Goal: Information Seeking & Learning: Learn about a topic

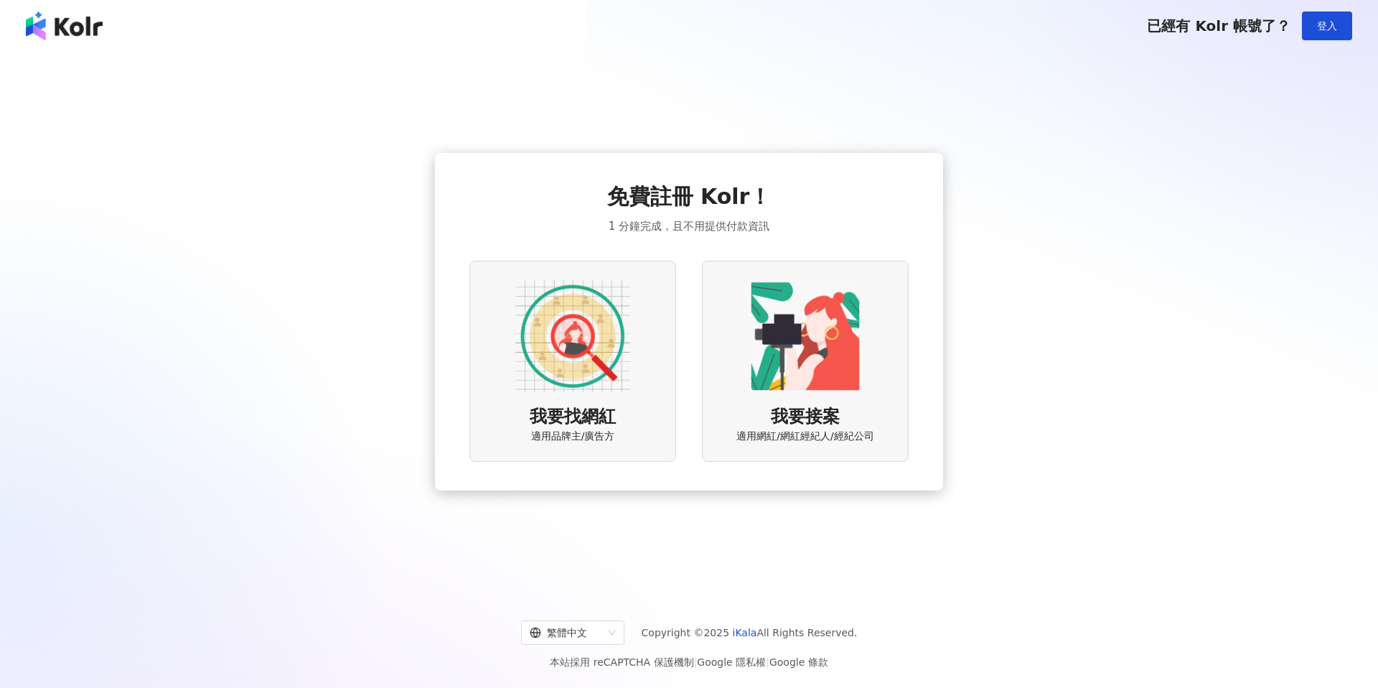
click at [538, 337] on img at bounding box center [572, 335] width 115 height 115
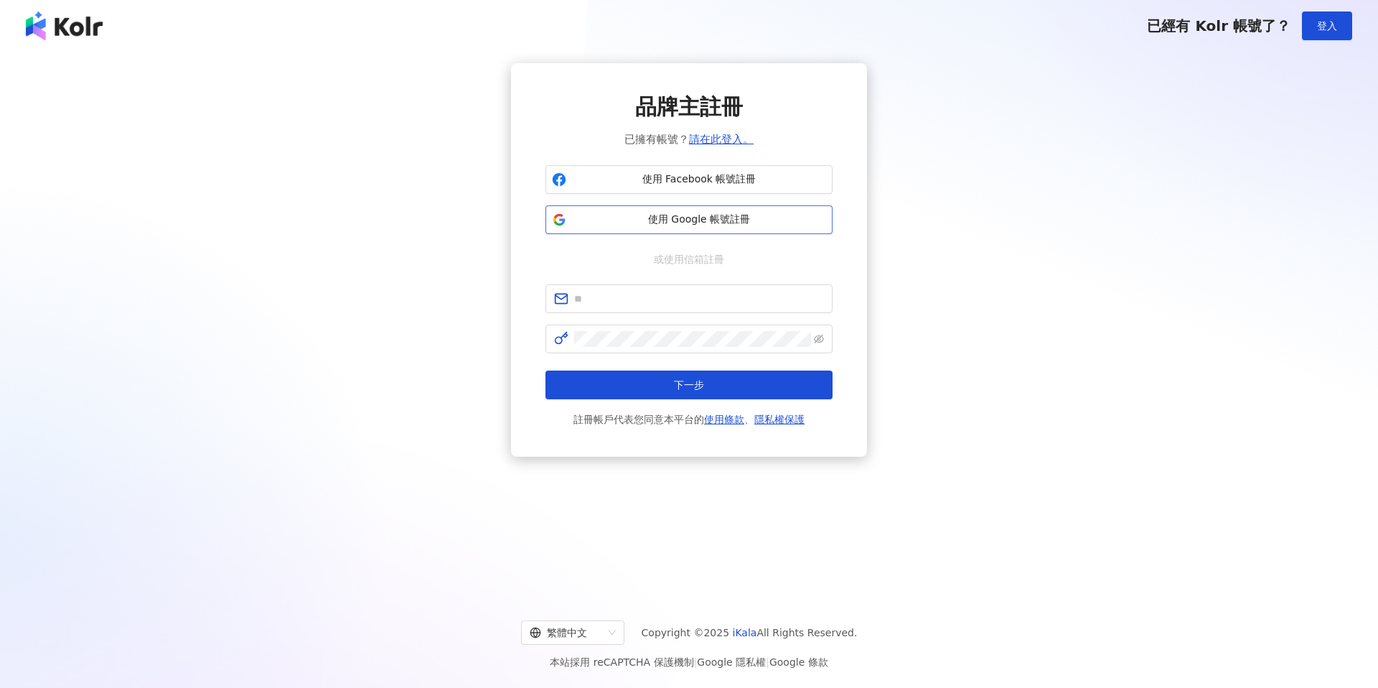
click at [642, 230] on button "使用 Google 帳號註冊" at bounding box center [688, 219] width 287 height 29
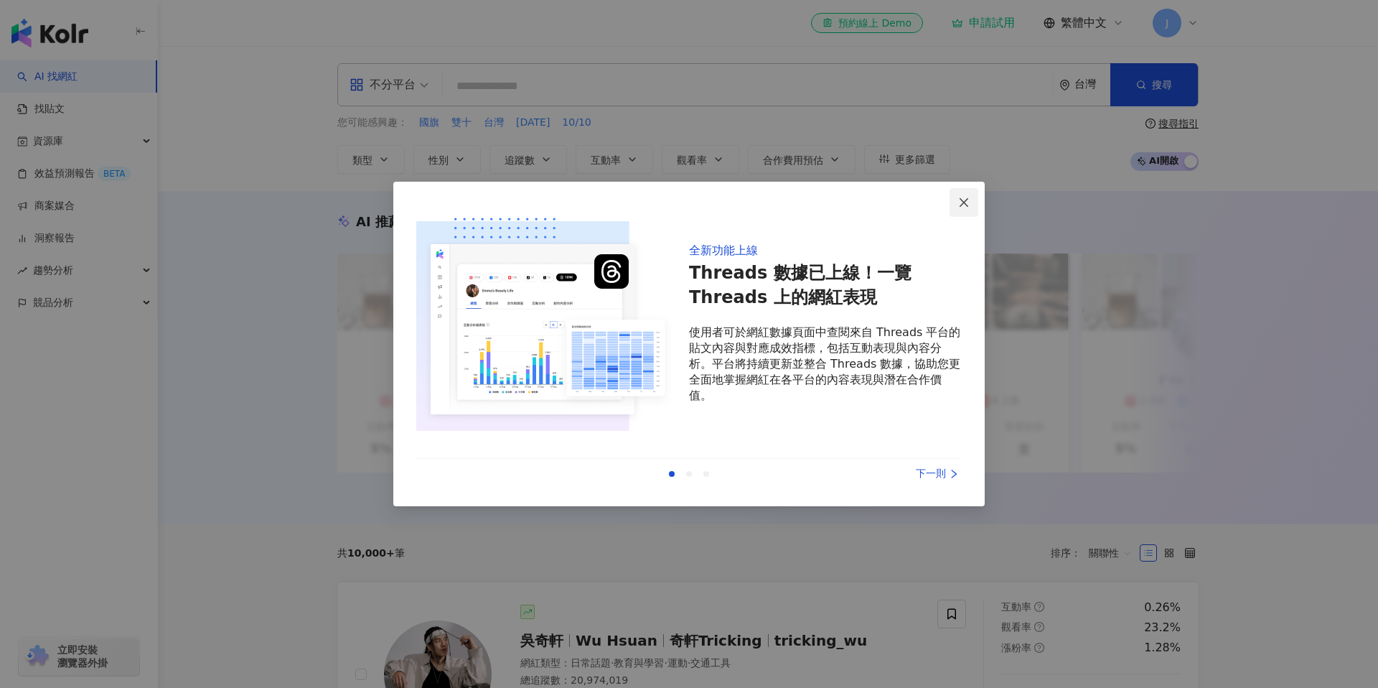
click at [960, 204] on icon "close" at bounding box center [963, 202] width 11 height 11
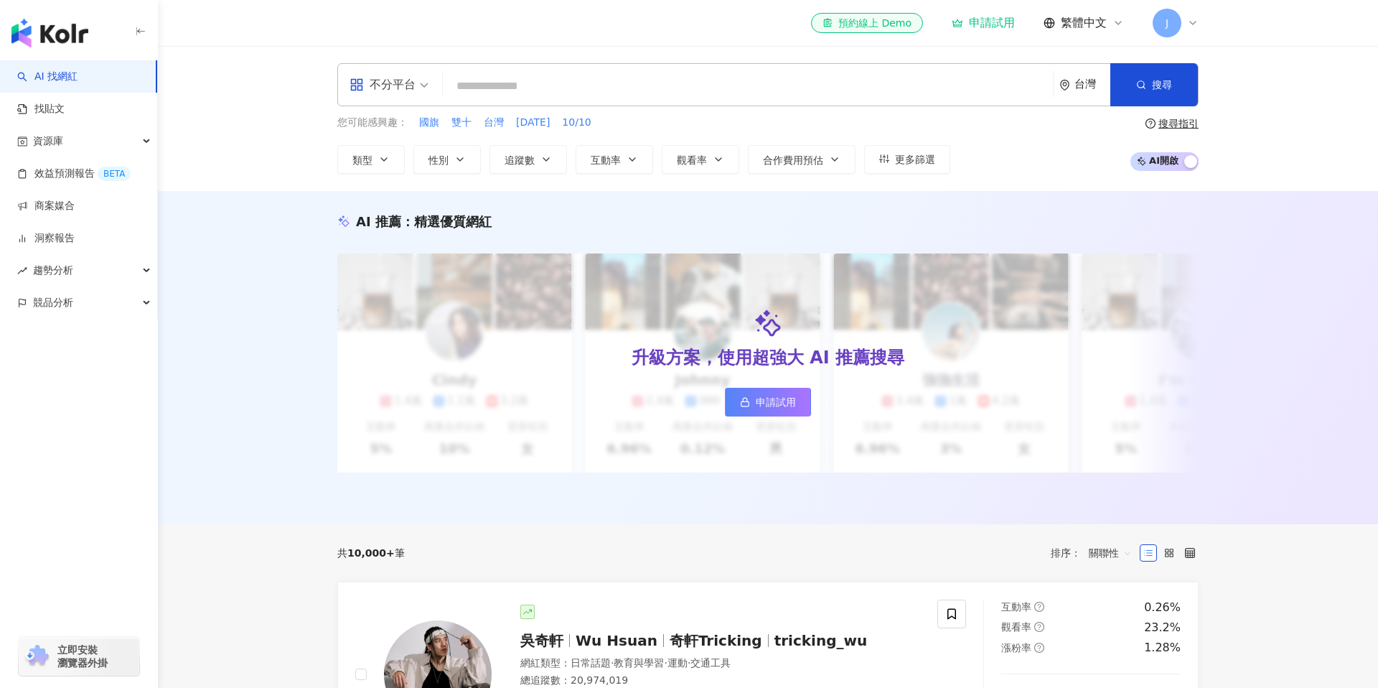
click at [1171, 17] on span "J" at bounding box center [1167, 23] width 29 height 29
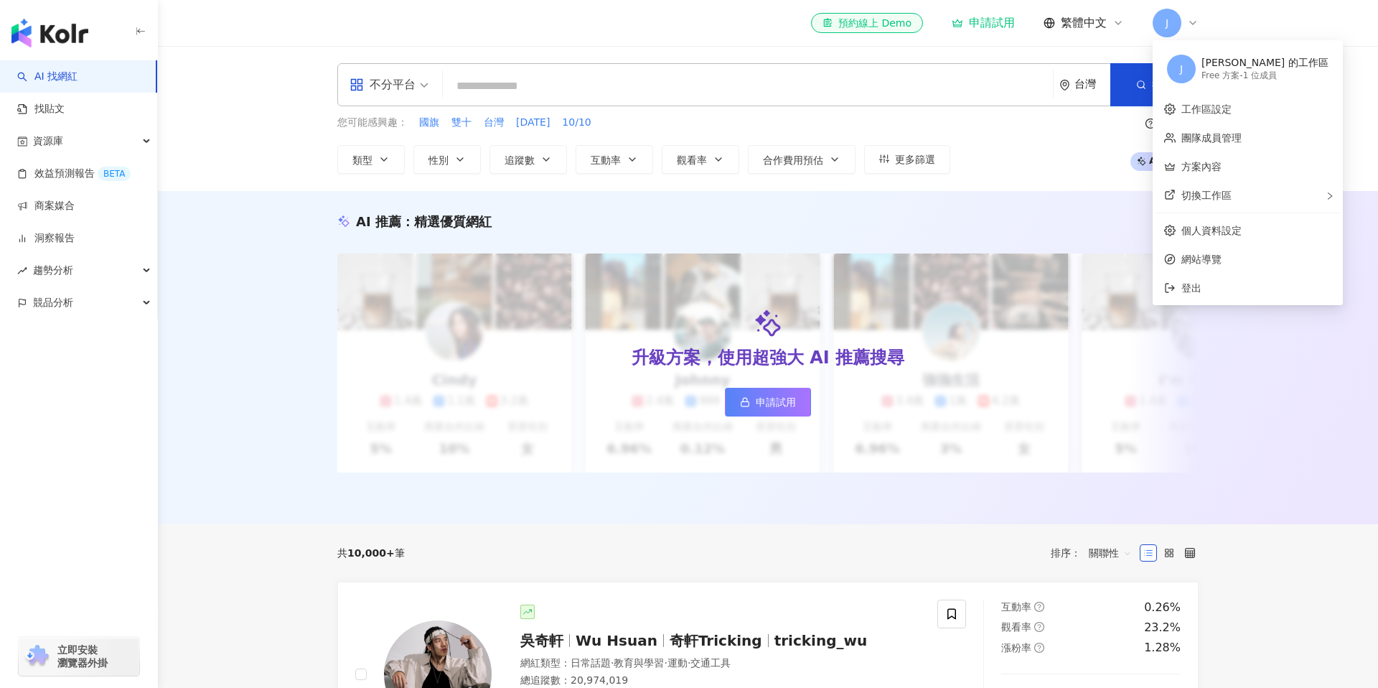
click at [1171, 17] on span "J" at bounding box center [1167, 23] width 29 height 29
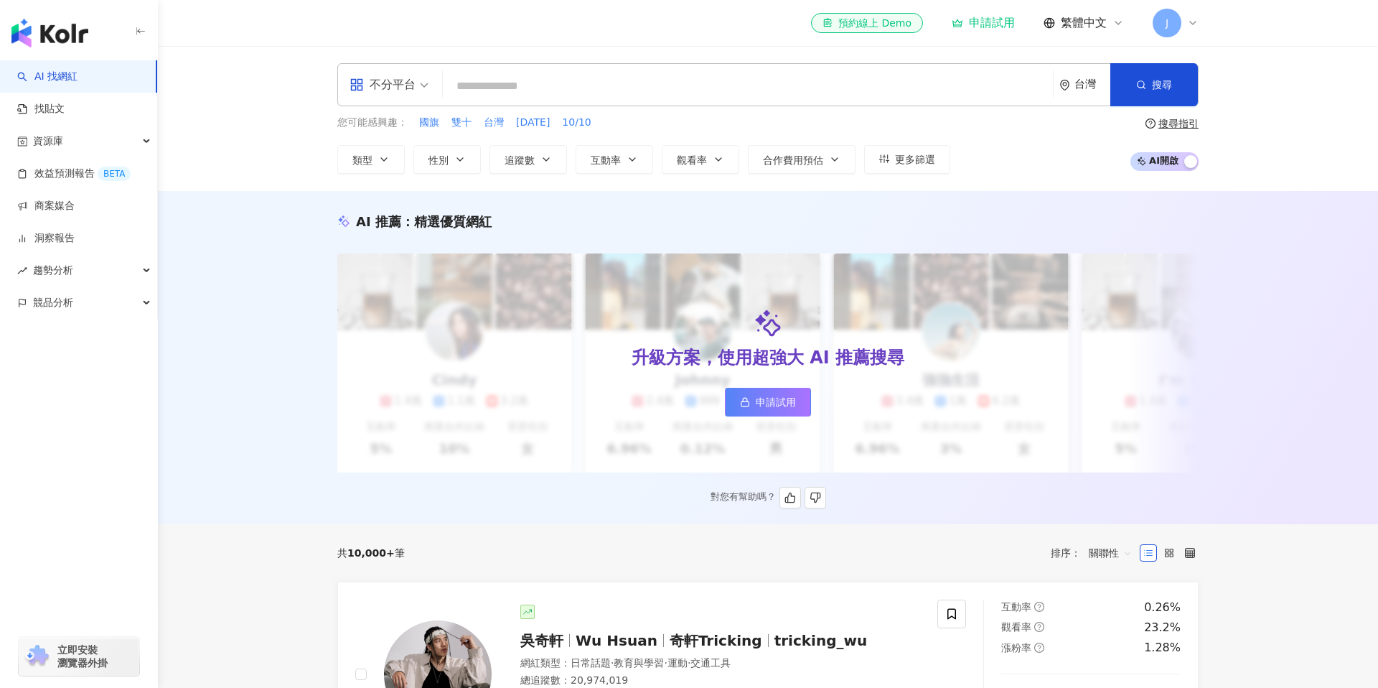
click at [764, 393] on link "申請試用" at bounding box center [768, 402] width 86 height 29
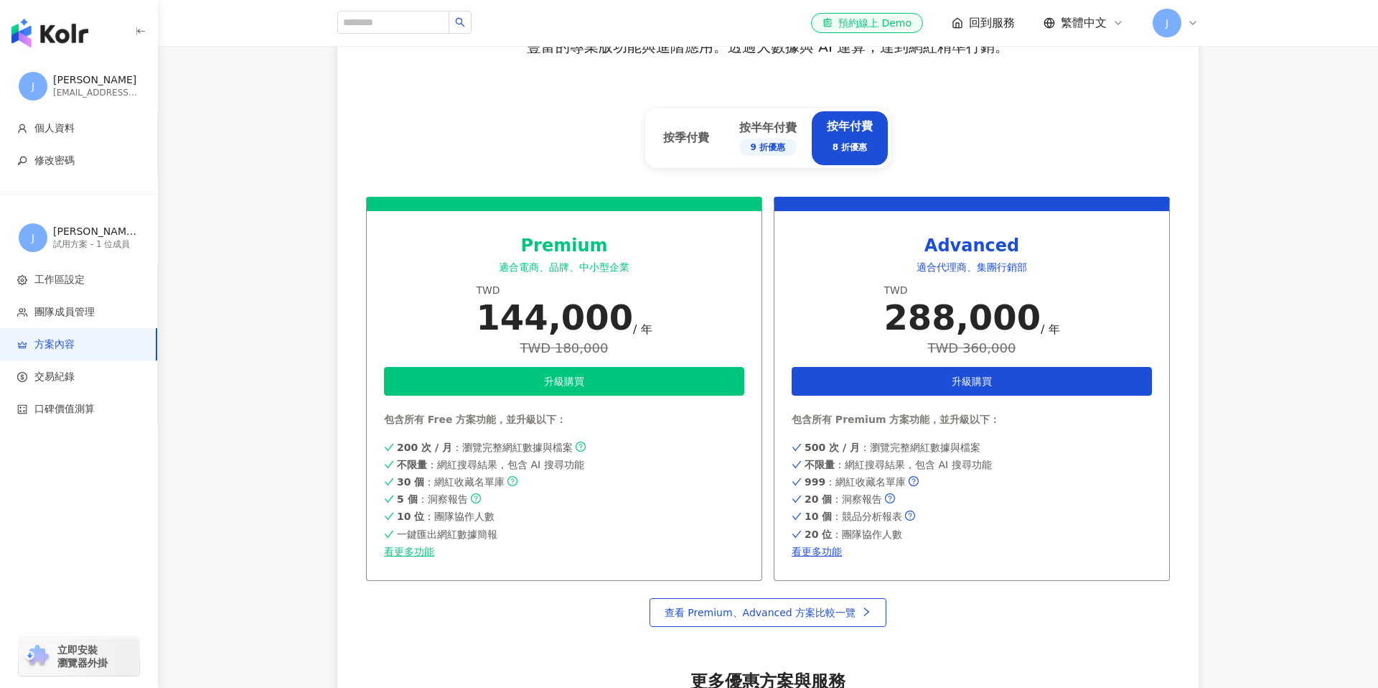
scroll to position [495, 0]
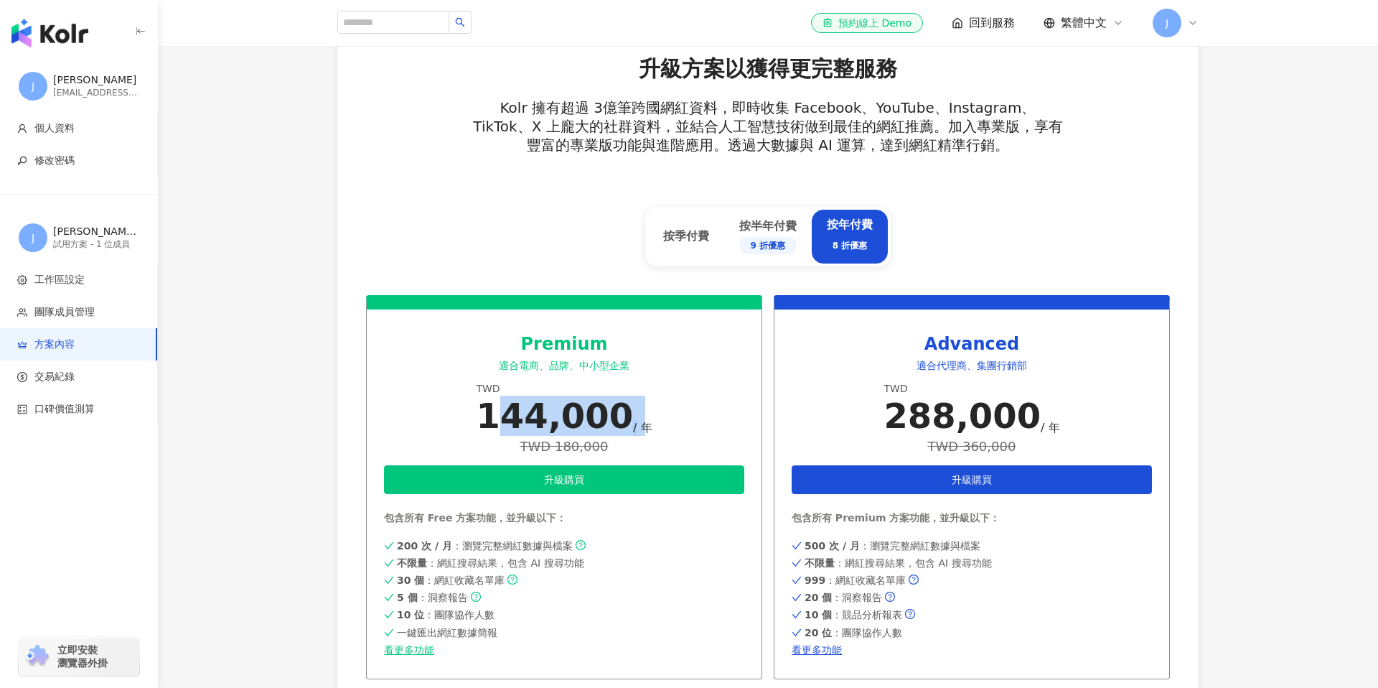
drag, startPoint x: 500, startPoint y: 410, endPoint x: 624, endPoint y: 423, distance: 124.9
click at [624, 424] on div "144,000 / 年" at bounding box center [564, 415] width 176 height 40
click at [633, 423] on div "/ 年" at bounding box center [642, 428] width 19 height 16
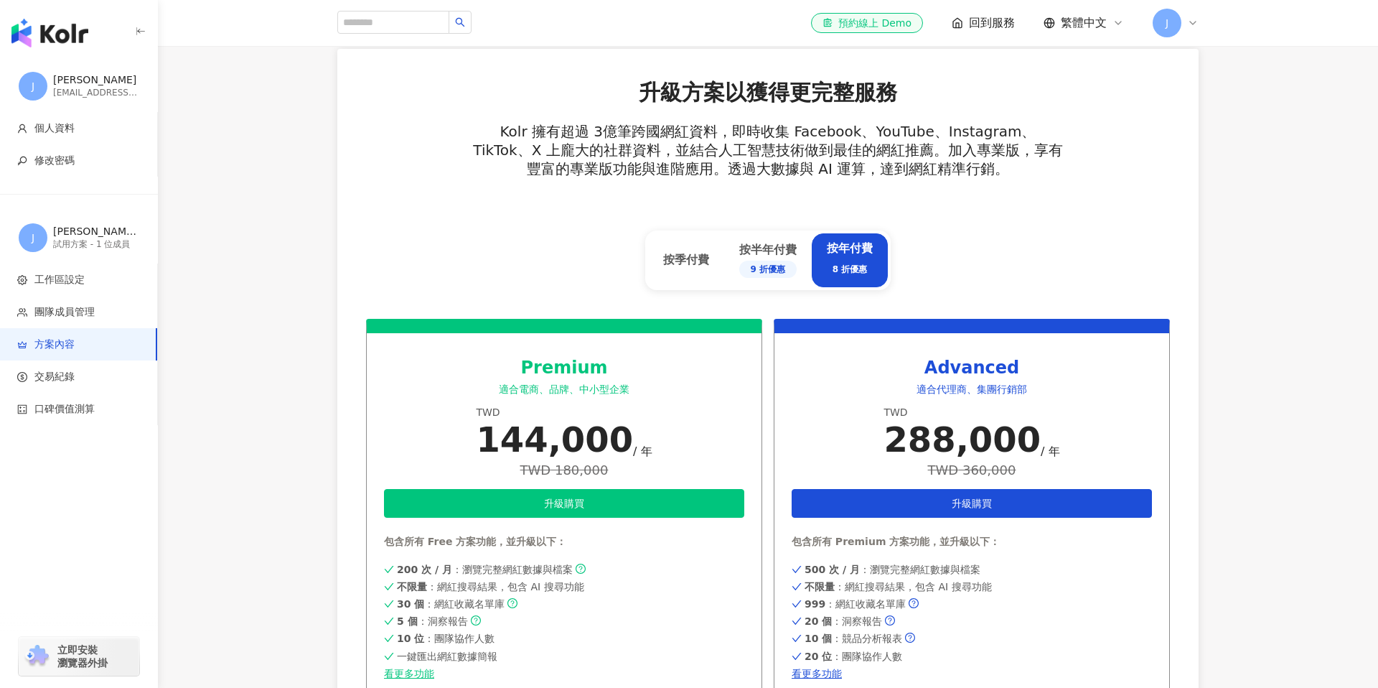
scroll to position [0, 0]
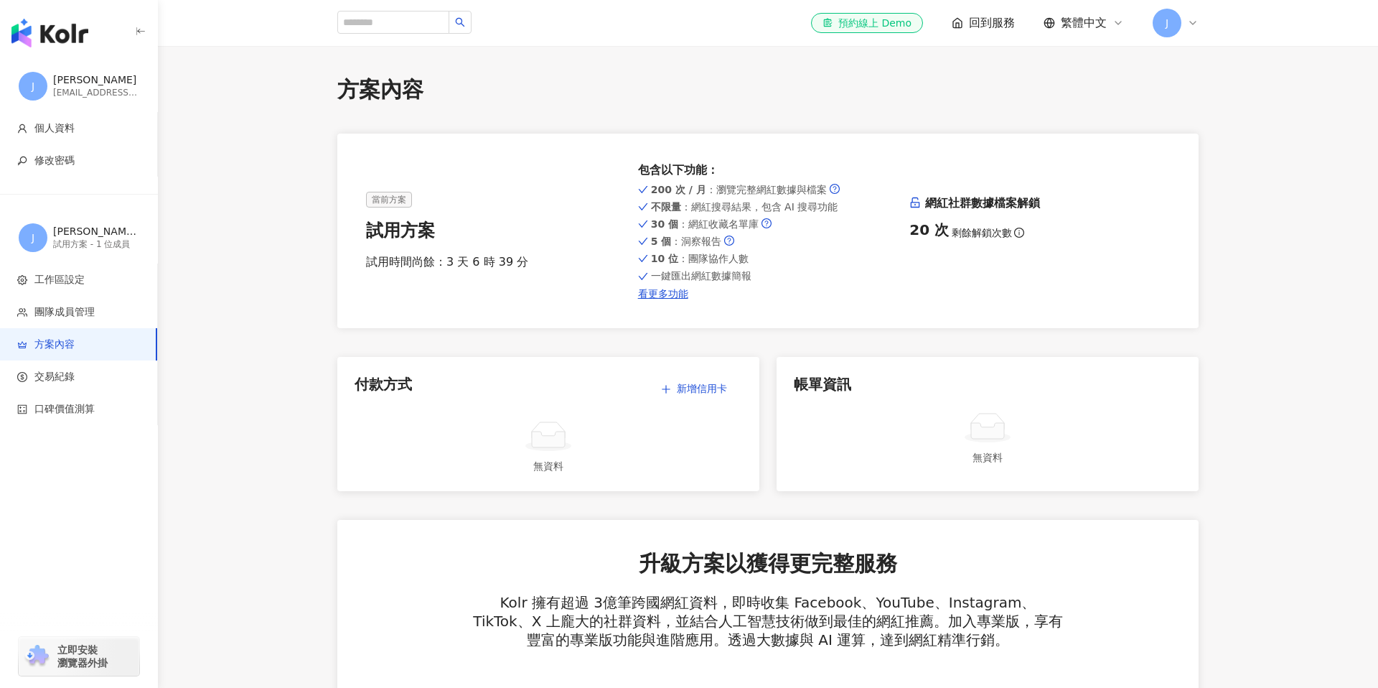
click at [70, 38] on img "button" at bounding box center [49, 33] width 77 height 29
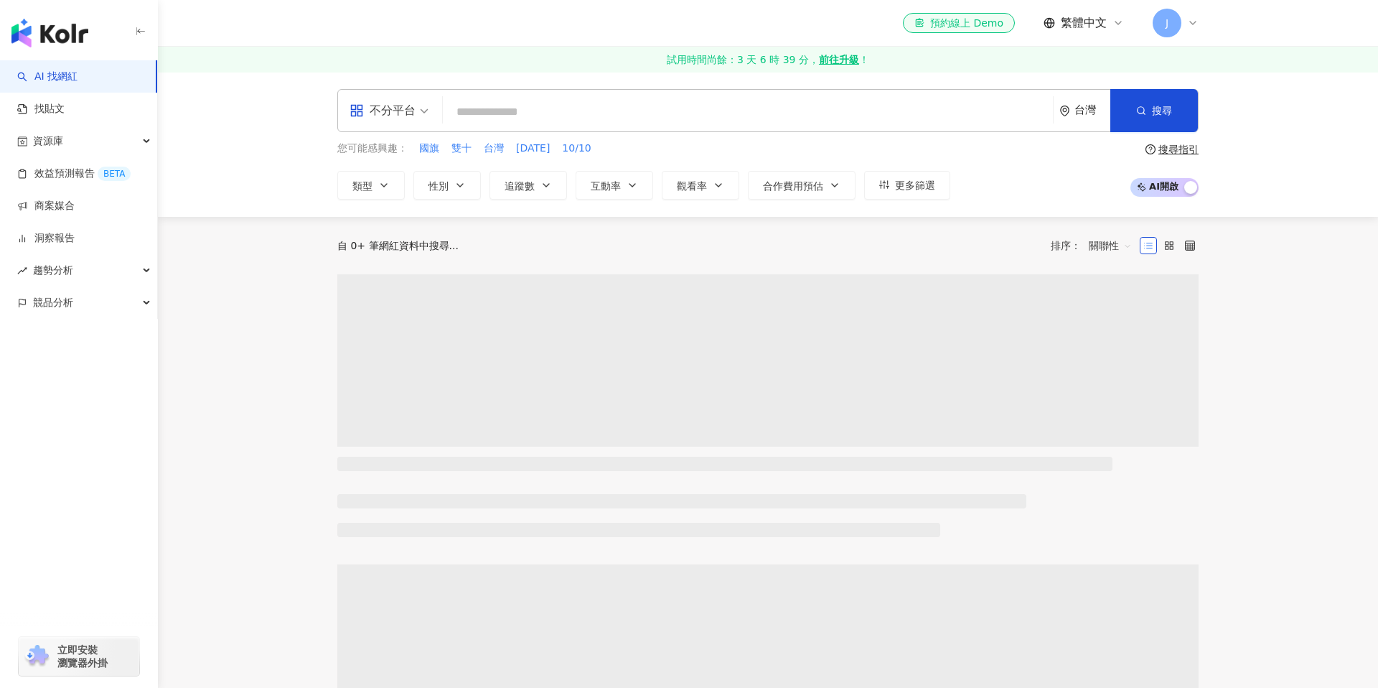
click at [535, 113] on input "search" at bounding box center [748, 111] width 599 height 27
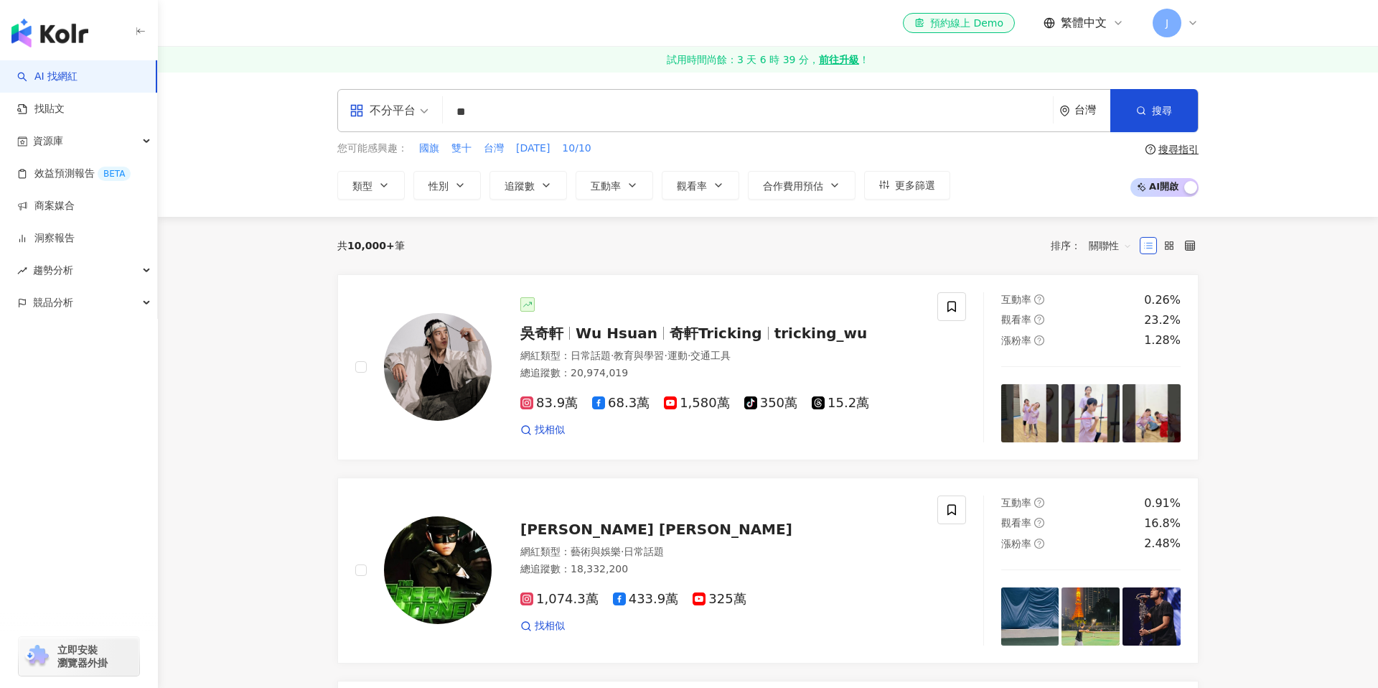
type input "*"
click at [558, 113] on input "search" at bounding box center [748, 111] width 599 height 27
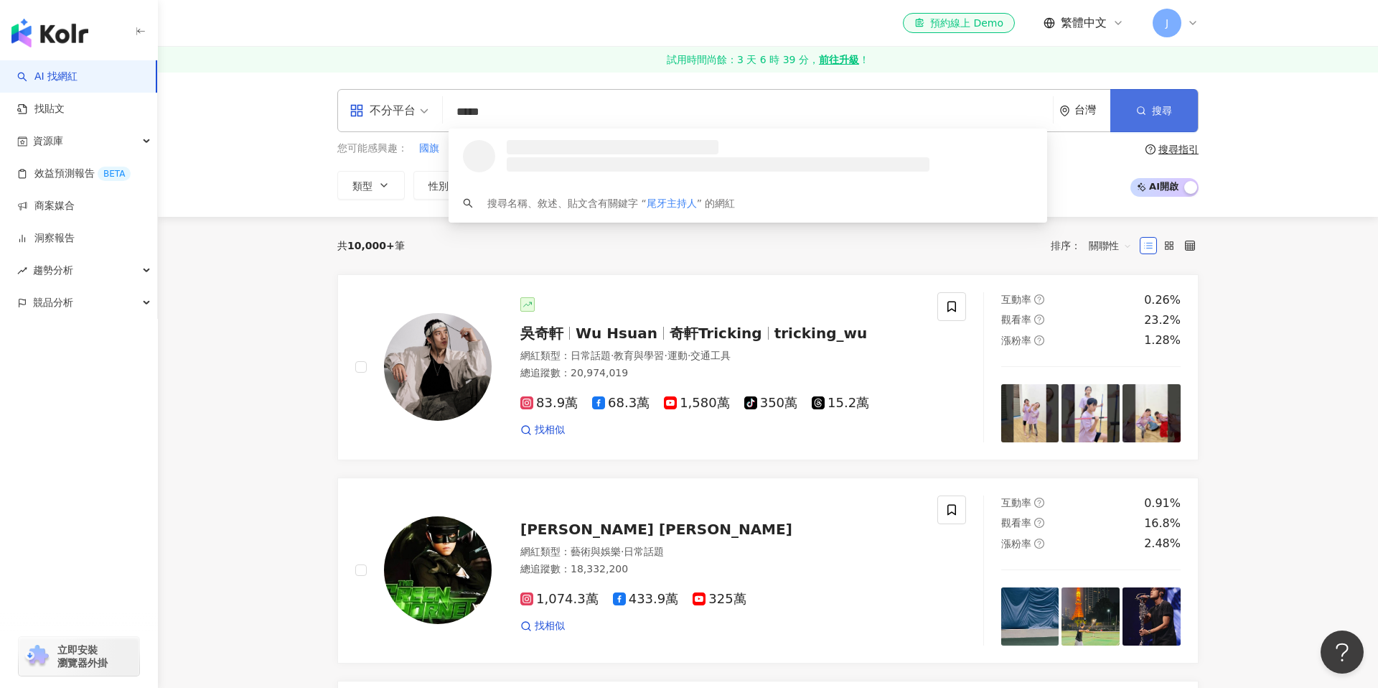
type input "*****"
click at [1133, 113] on button "搜尋" at bounding box center [1154, 110] width 88 height 43
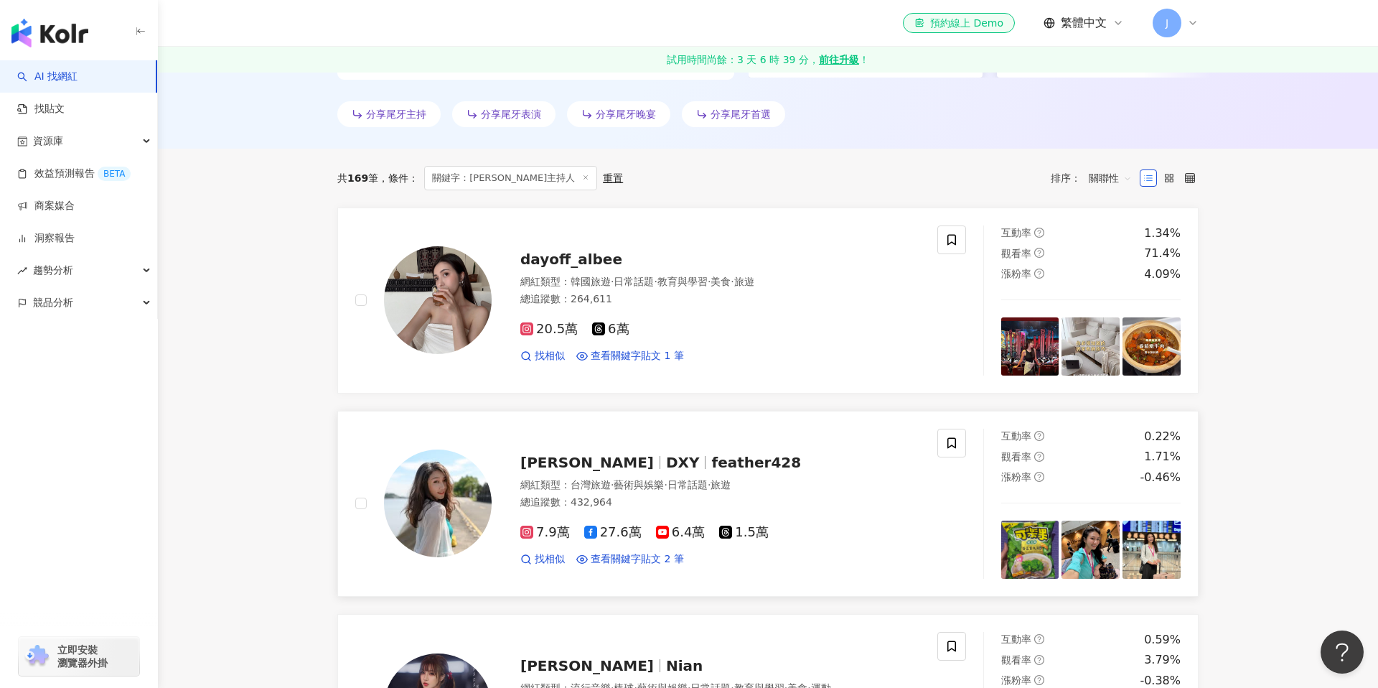
scroll to position [388, 0]
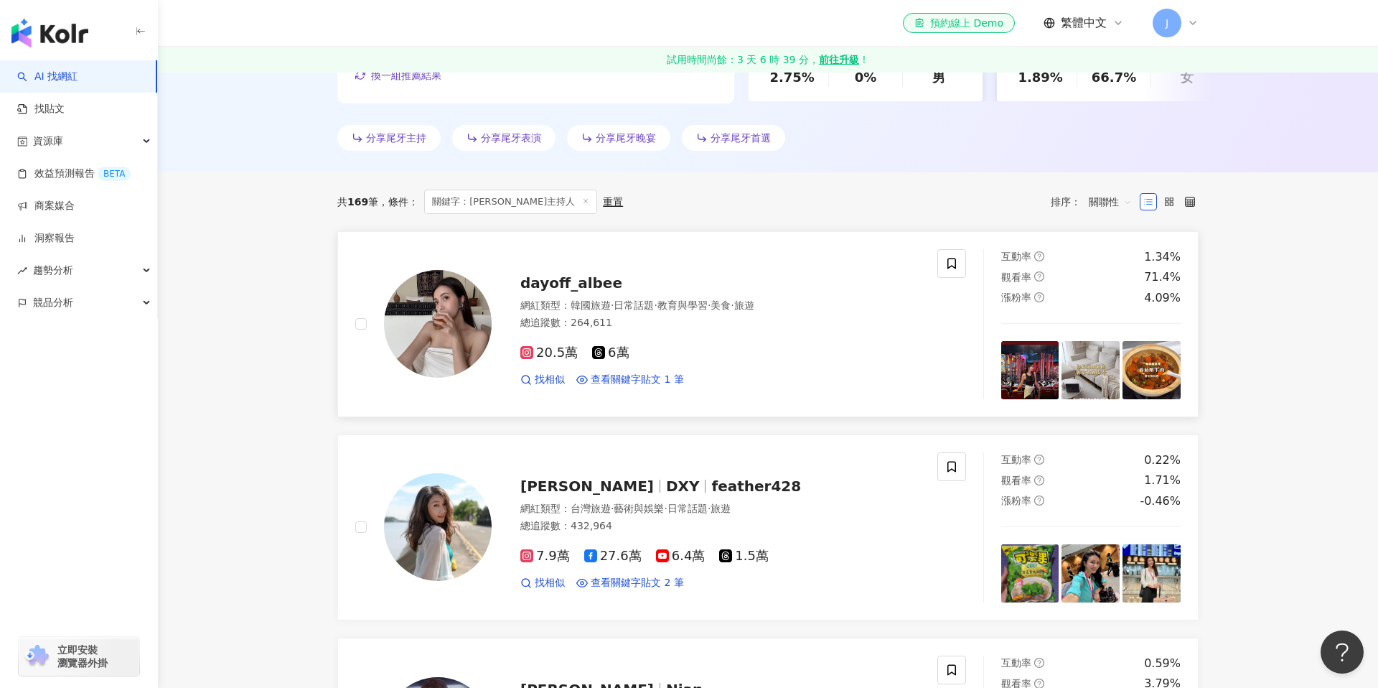
click at [586, 275] on span "dayoff_albee" at bounding box center [571, 282] width 102 height 17
click at [836, 60] on strong "前往升級" at bounding box center [839, 59] width 40 height 14
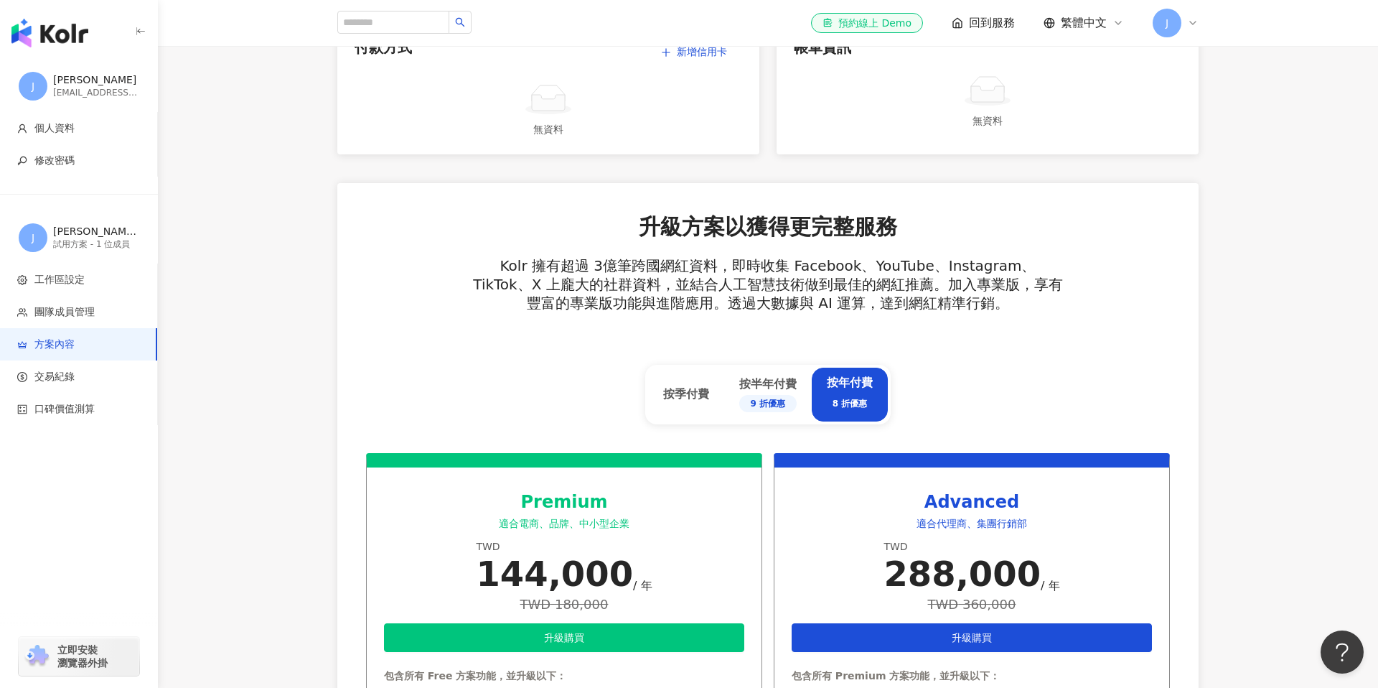
scroll to position [334, 0]
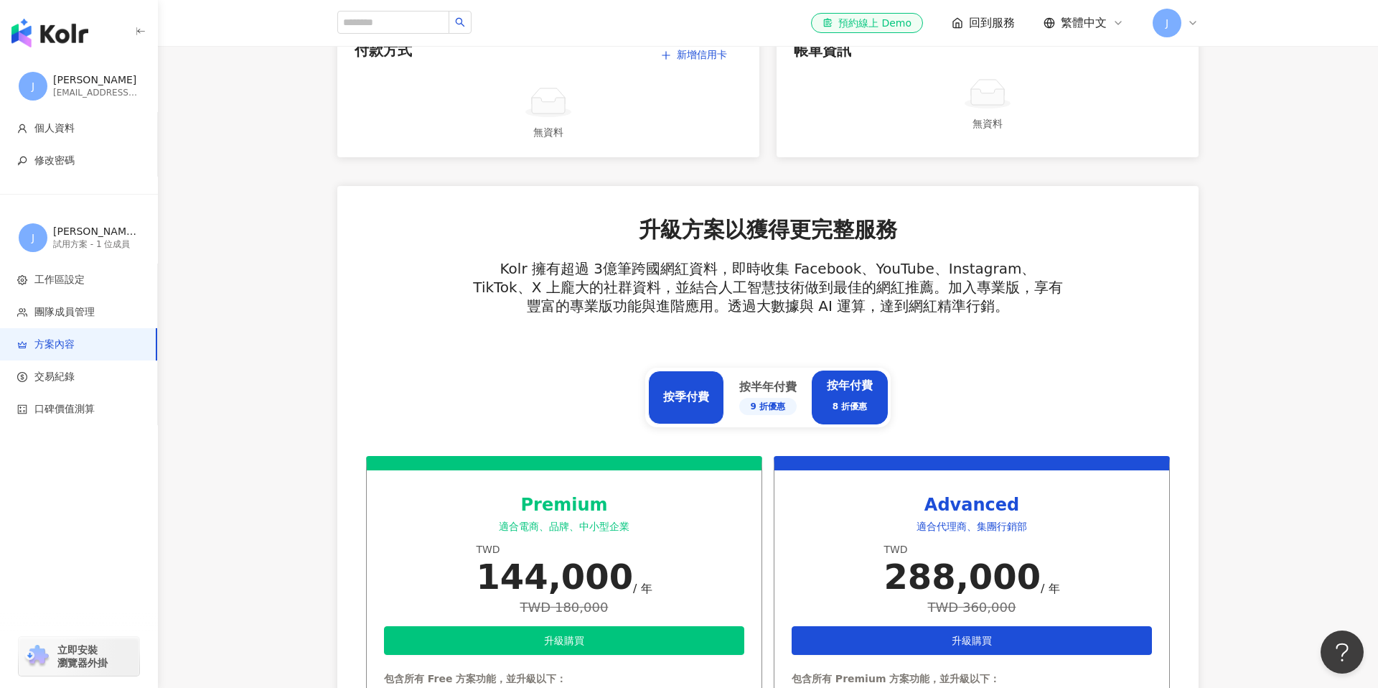
click at [663, 396] on div "按季付費" at bounding box center [686, 397] width 46 height 16
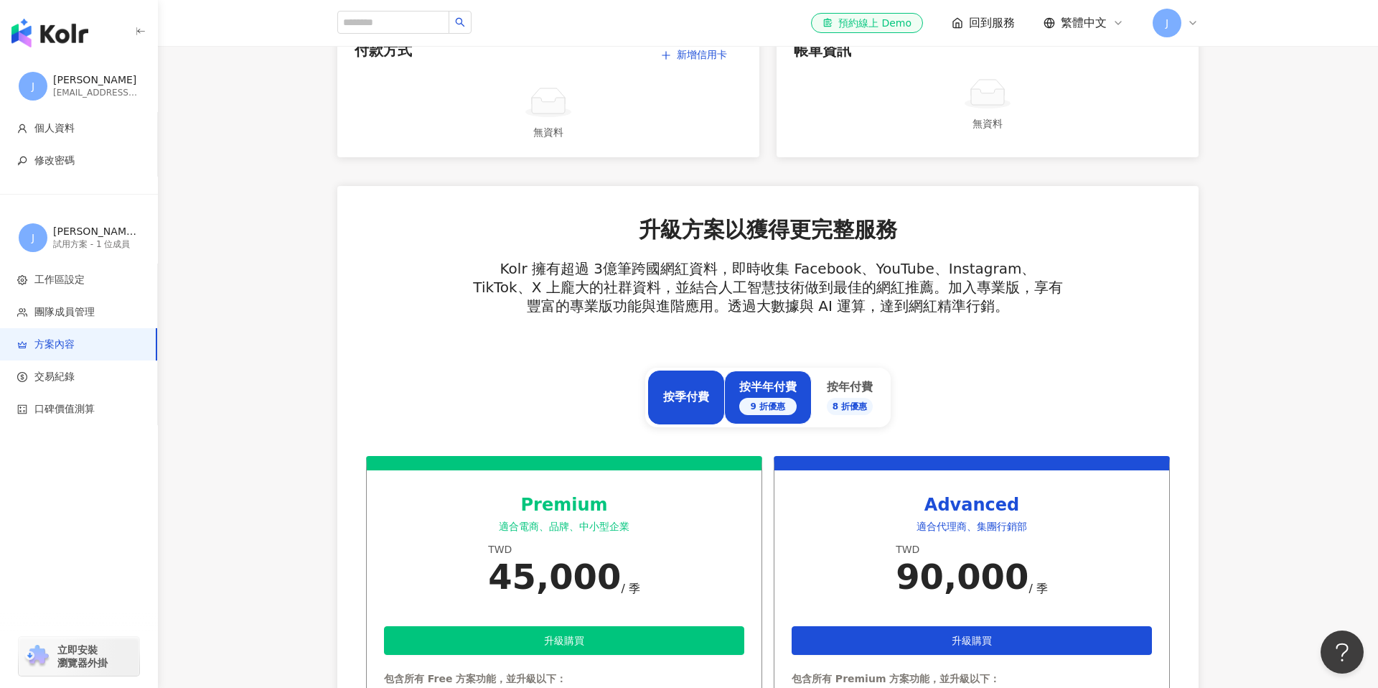
click at [761, 405] on div "9 折優惠" at bounding box center [767, 406] width 57 height 17
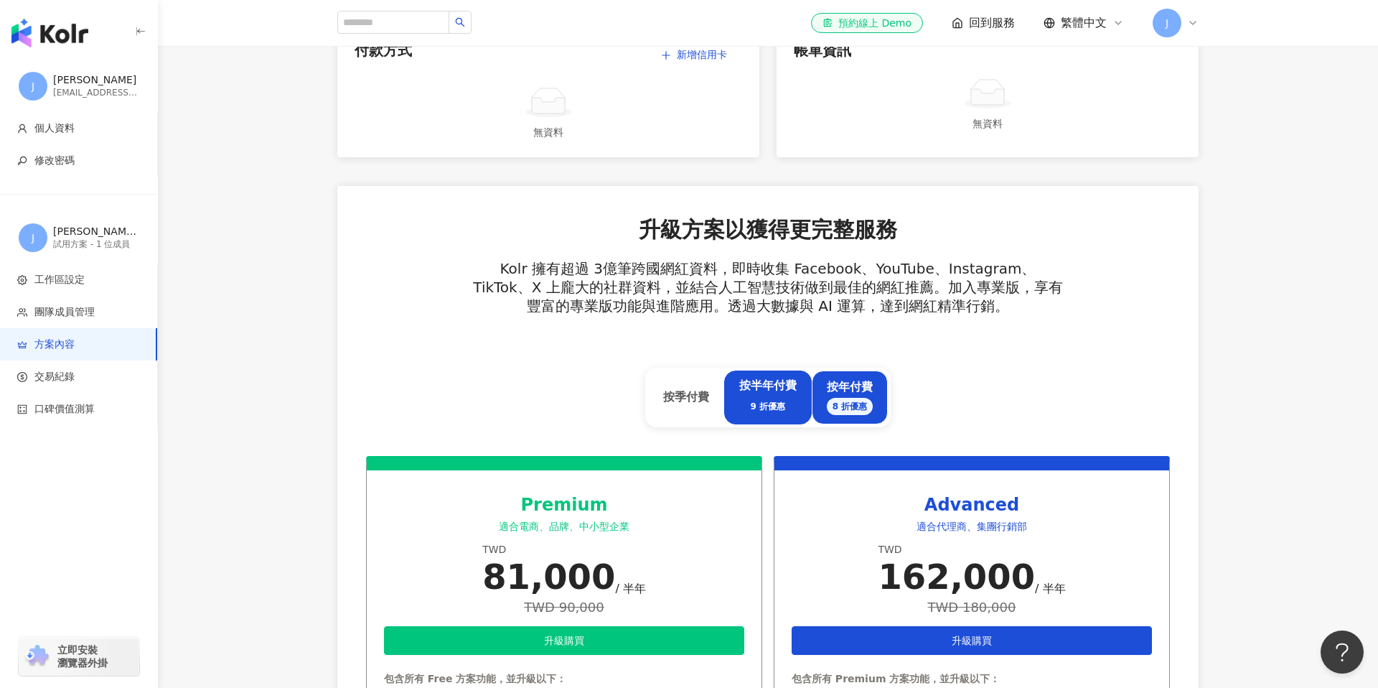
click at [833, 398] on div "8 折優惠" at bounding box center [850, 406] width 47 height 17
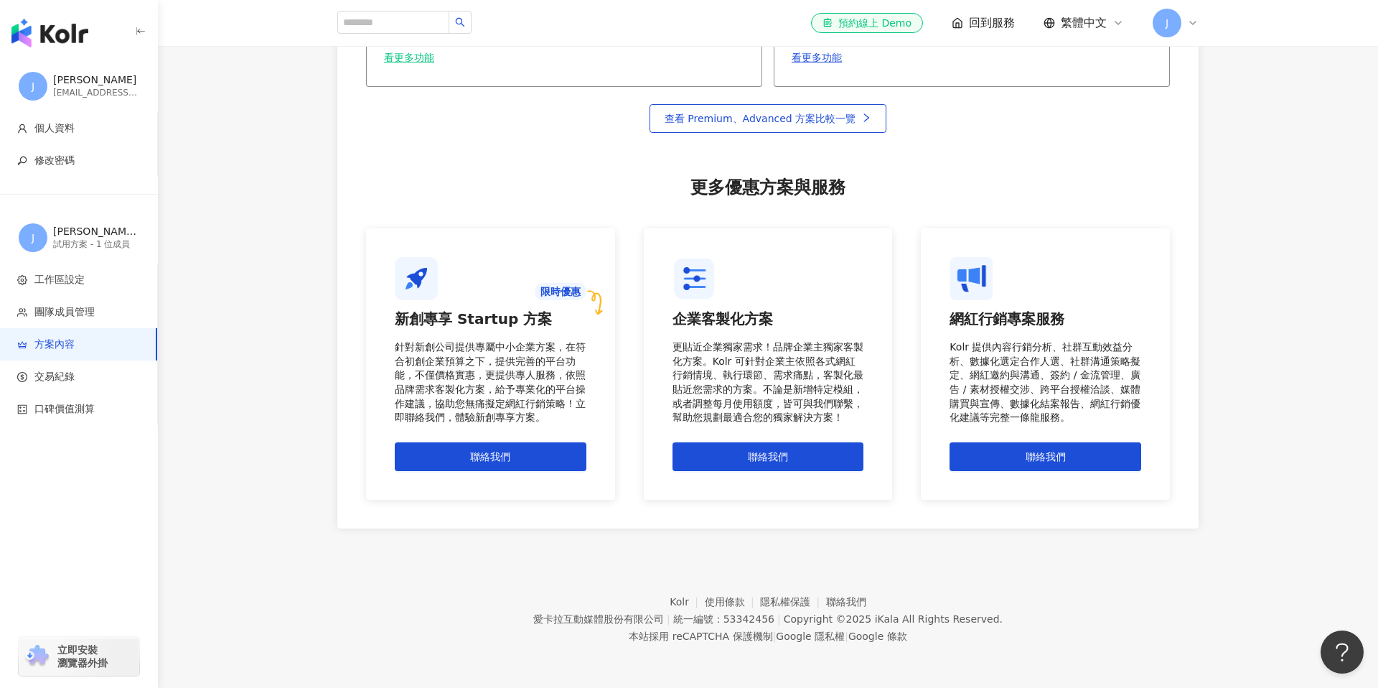
scroll to position [743, 0]
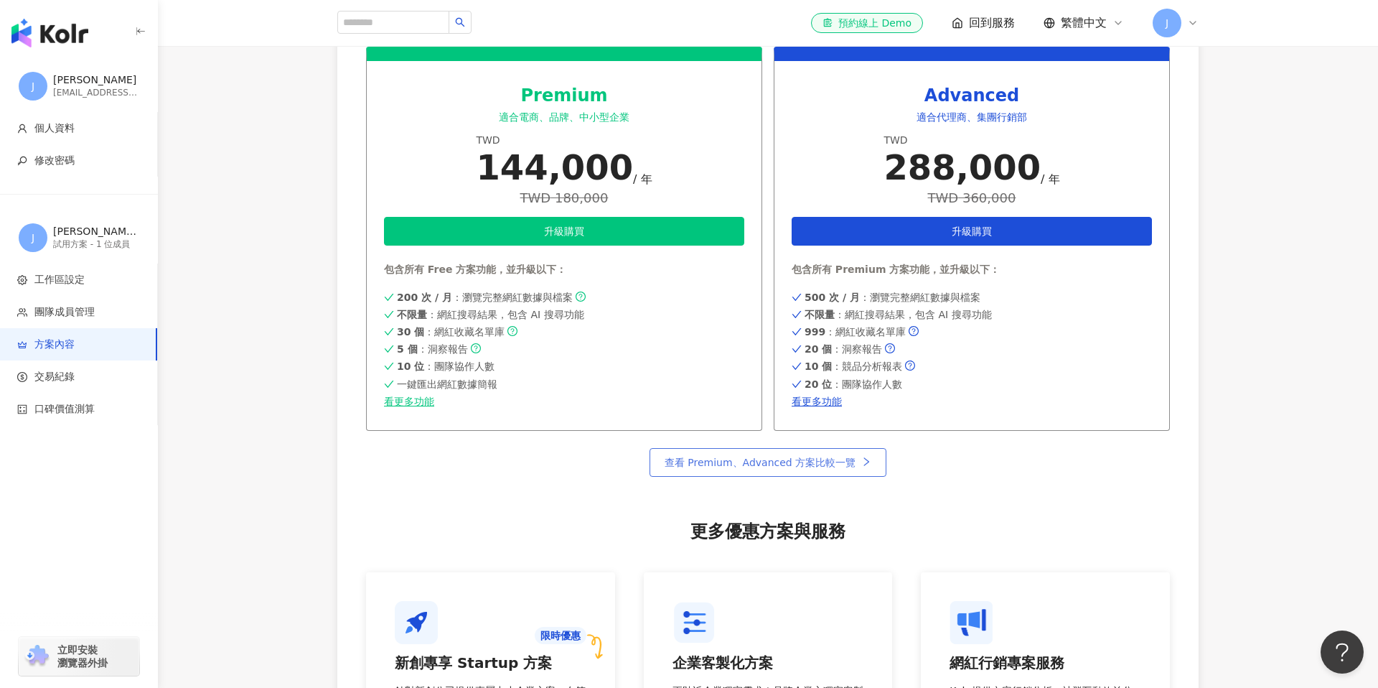
click at [771, 467] on span "查看 Premium、Advanced 方案比較一覽" at bounding box center [760, 461] width 191 height 11
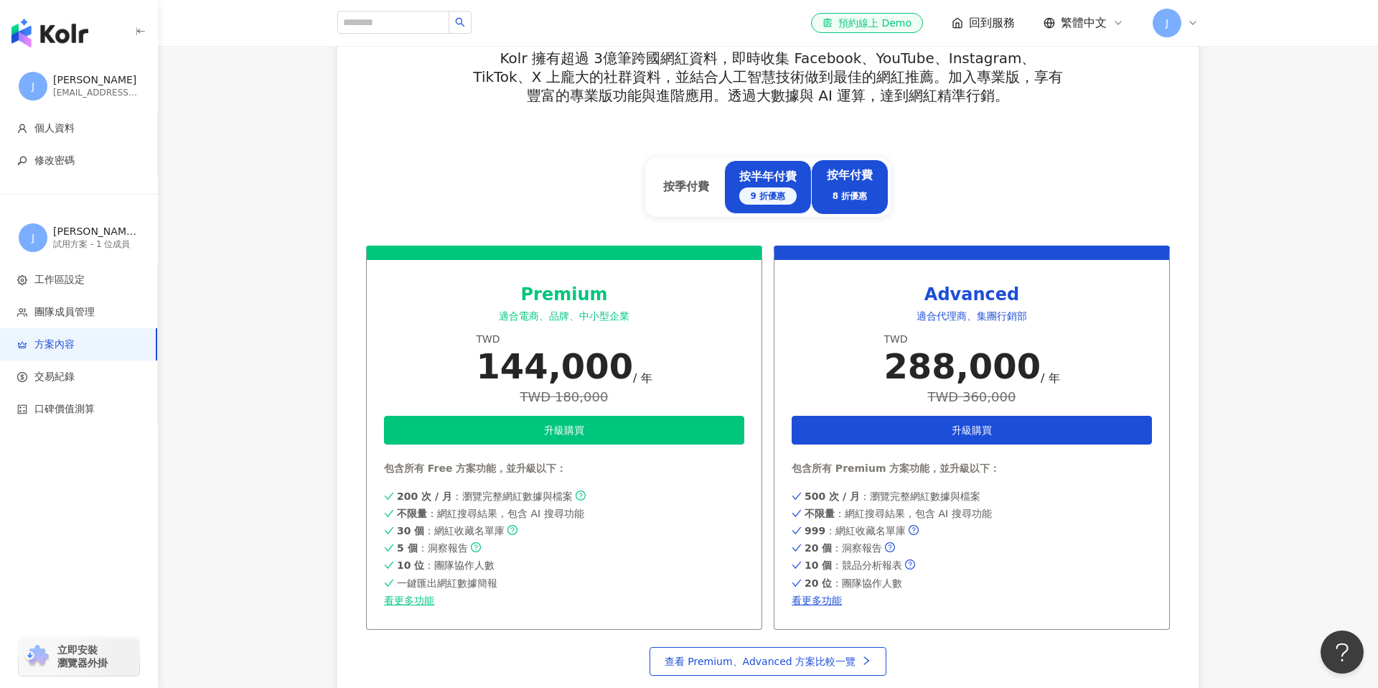
click at [800, 189] on div "按半年付費 9 折優惠" at bounding box center [768, 187] width 88 height 54
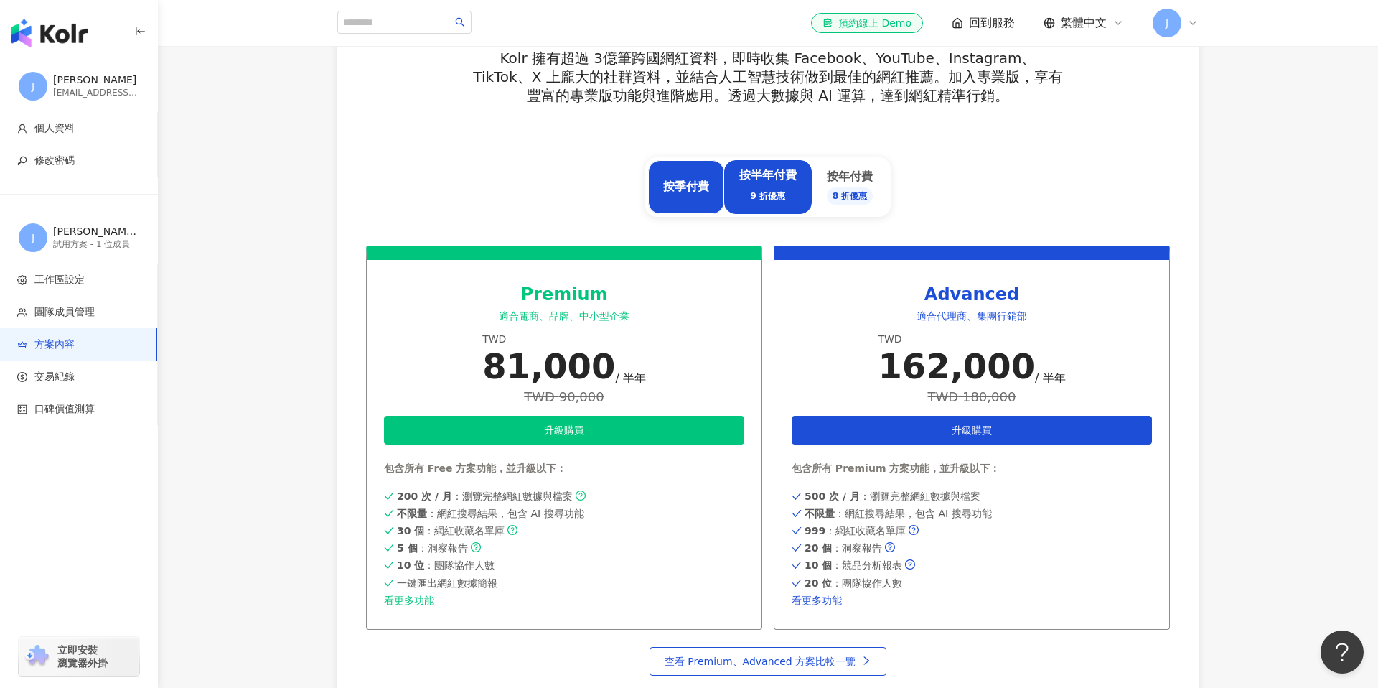
click at [711, 197] on div "按季付費" at bounding box center [686, 187] width 76 height 54
click at [751, 200] on div "9 折優惠" at bounding box center [767, 195] width 57 height 17
click at [821, 202] on div "按年付費 8 折優惠" at bounding box center [850, 187] width 77 height 54
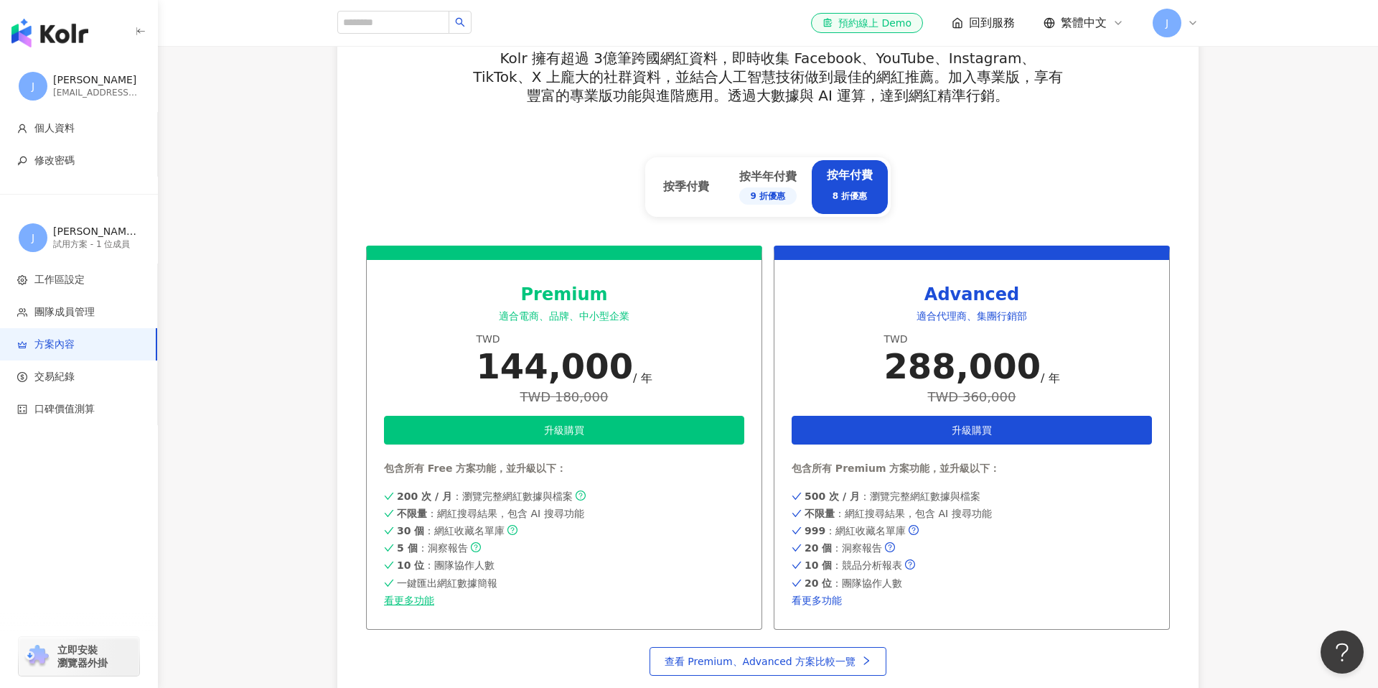
click at [824, 603] on link "看更多功能" at bounding box center [972, 599] width 360 height 11
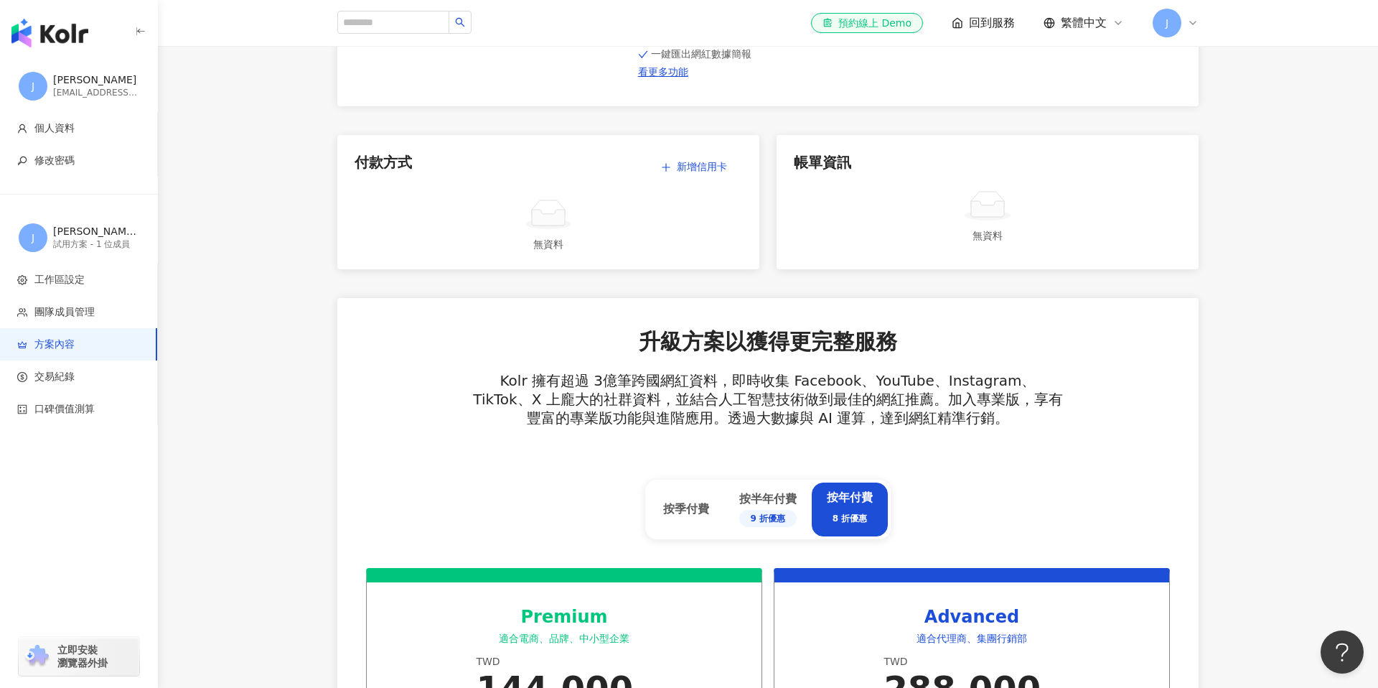
scroll to position [0, 0]
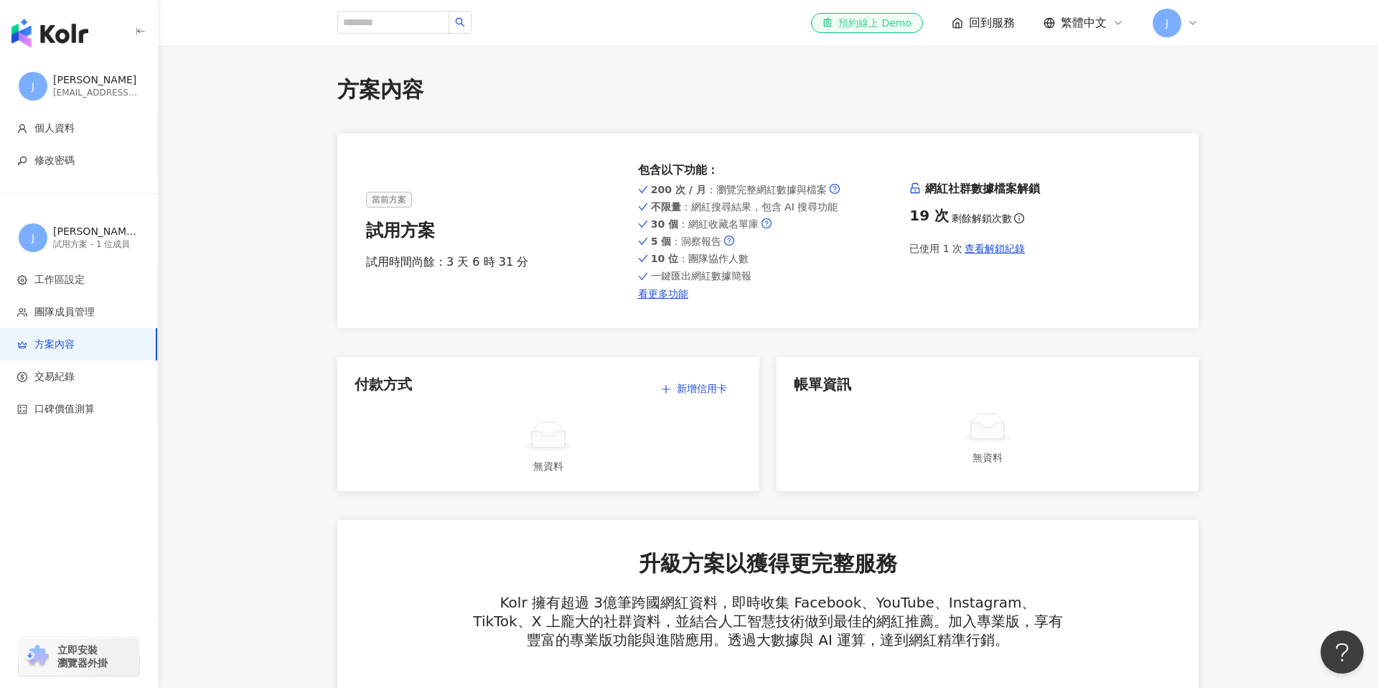
click at [891, 19] on div "el-icon-cs 預約線上 Demo" at bounding box center [866, 23] width 89 height 14
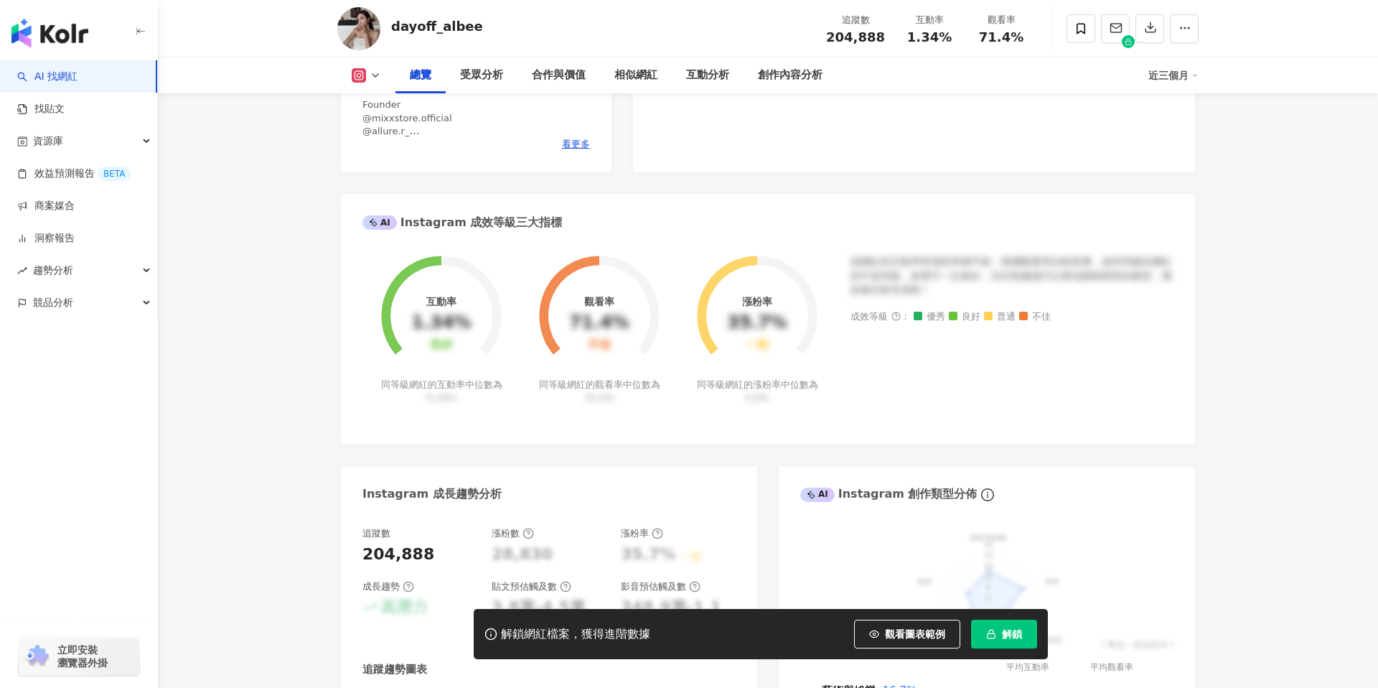
scroll to position [504, 0]
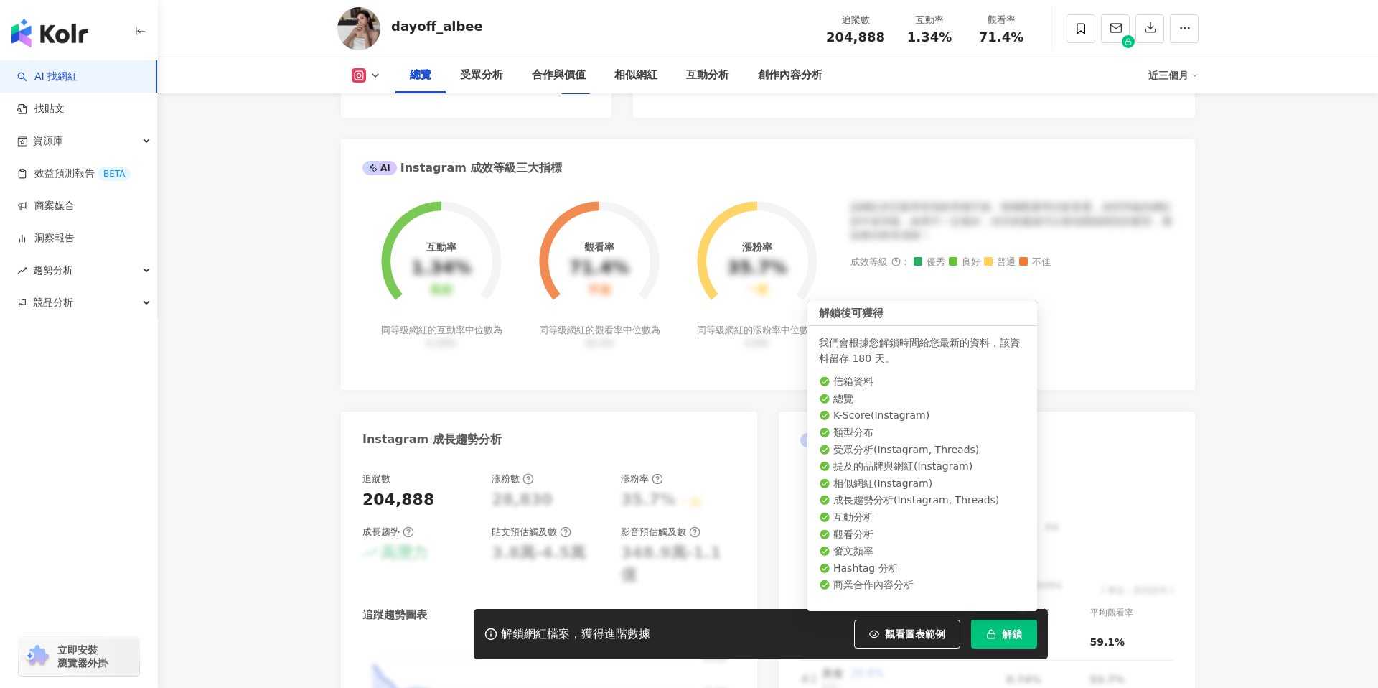
click at [993, 637] on icon "button" at bounding box center [991, 634] width 10 height 10
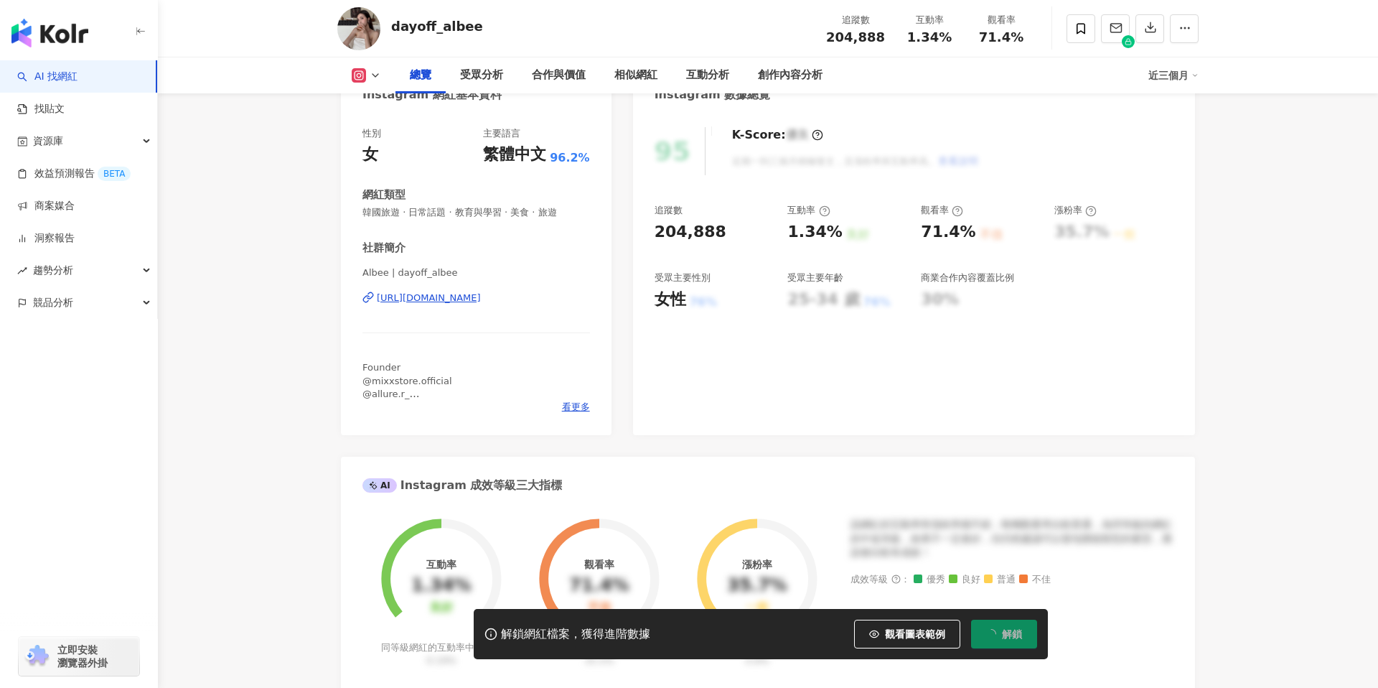
scroll to position [0, 0]
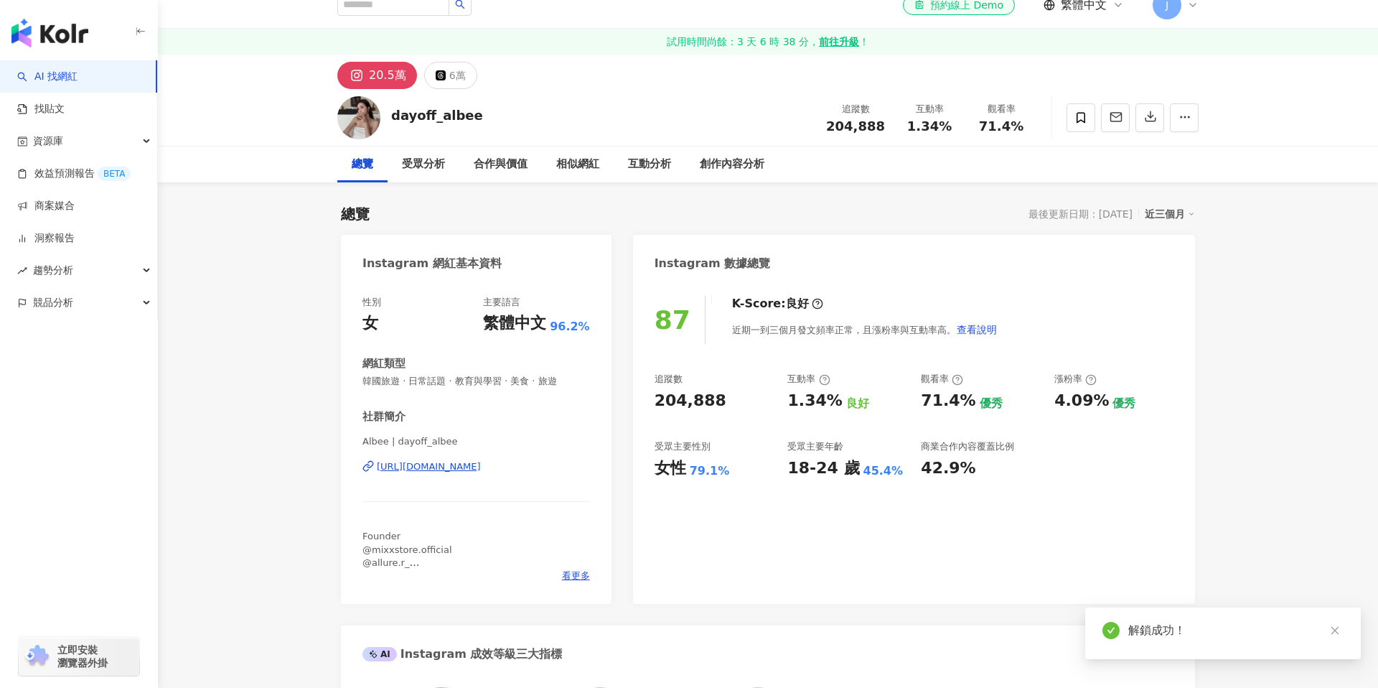
scroll to position [23, 0]
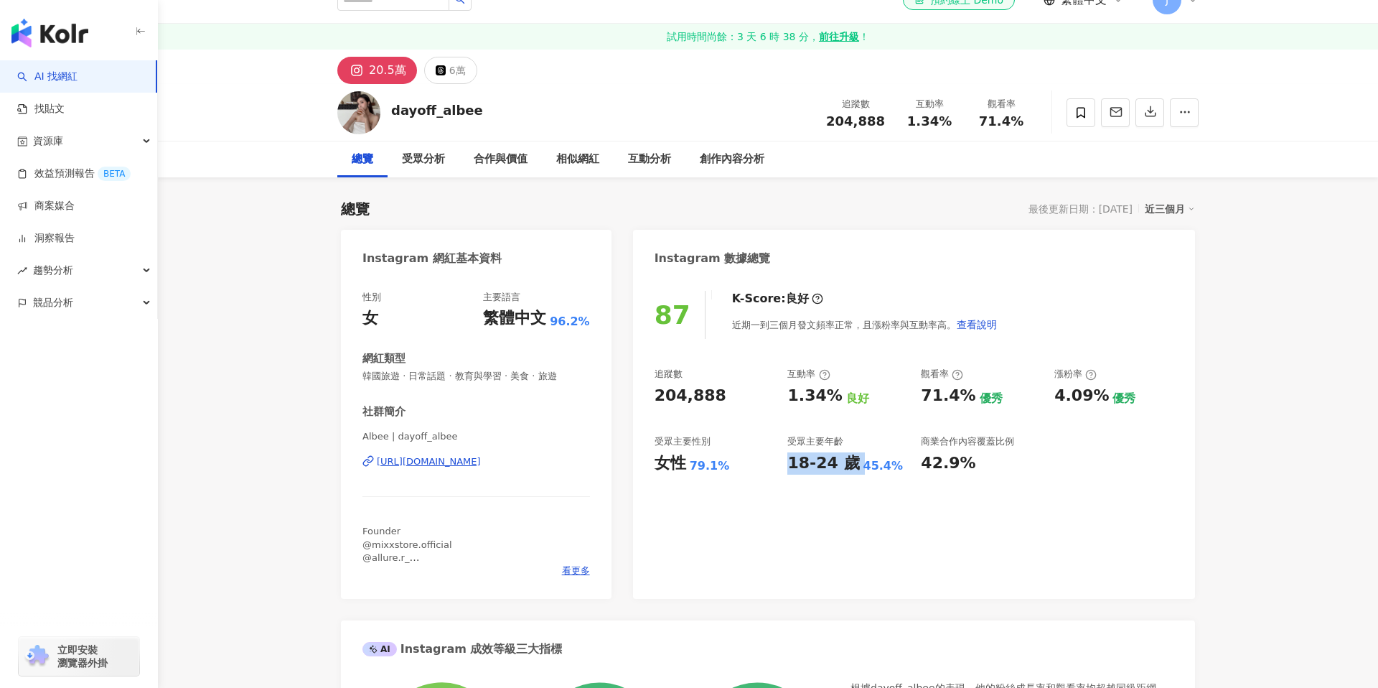
drag, startPoint x: 789, startPoint y: 453, endPoint x: 866, endPoint y: 457, distance: 76.2
click at [866, 457] on div "18-24 歲 45.4%" at bounding box center [846, 463] width 119 height 22
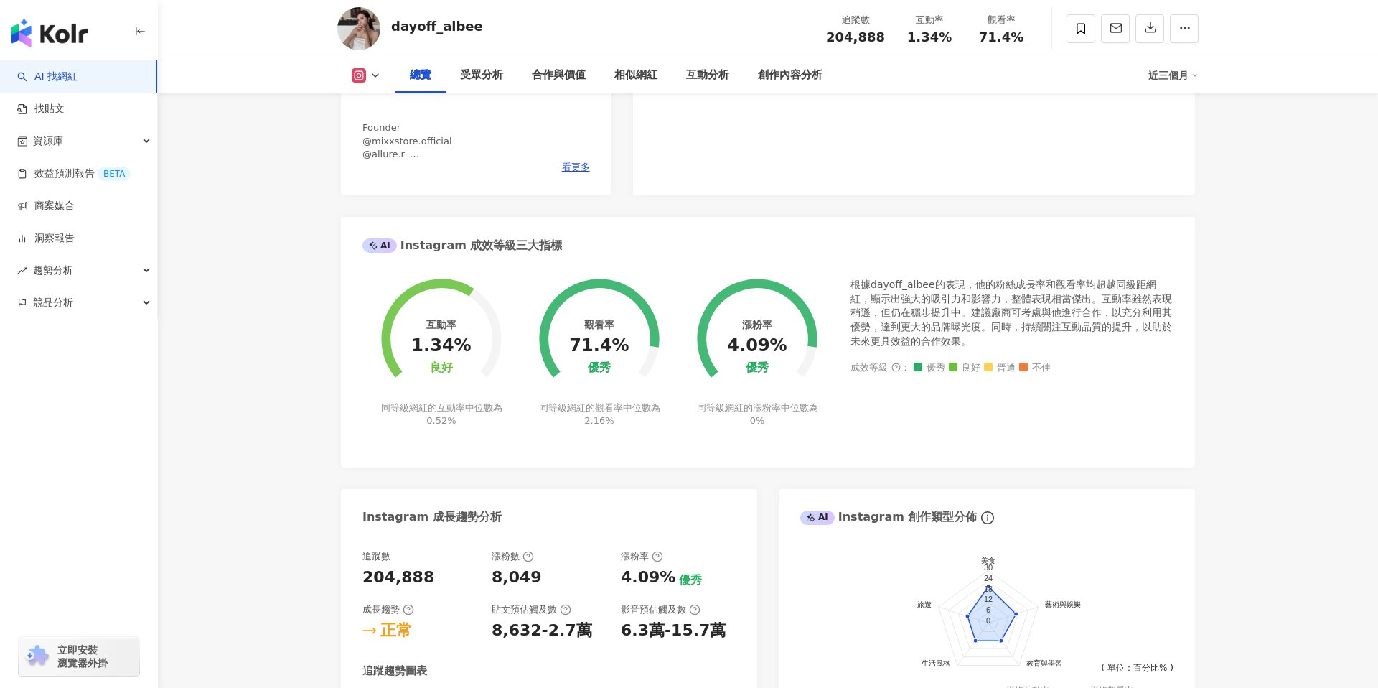
scroll to position [0, 0]
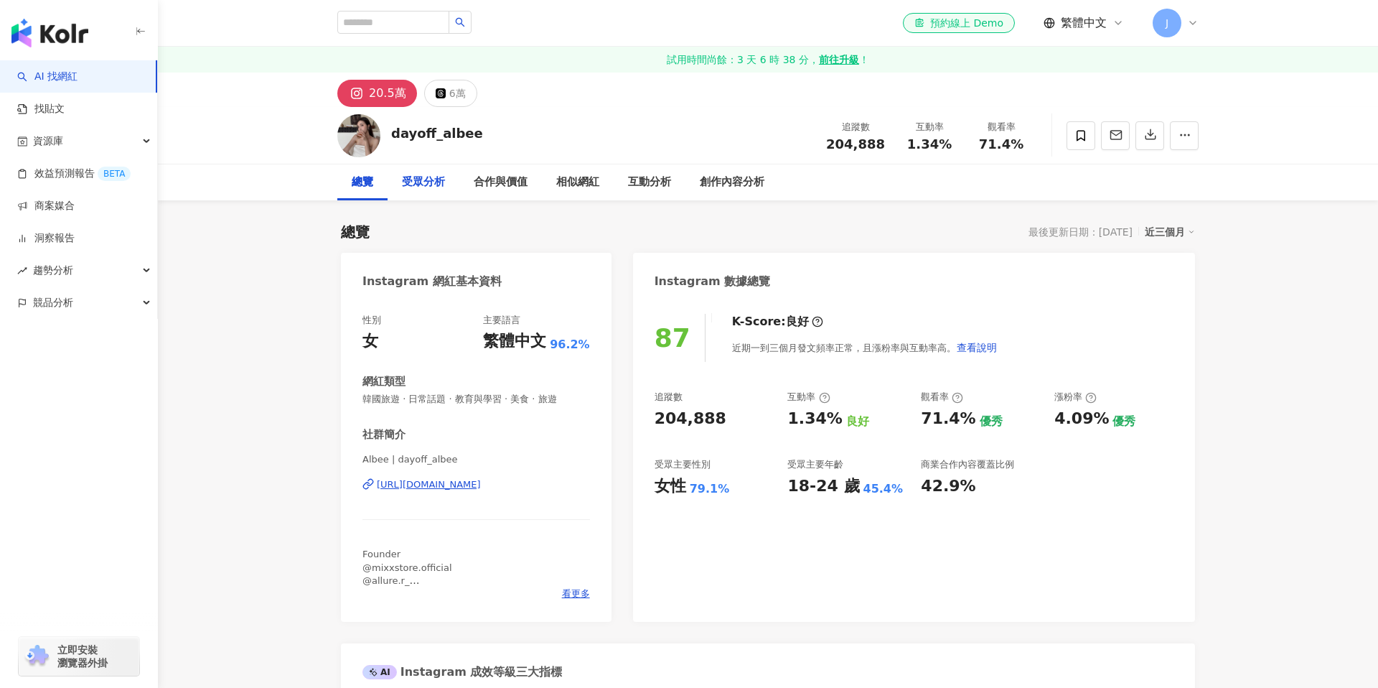
click at [431, 185] on div "受眾分析" at bounding box center [423, 182] width 43 height 17
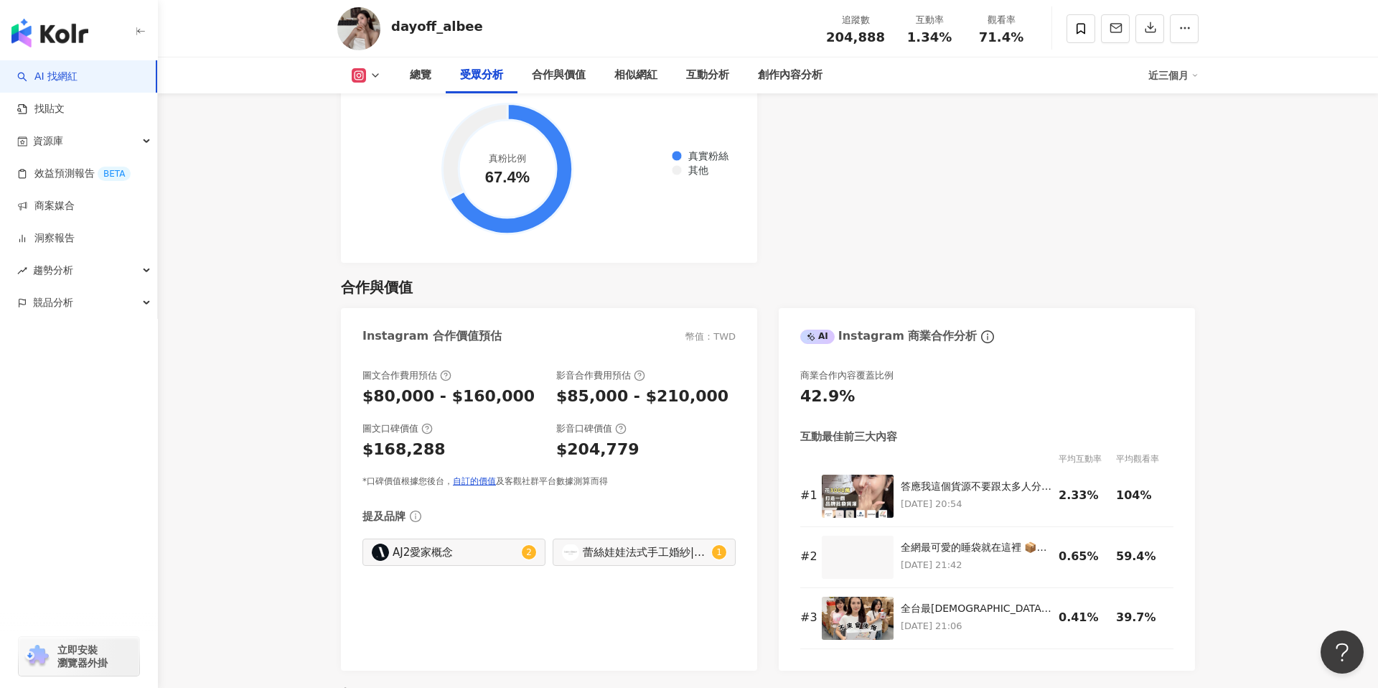
scroll to position [1835, 0]
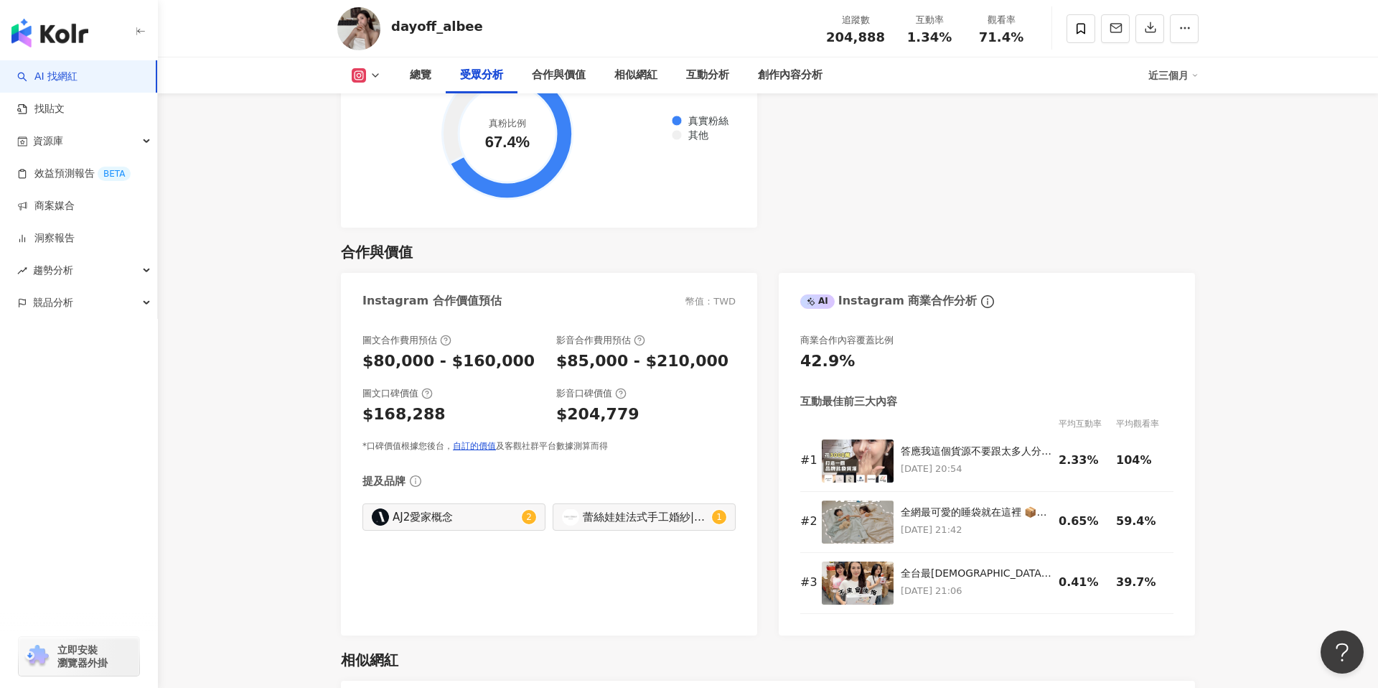
drag, startPoint x: 564, startPoint y: 400, endPoint x: 619, endPoint y: 399, distance: 54.6
click at [621, 400] on div "影音口碑價值 $204,779" at bounding box center [645, 406] width 179 height 39
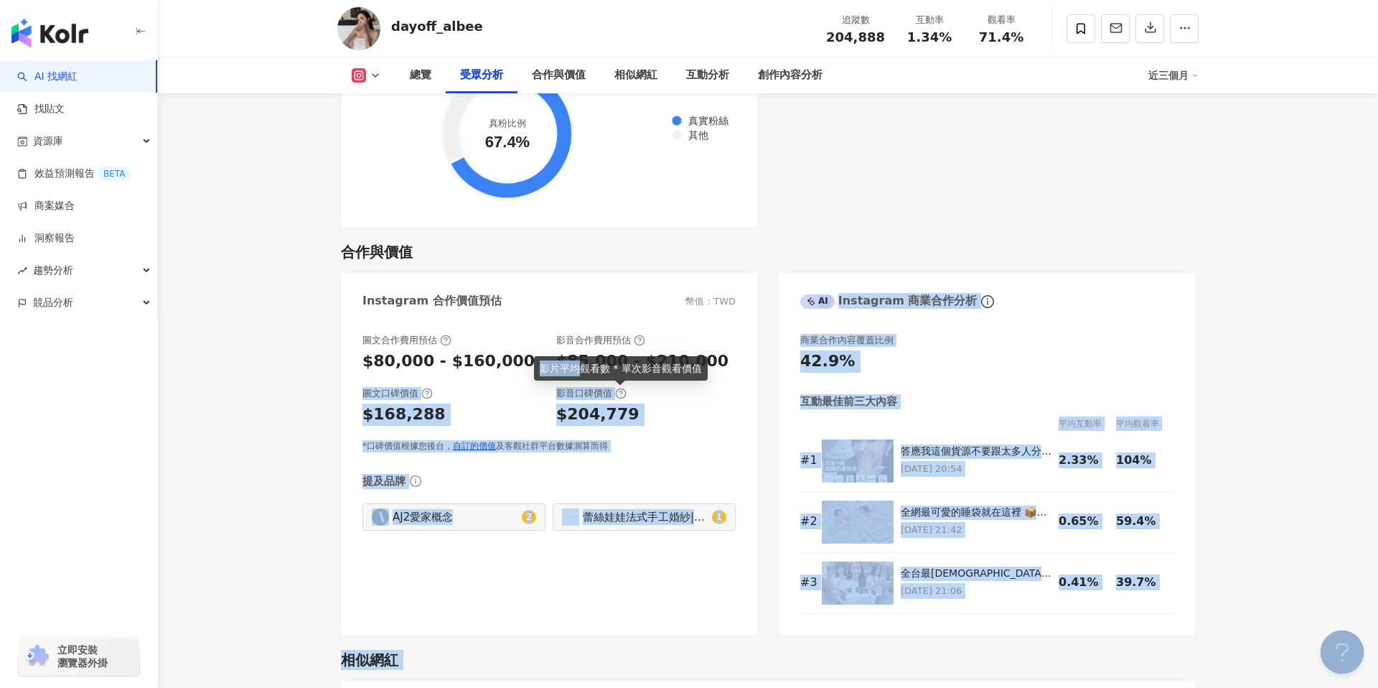
click at [710, 354] on div "$85,000 - $210,000" at bounding box center [645, 361] width 179 height 22
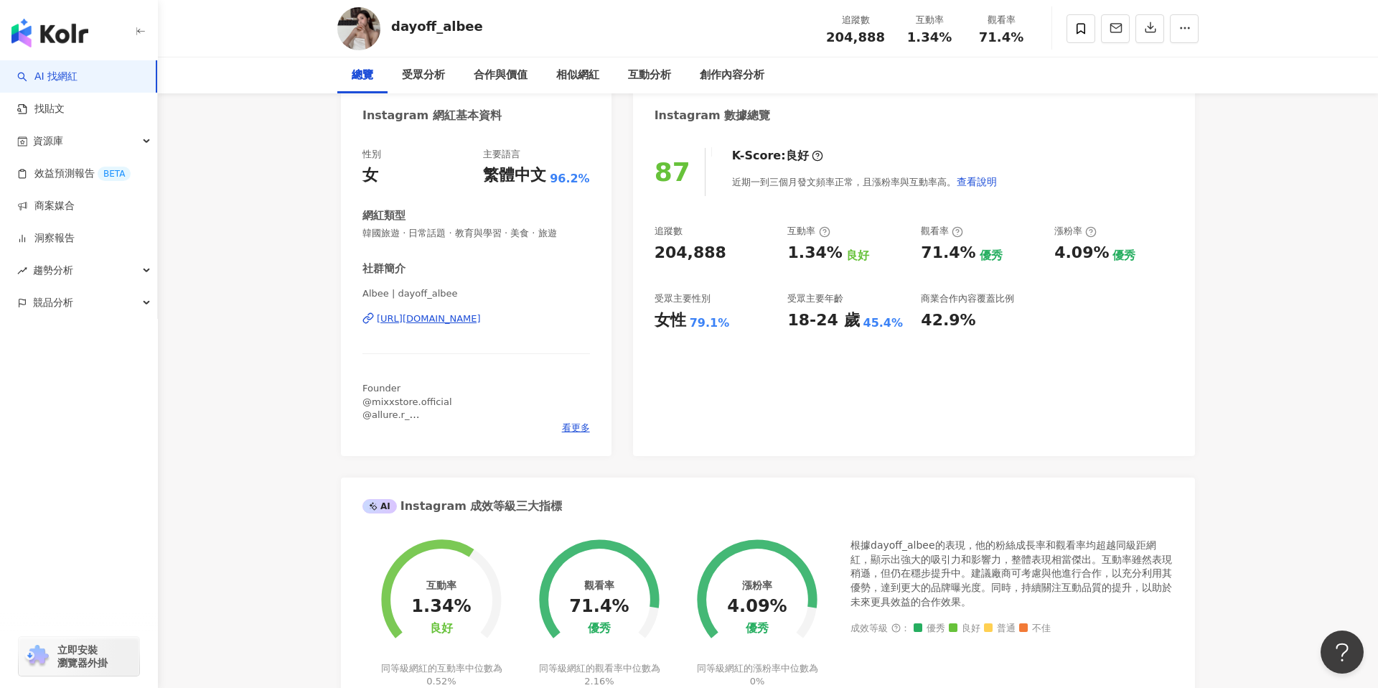
scroll to position [0, 0]
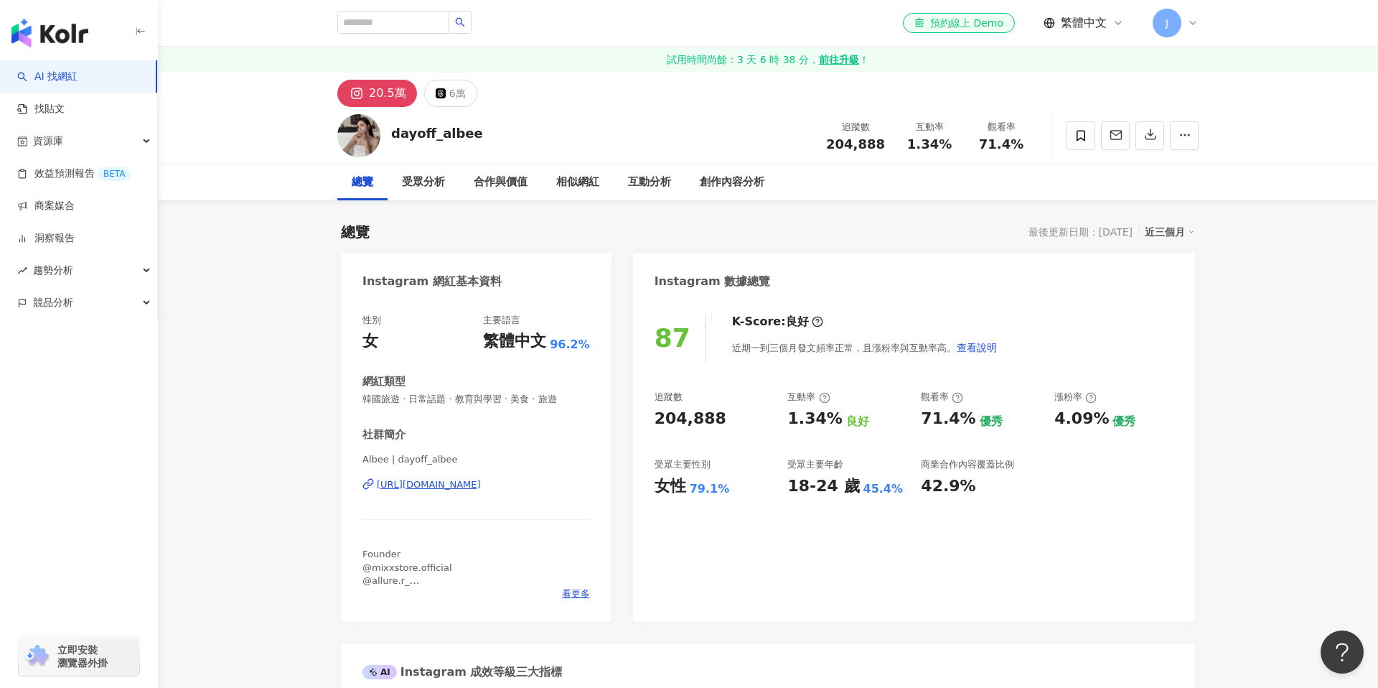
click at [78, 74] on link "AI 找網紅" at bounding box center [47, 77] width 60 height 14
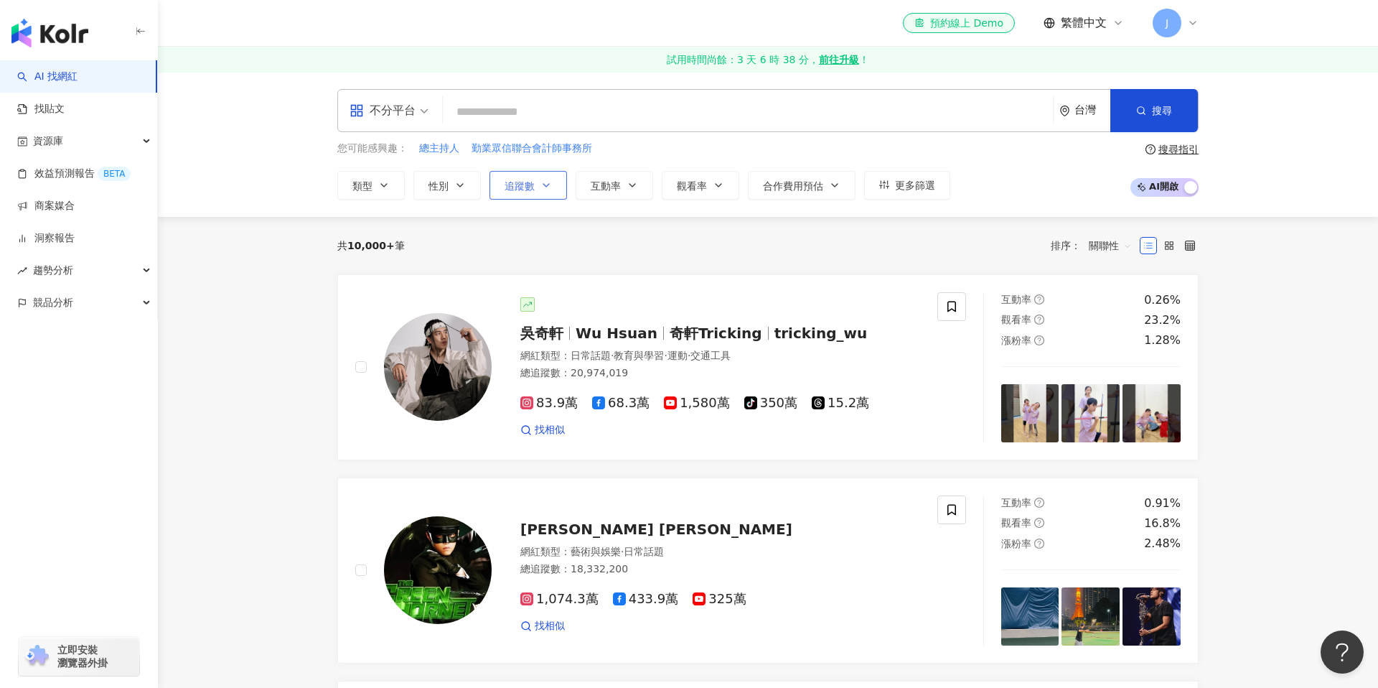
click at [550, 187] on icon "button" at bounding box center [545, 184] width 11 height 11
click at [771, 187] on span "合作費用預估" at bounding box center [793, 185] width 60 height 11
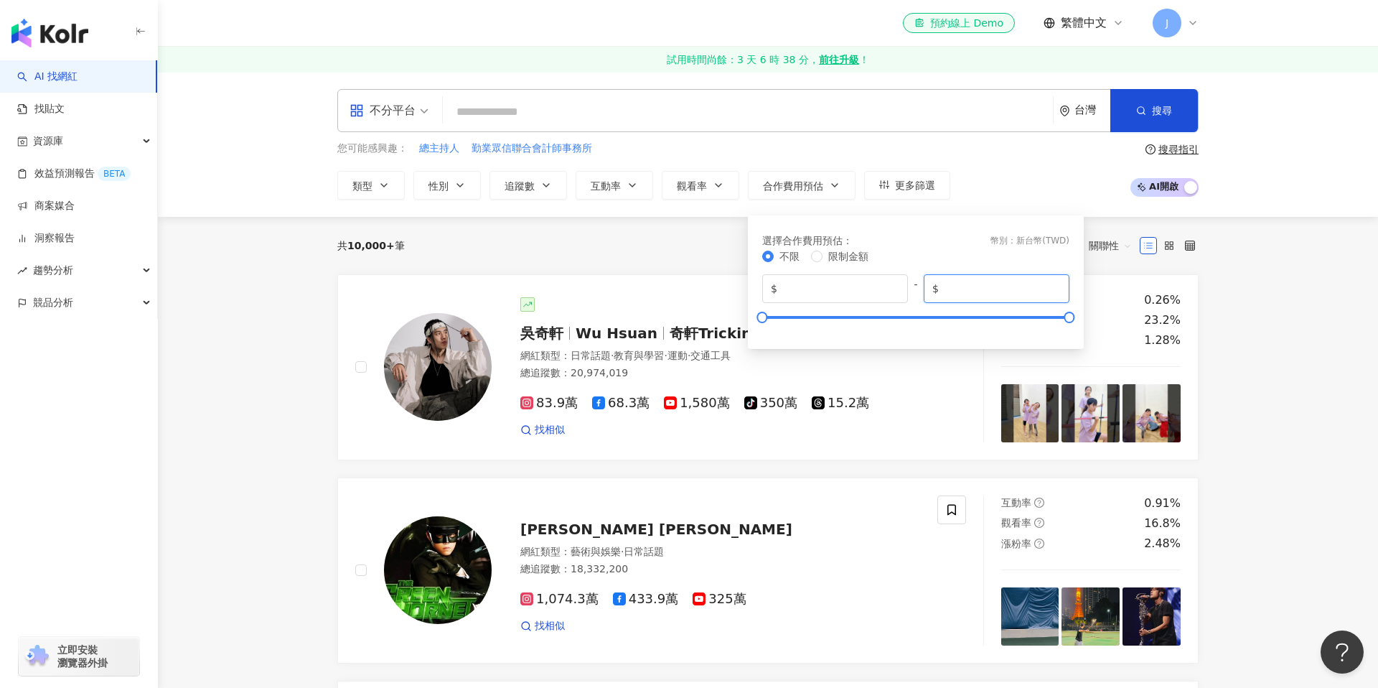
click at [990, 288] on input "*******" at bounding box center [1001, 289] width 119 height 16
type input "*****"
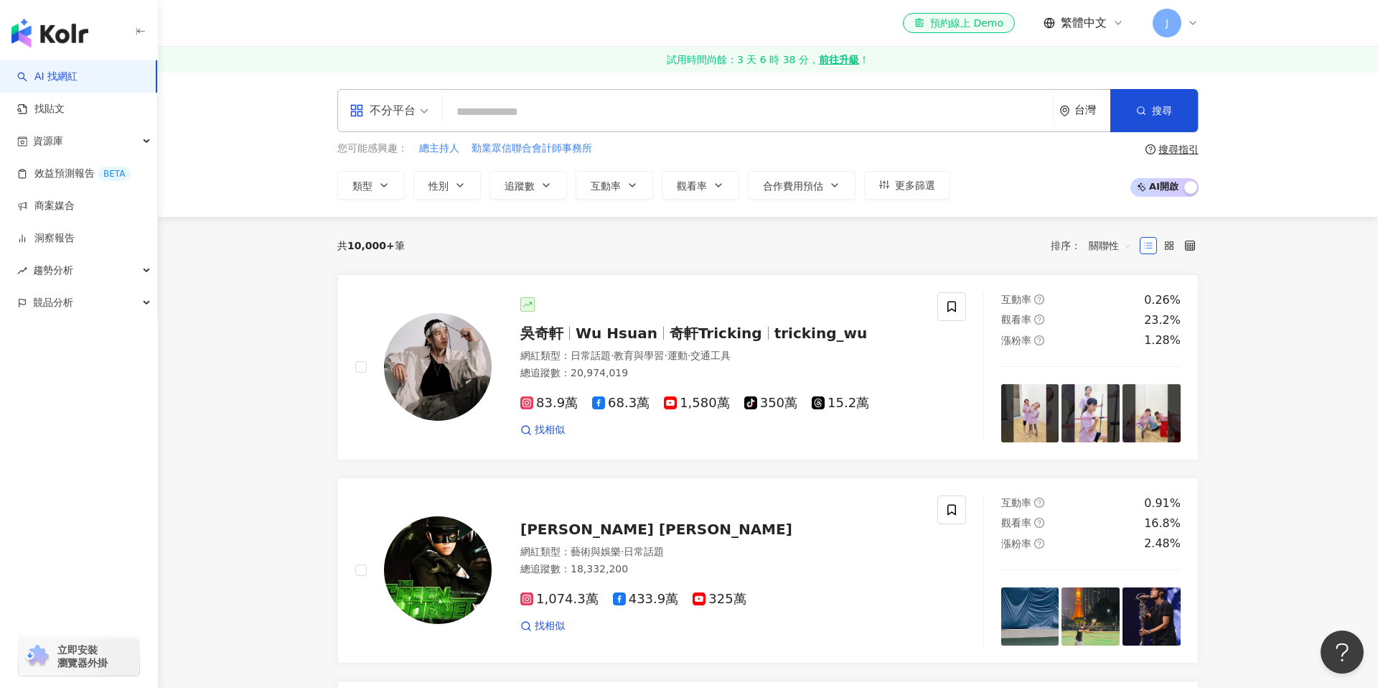
click at [1021, 182] on div "您可能感興趣： 總主持人 勤業眾信聯合會計師事務所 類型 性別 追蹤數 互動率 觀看率 合作費用預估 更多篩選 * - ******* 不限 小型 奈米網紅 …" at bounding box center [767, 170] width 861 height 59
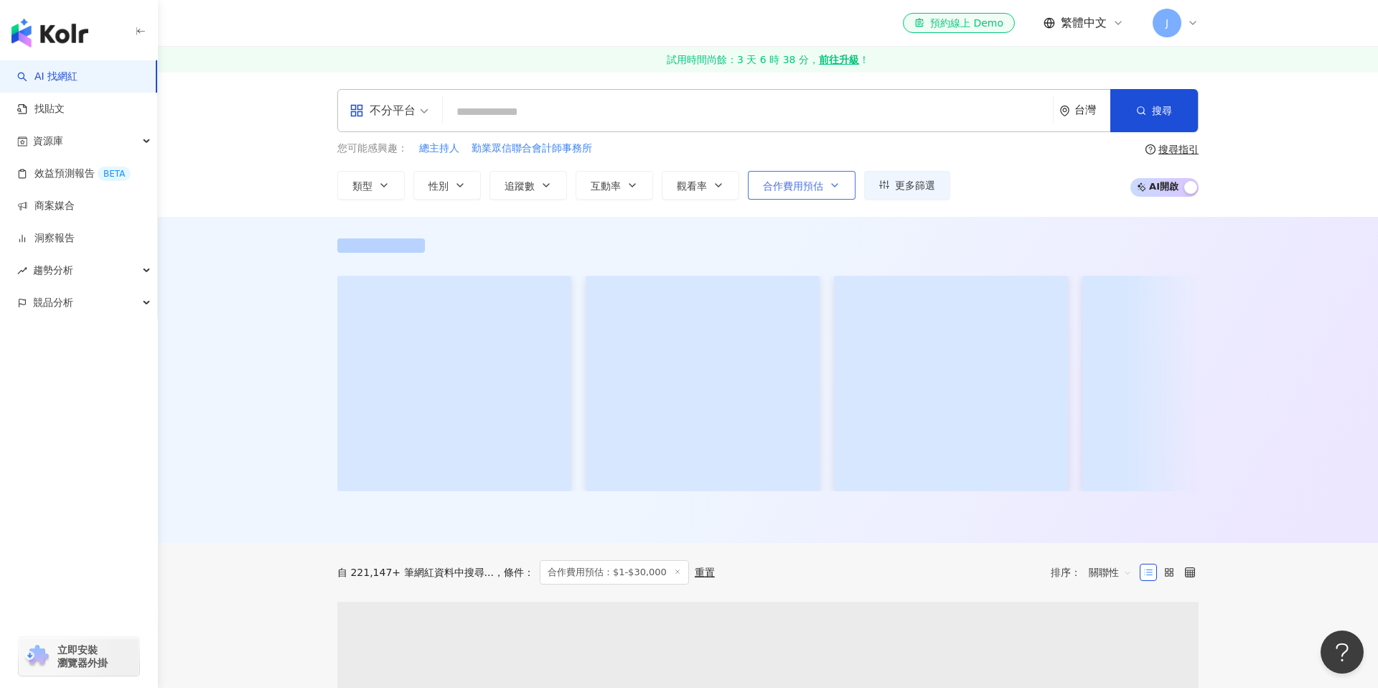
click at [797, 182] on span "合作費用預估" at bounding box center [793, 185] width 60 height 11
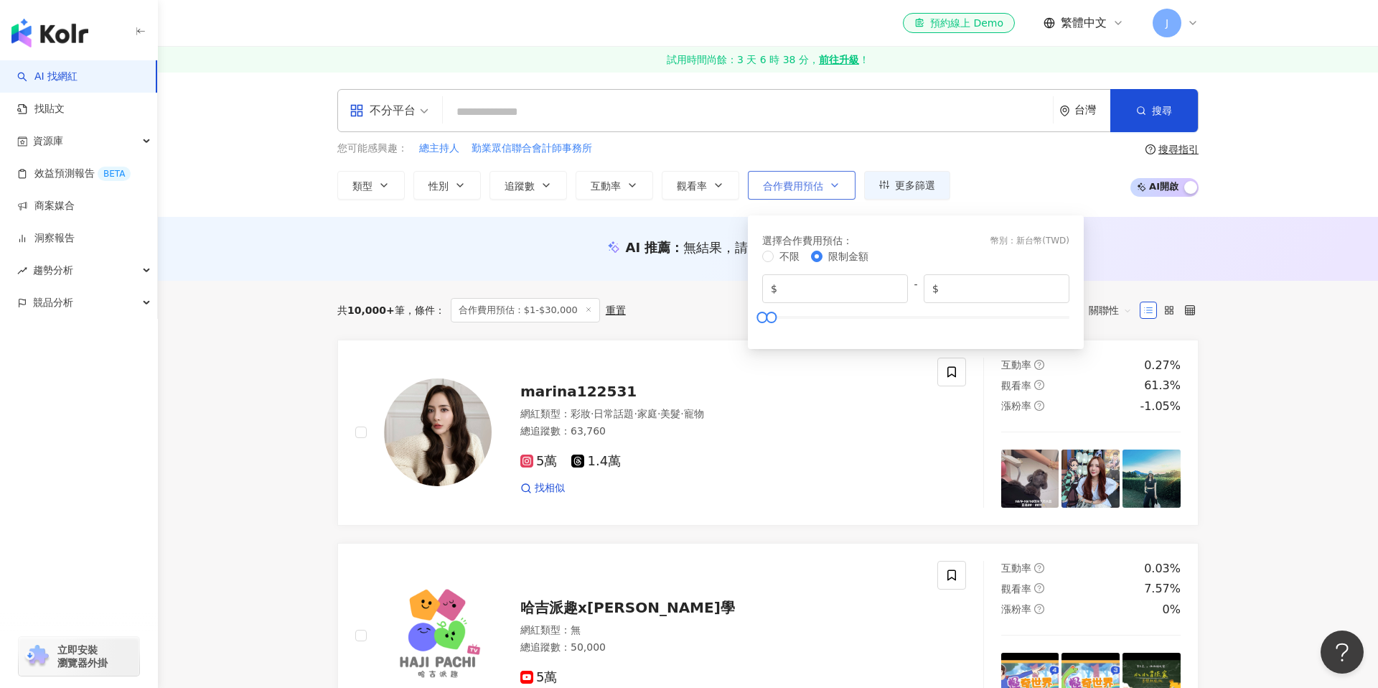
click at [802, 186] on span "合作費用預估" at bounding box center [793, 185] width 60 height 11
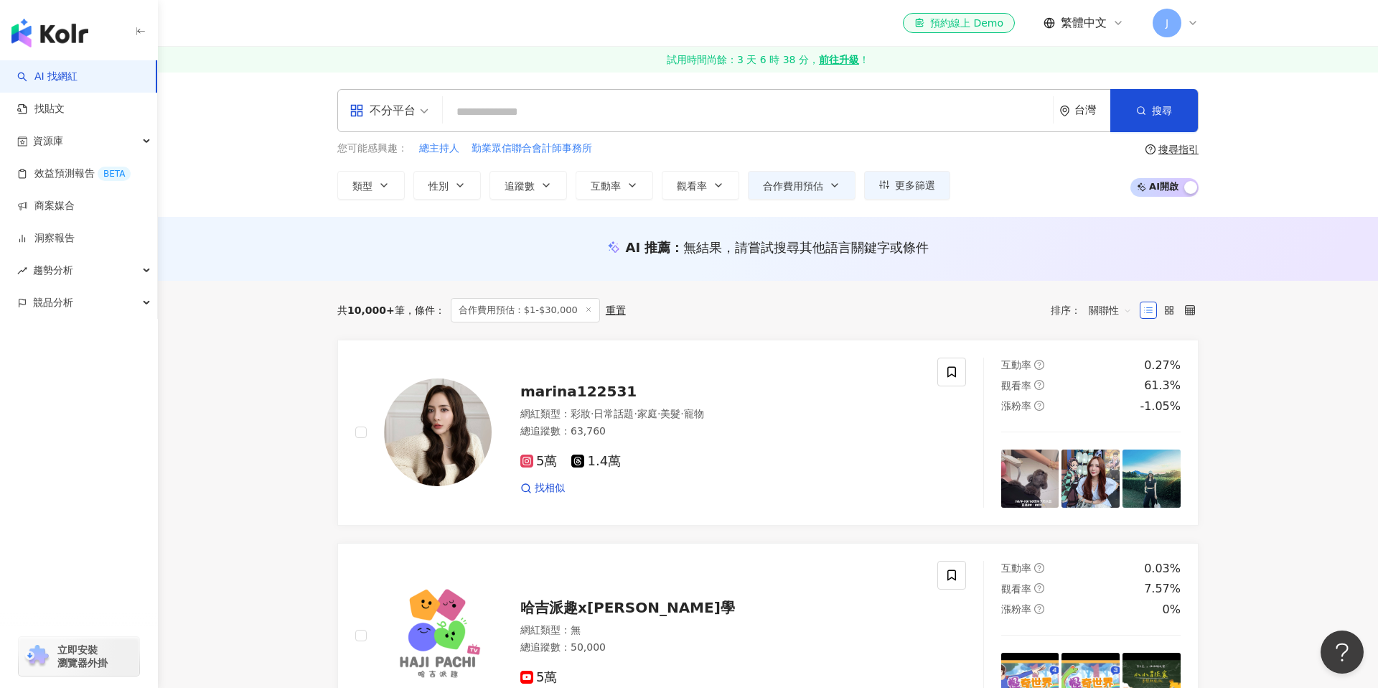
click at [611, 119] on input "search" at bounding box center [748, 111] width 599 height 27
type input "*"
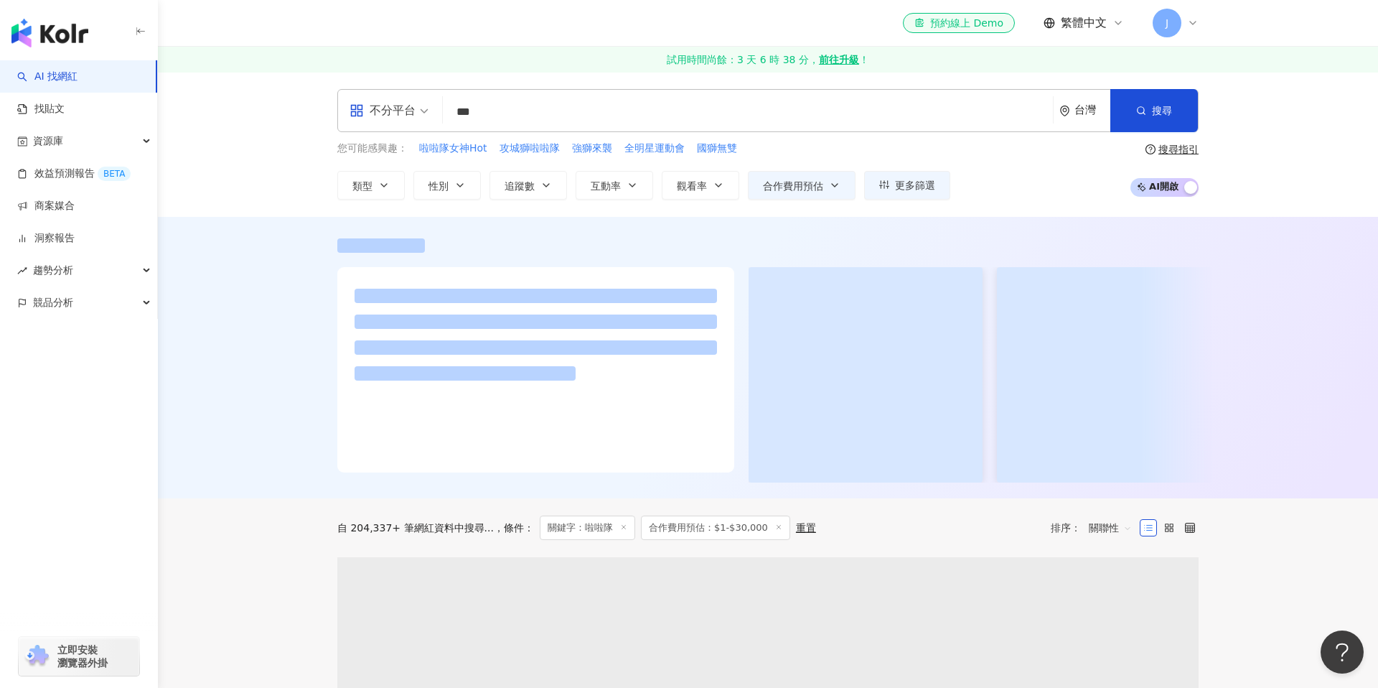
click at [609, 85] on div "不分平台 *** 台灣 搜尋 ae6fe33a-6361-4f60-98ea-2ff554cf568f 宇宙啦啦隊 14,771 追蹤者 高鈞鈞 414,28…" at bounding box center [768, 144] width 1220 height 145
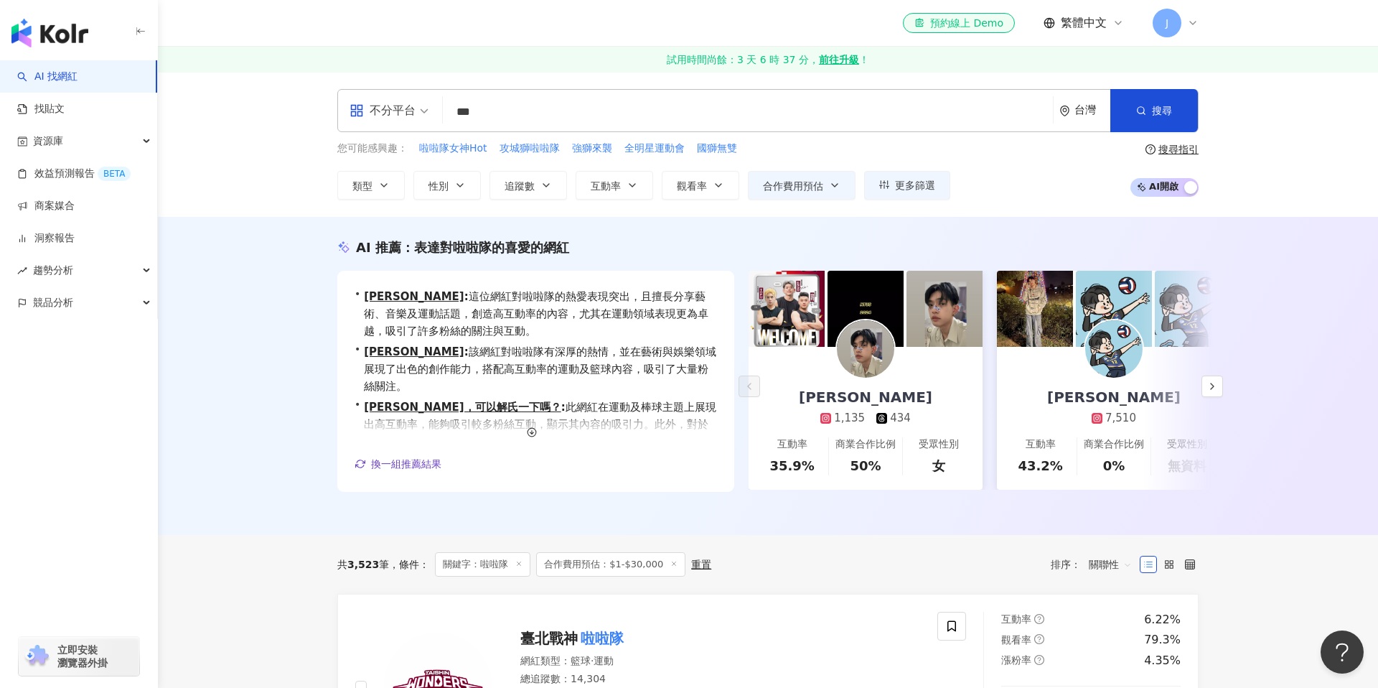
click at [520, 114] on input "***" at bounding box center [748, 111] width 599 height 27
click at [520, 115] on input "***" at bounding box center [748, 111] width 599 height 27
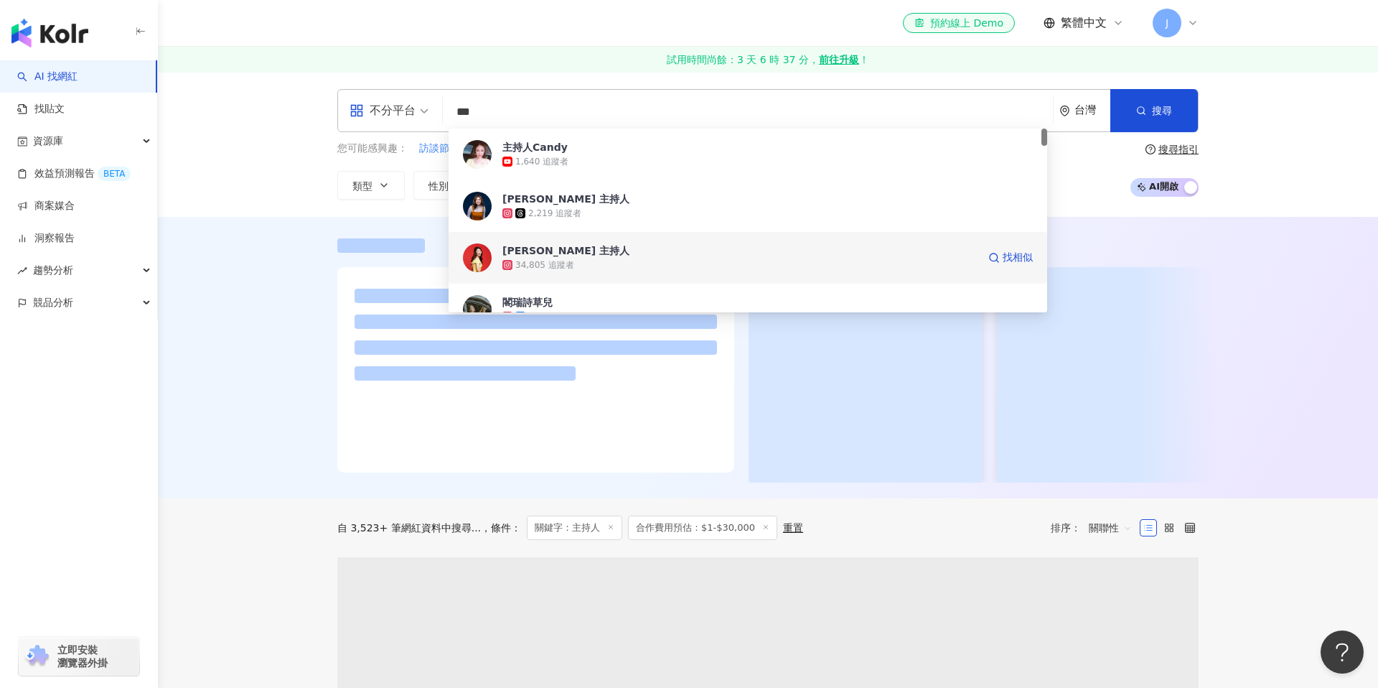
type input "***"
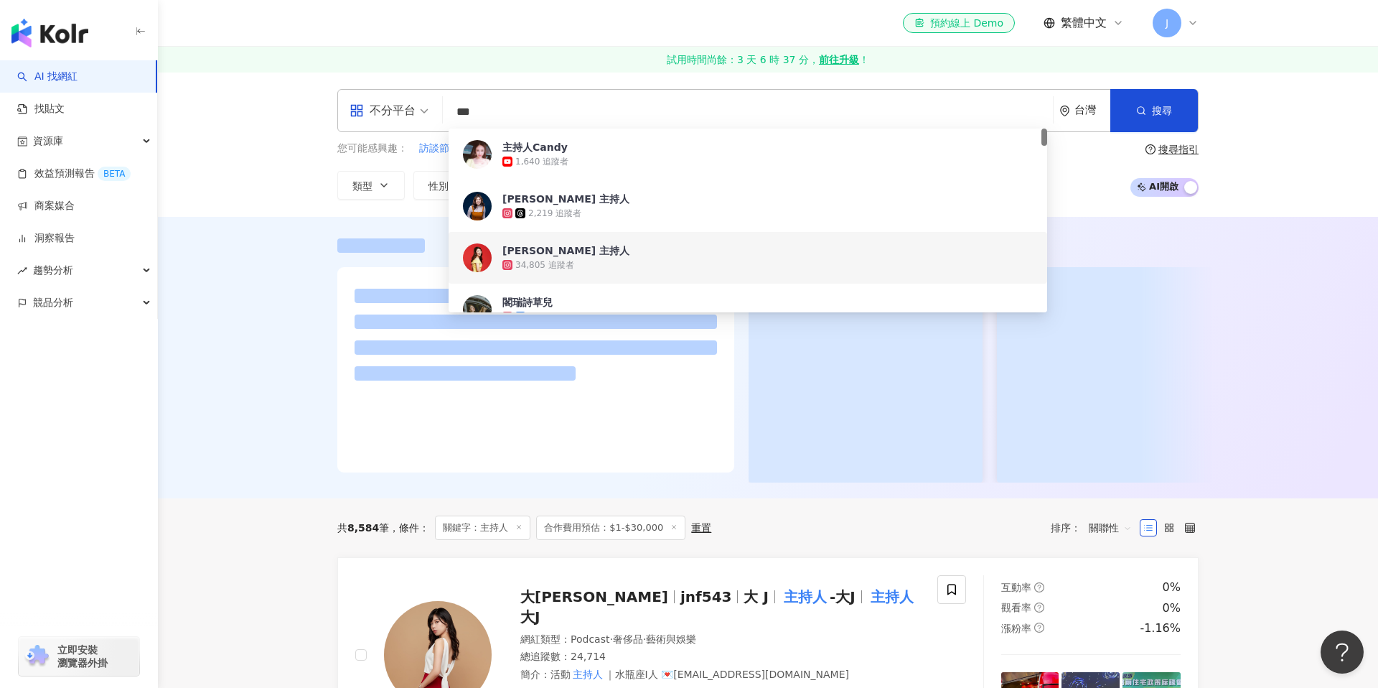
click at [301, 246] on div at bounding box center [768, 357] width 1220 height 281
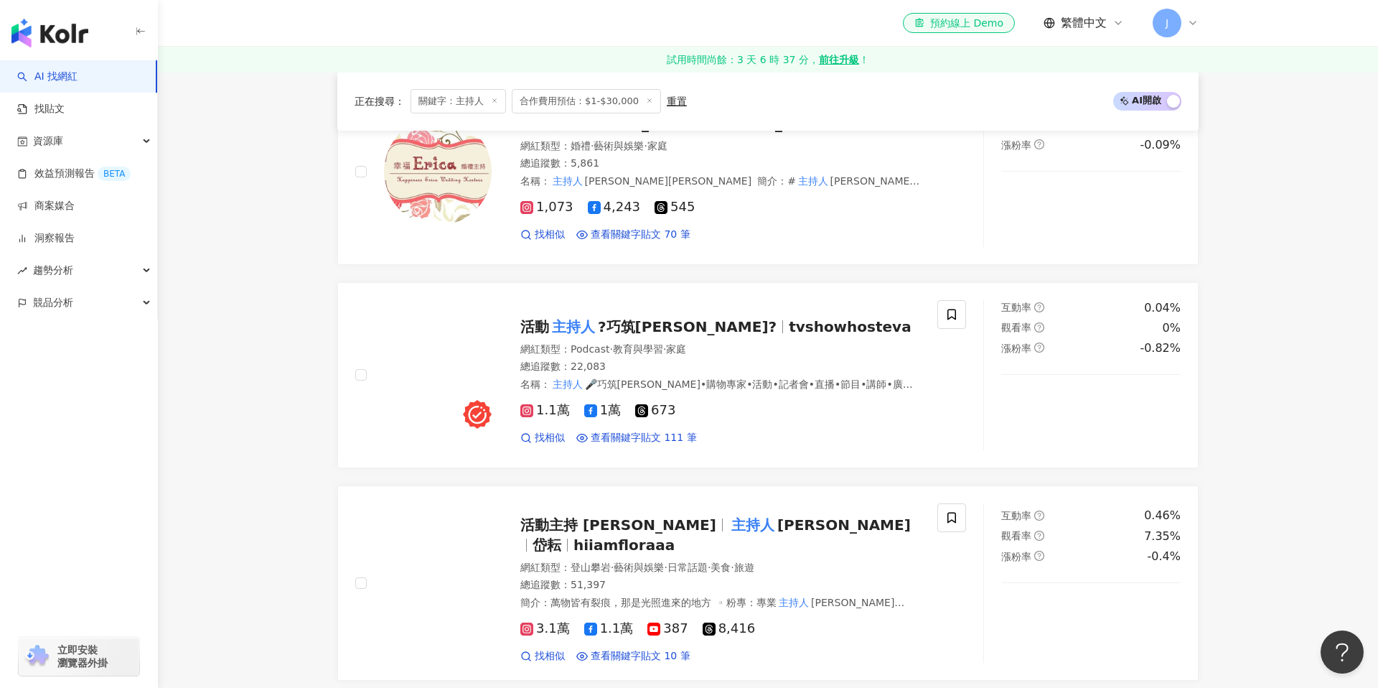
scroll to position [889, 0]
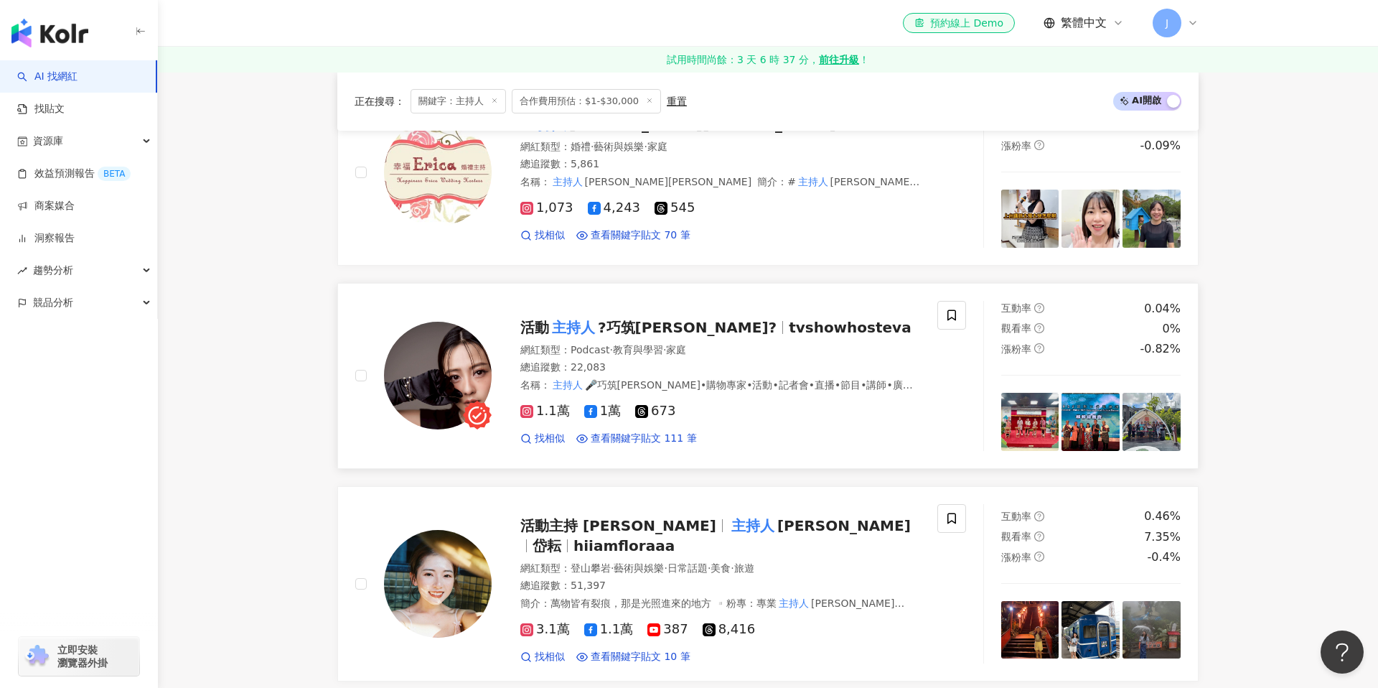
click at [591, 316] on mark "主持人" at bounding box center [573, 327] width 49 height 23
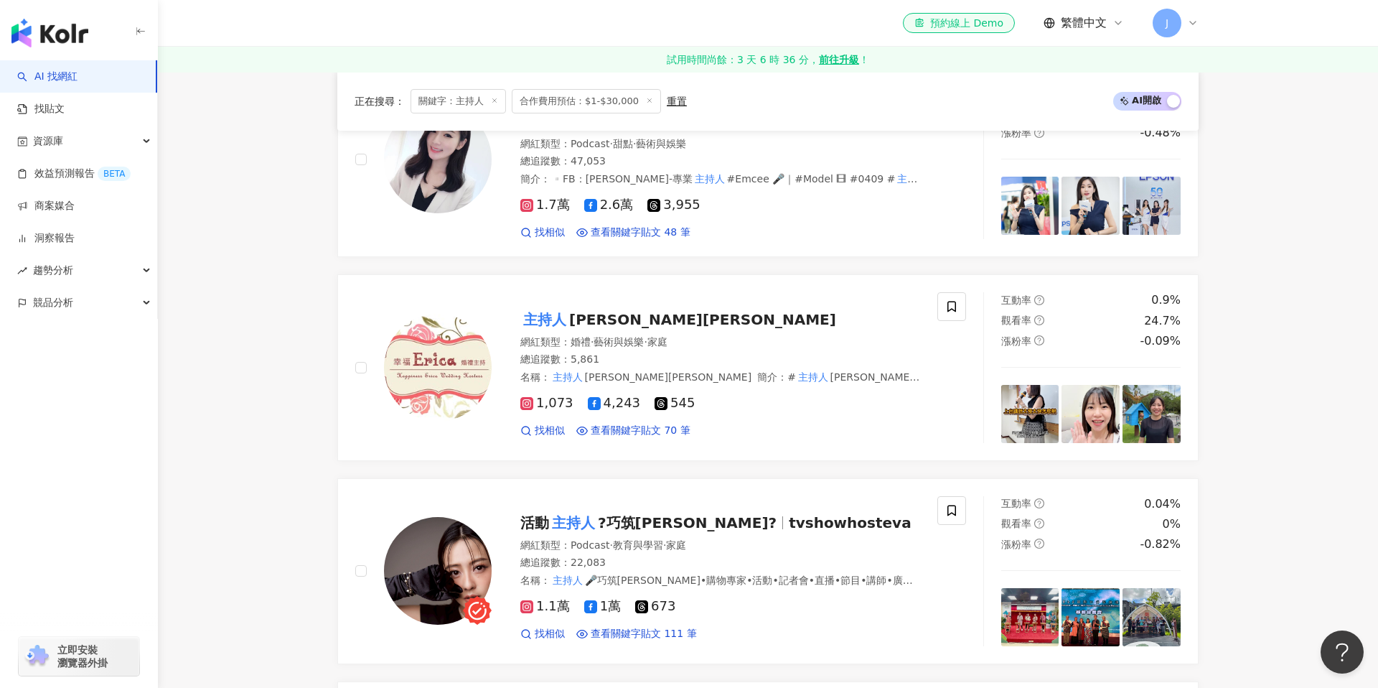
scroll to position [0, 0]
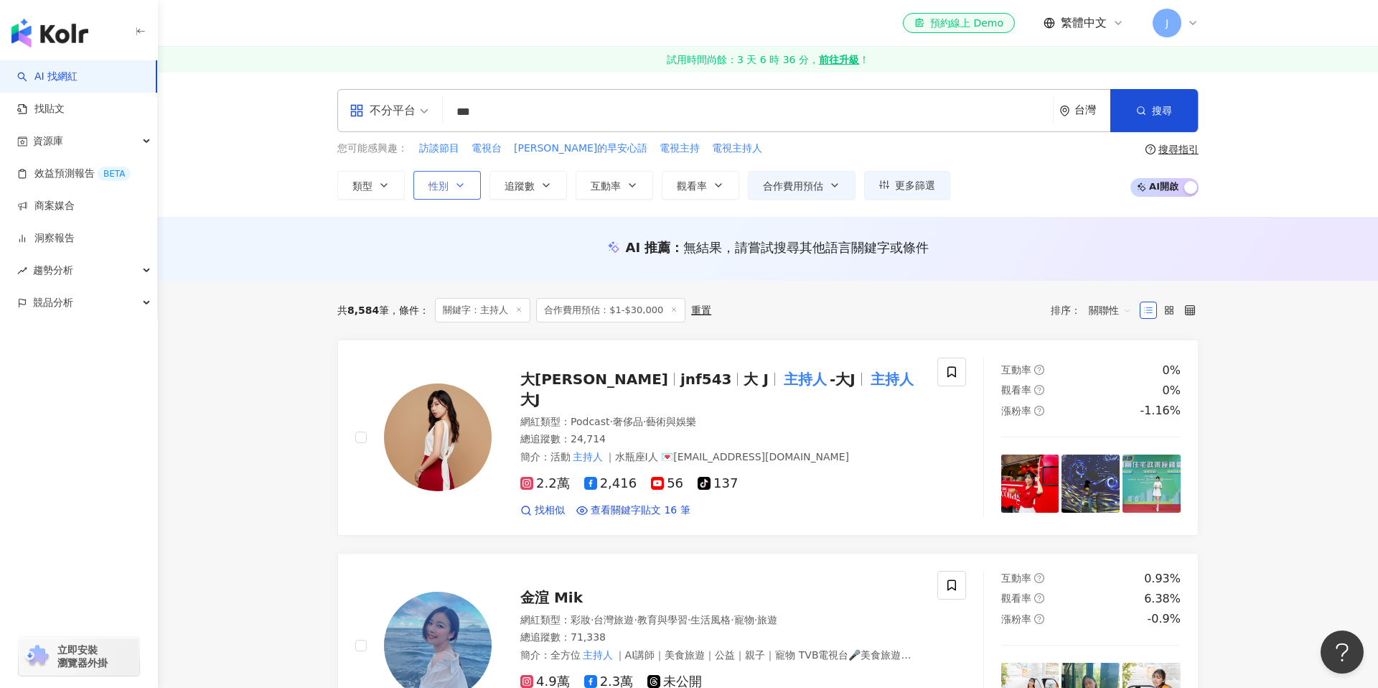
click at [426, 182] on button "性別" at bounding box center [446, 185] width 67 height 29
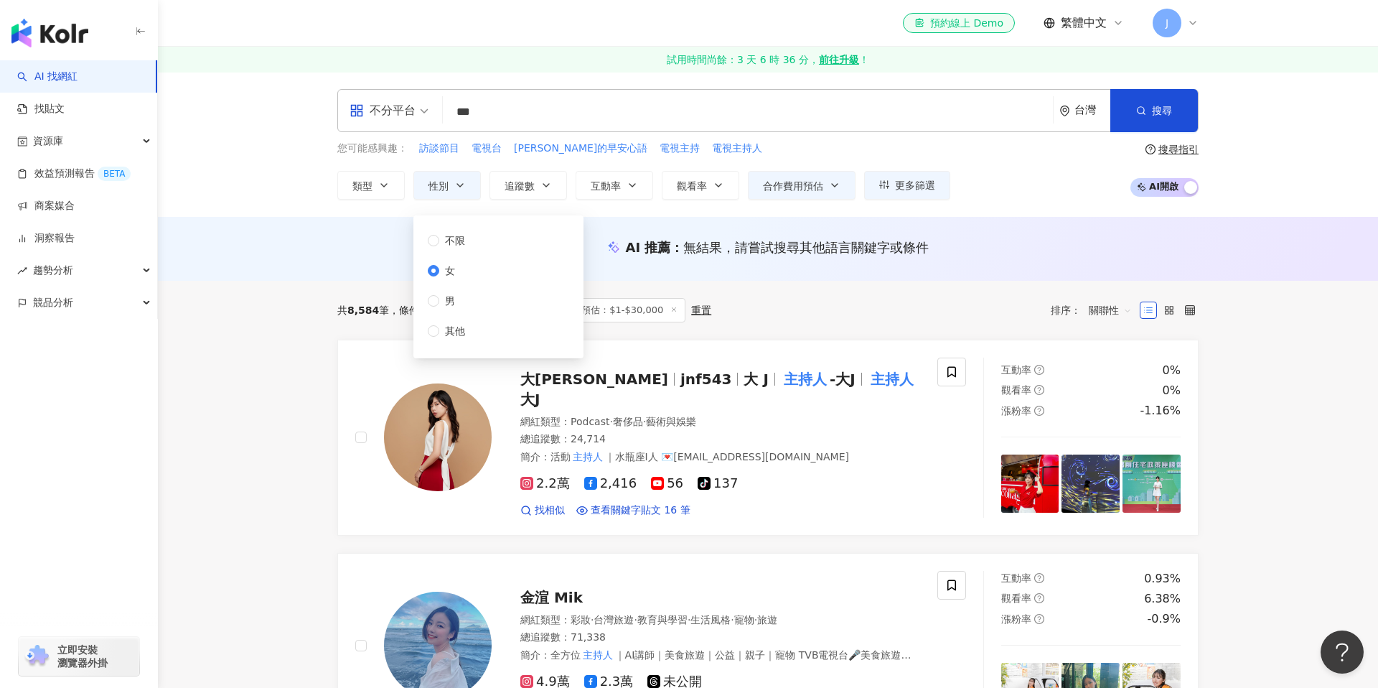
click at [372, 268] on div "AI 推薦 ： 無結果，請嘗試搜尋其他語言關鍵字或條件" at bounding box center [768, 249] width 1220 height 64
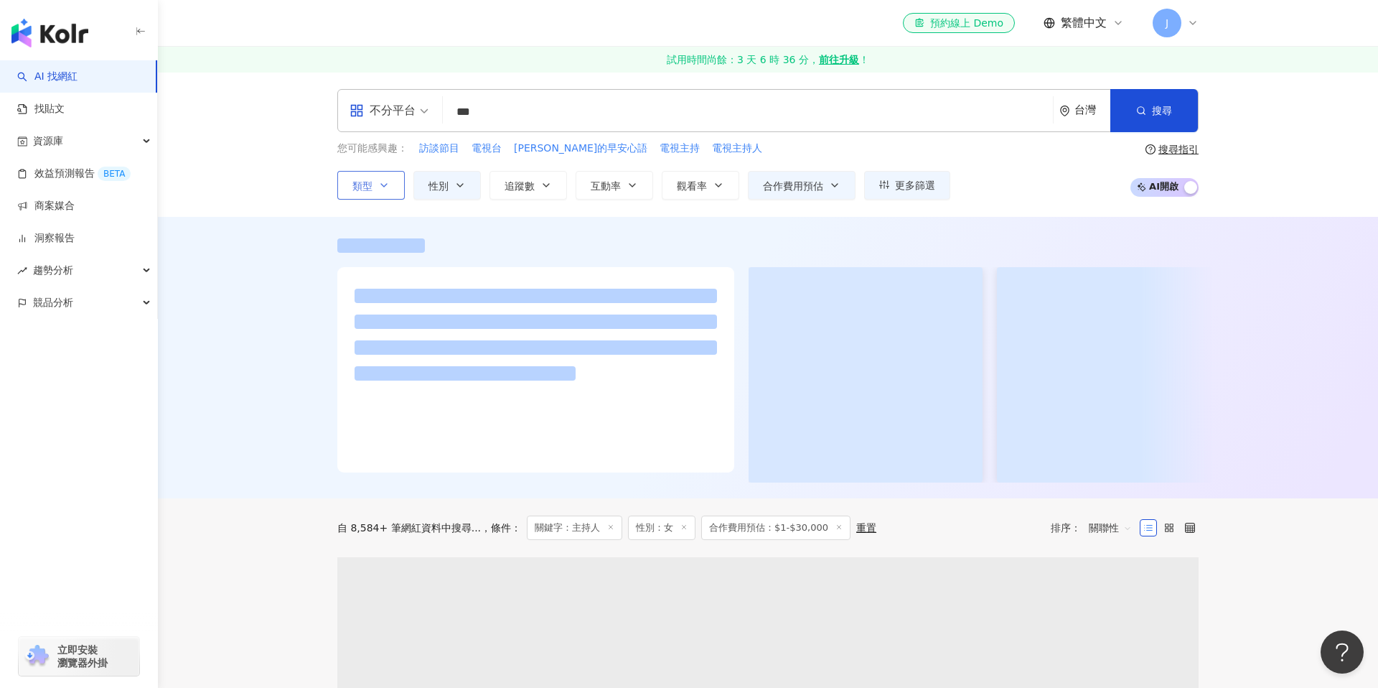
click at [397, 189] on button "類型" at bounding box center [370, 185] width 67 height 29
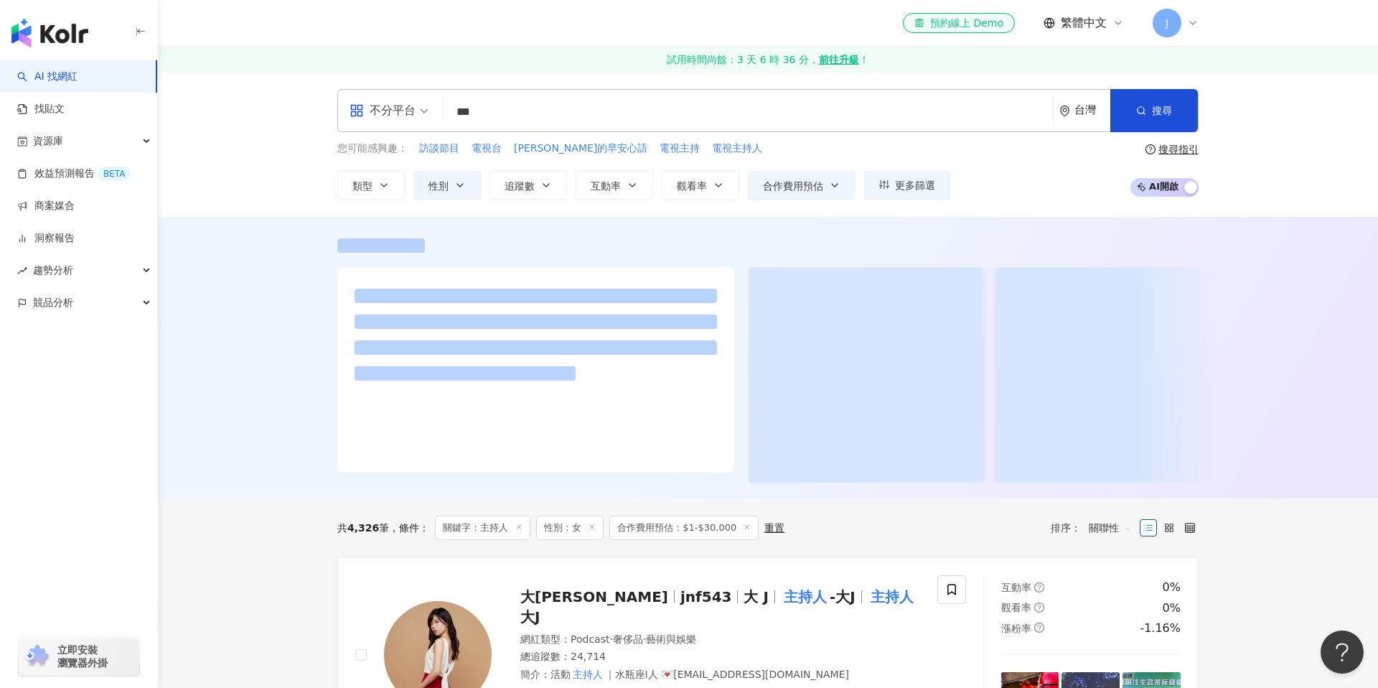
click at [281, 324] on div at bounding box center [768, 357] width 1220 height 281
click at [618, 192] on button "互動率" at bounding box center [615, 185] width 78 height 29
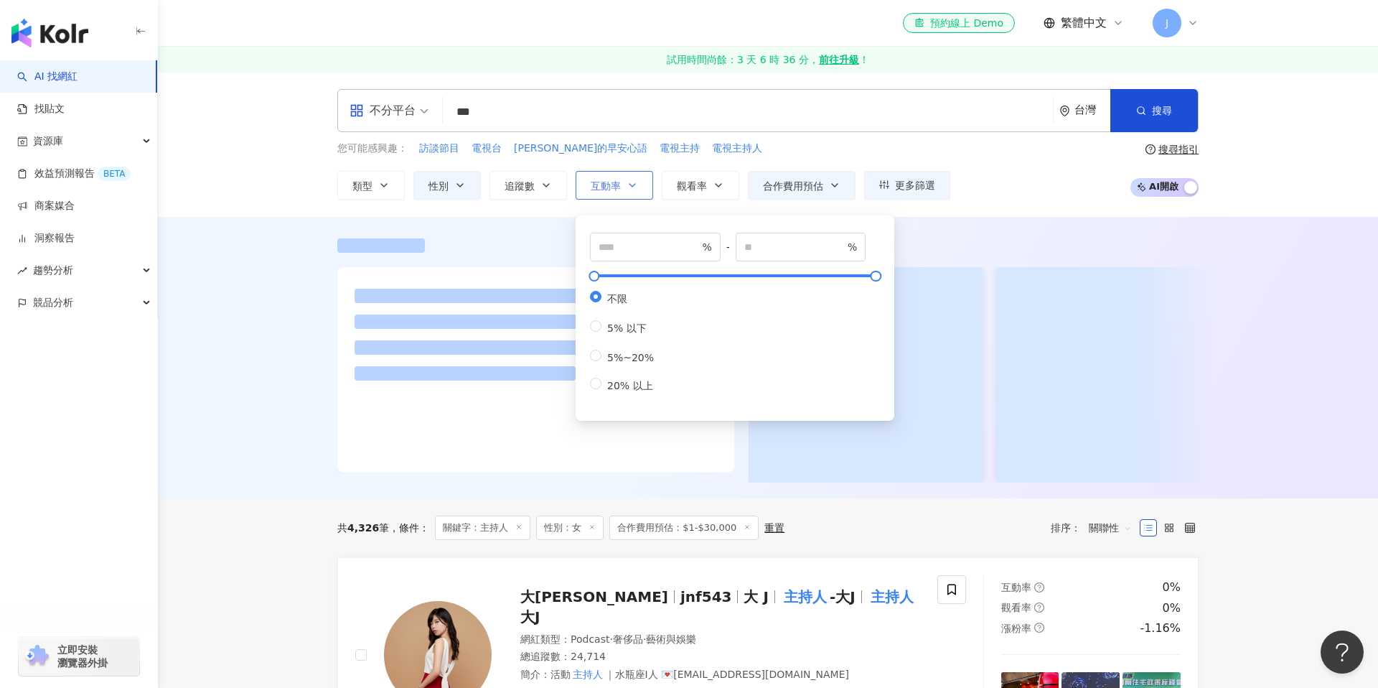
click at [618, 192] on button "互動率" at bounding box center [615, 185] width 78 height 29
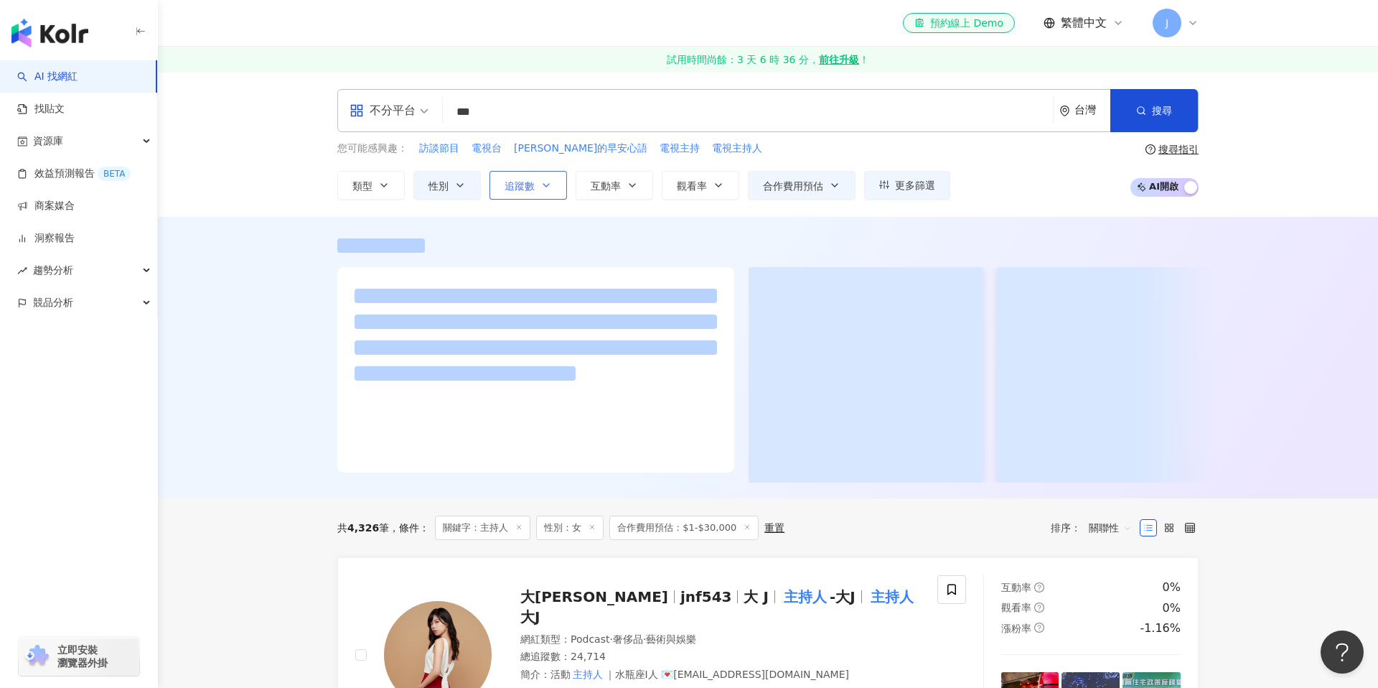
click at [545, 184] on icon "button" at bounding box center [545, 184] width 11 height 11
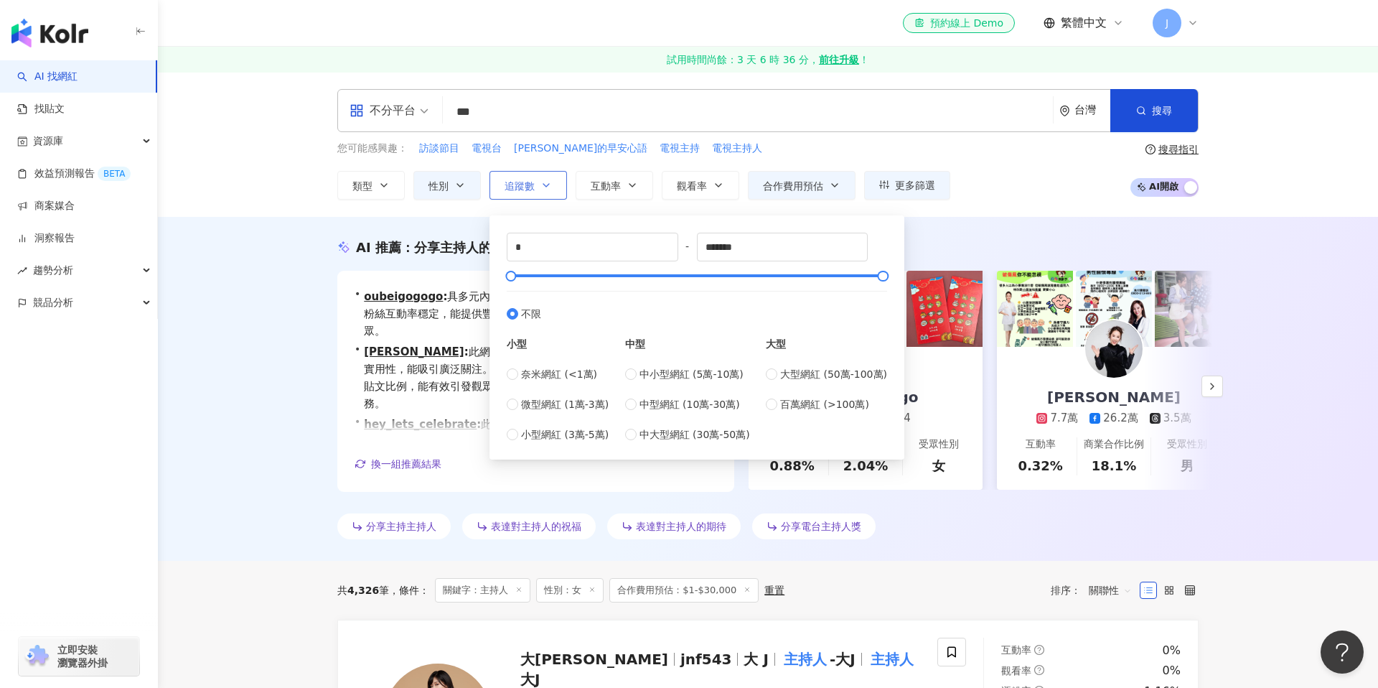
click at [545, 184] on icon "button" at bounding box center [545, 184] width 11 height 11
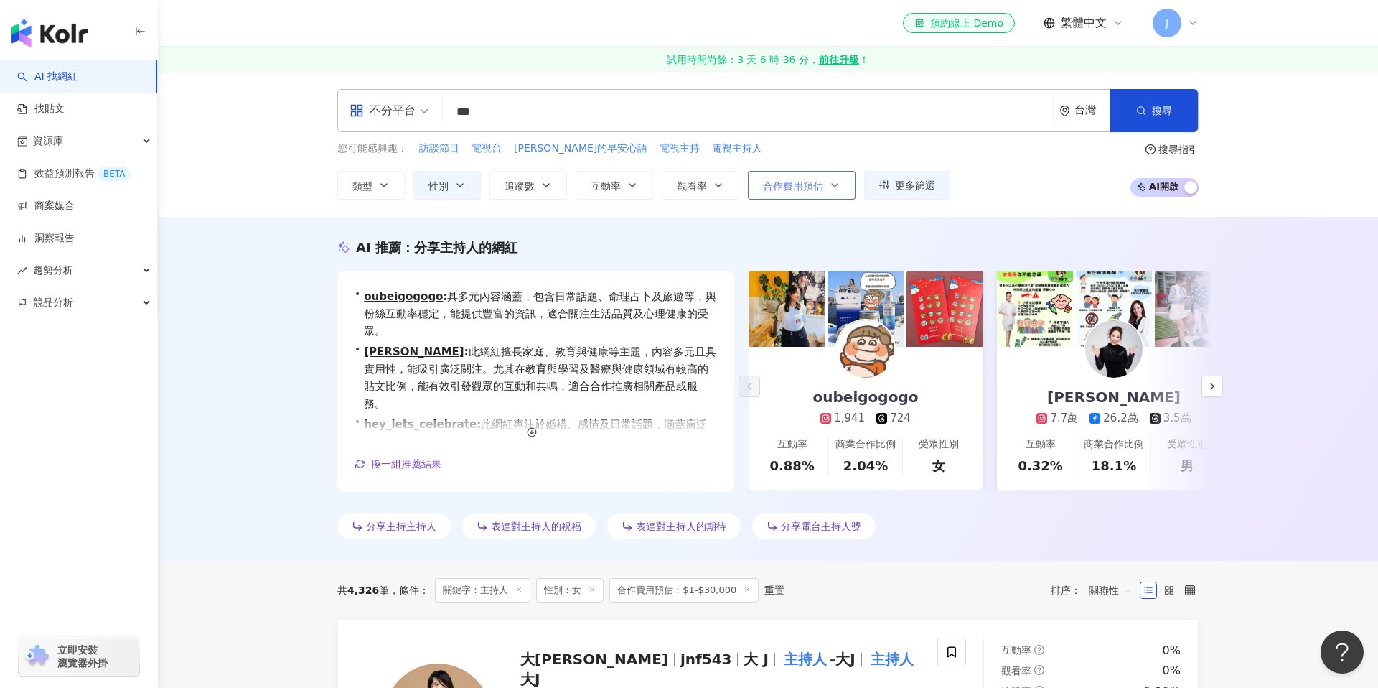
click at [826, 182] on button "合作費用預估" at bounding box center [802, 185] width 108 height 29
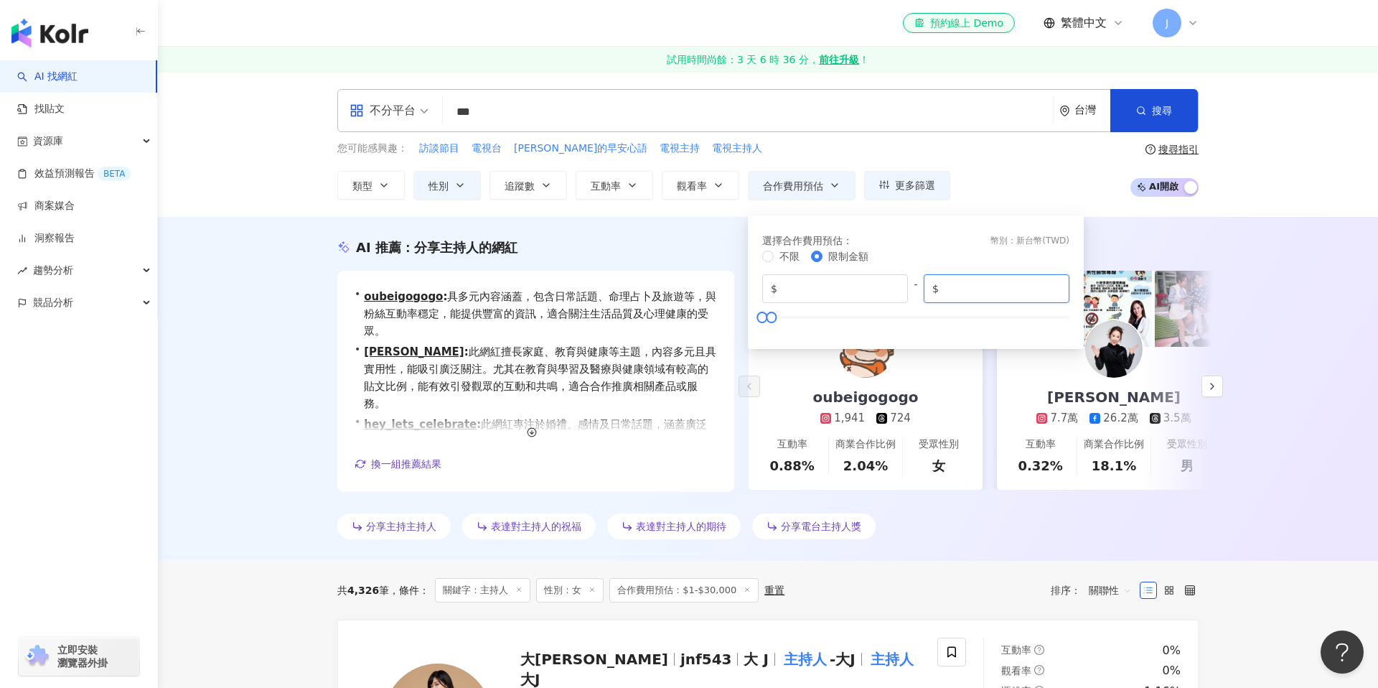
click at [947, 289] on input "*****" at bounding box center [1001, 289] width 119 height 16
click at [992, 291] on input "*" at bounding box center [1001, 289] width 119 height 16
click at [914, 317] on div at bounding box center [915, 317] width 307 height 9
type input "*****"
drag, startPoint x: 909, startPoint y: 316, endPoint x: 773, endPoint y: 315, distance: 136.4
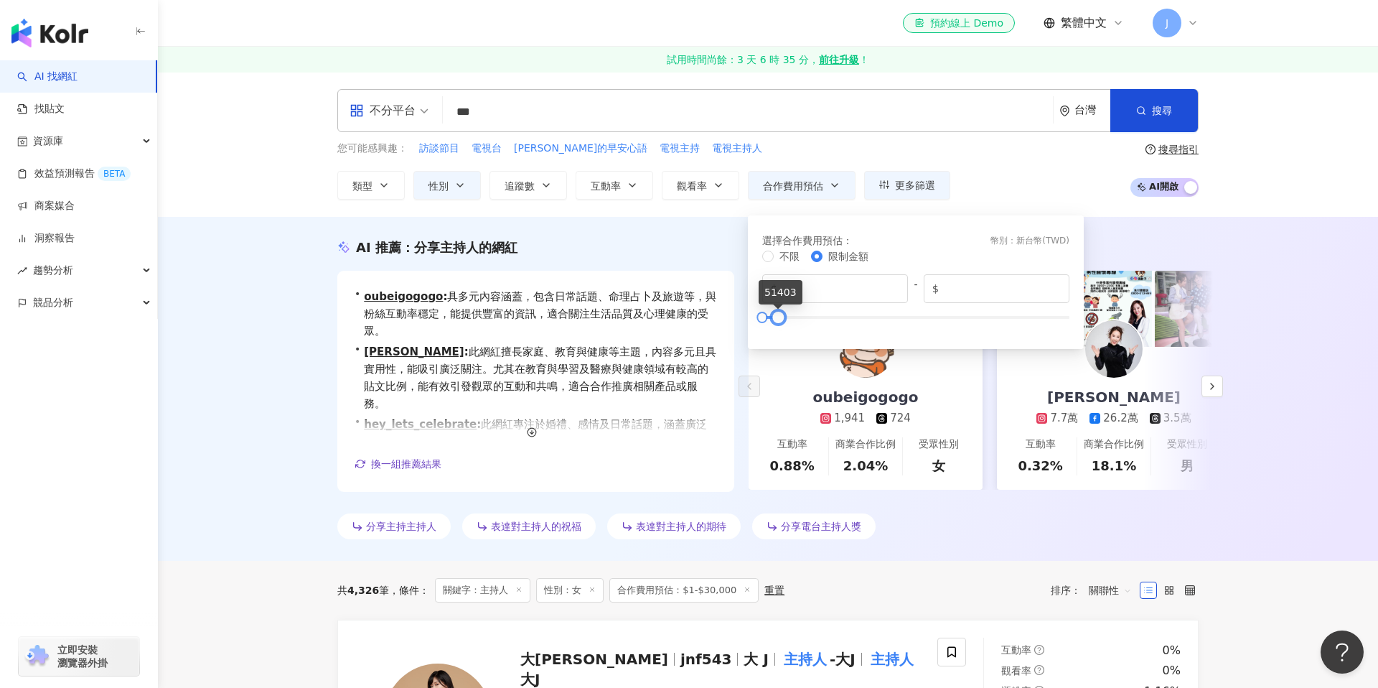
click at [774, 315] on div at bounding box center [778, 317] width 8 height 8
click at [978, 208] on div "選擇合作費用預估 ： 幣別 ： 新台幣 ( TWD ) 不限 限制金額 $ * - $ *****" at bounding box center [916, 278] width 336 height 141
click at [975, 186] on div "您可能感興趣： 訪談節目 電視台 舒子晨的早安心語 電視主持 電視主持人 類型 性別 追蹤數 互動率 觀看率 合作費用預估 更多篩選 * - ******* …" at bounding box center [767, 170] width 861 height 59
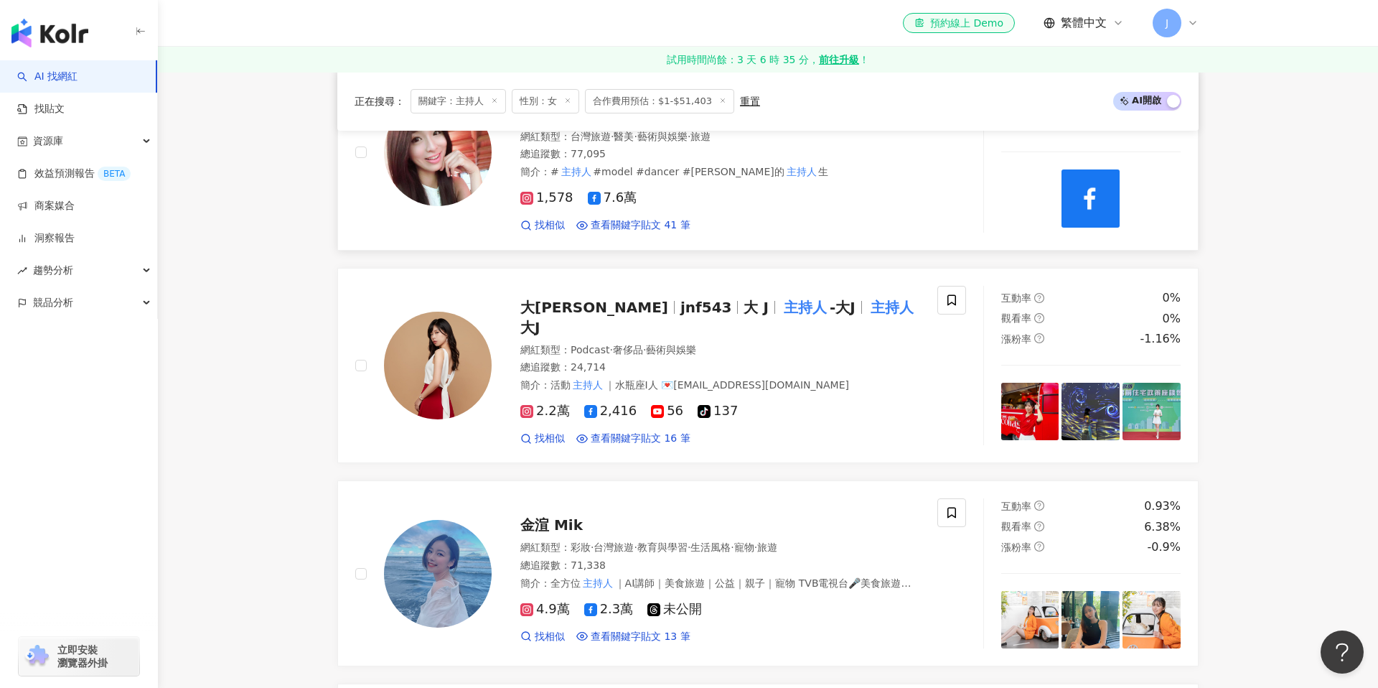
scroll to position [809, 0]
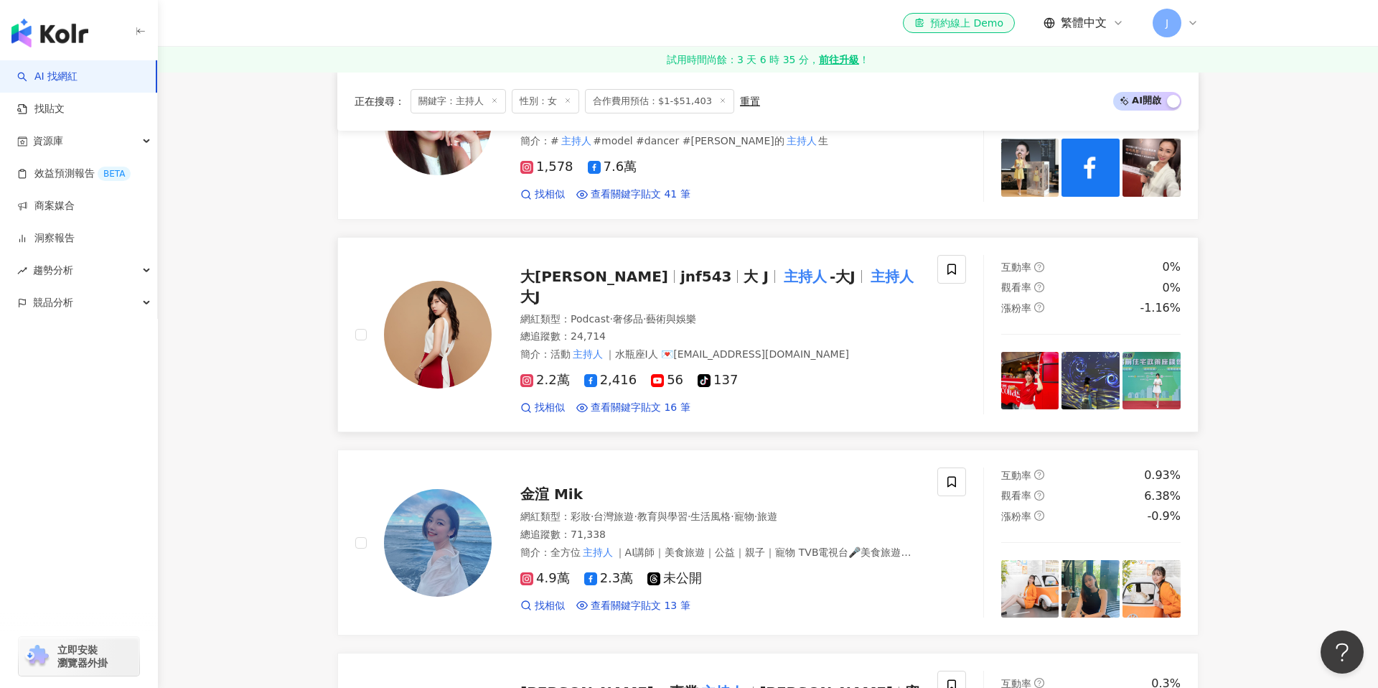
click at [781, 265] on mark "主持人" at bounding box center [805, 276] width 49 height 23
click at [561, 485] on span "金渲 Mik" at bounding box center [551, 493] width 62 height 17
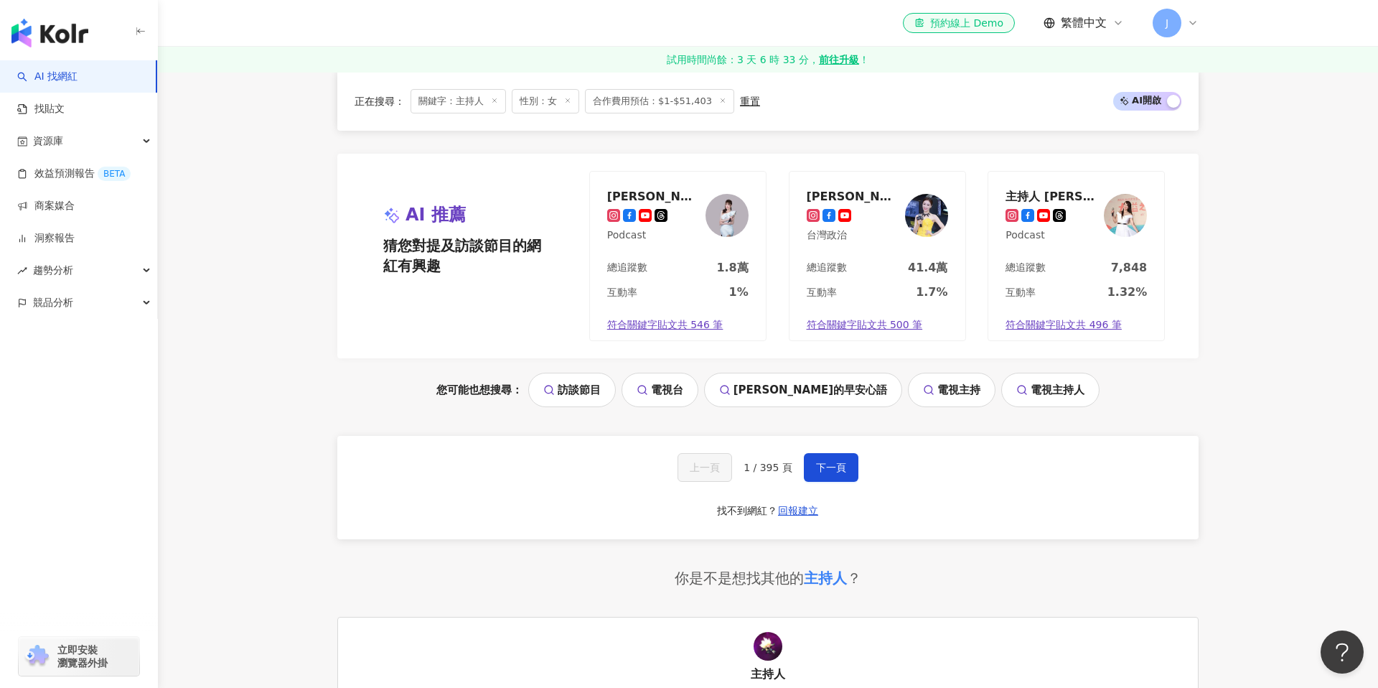
scroll to position [2985, 0]
click at [804, 452] on button "下一頁" at bounding box center [831, 466] width 55 height 29
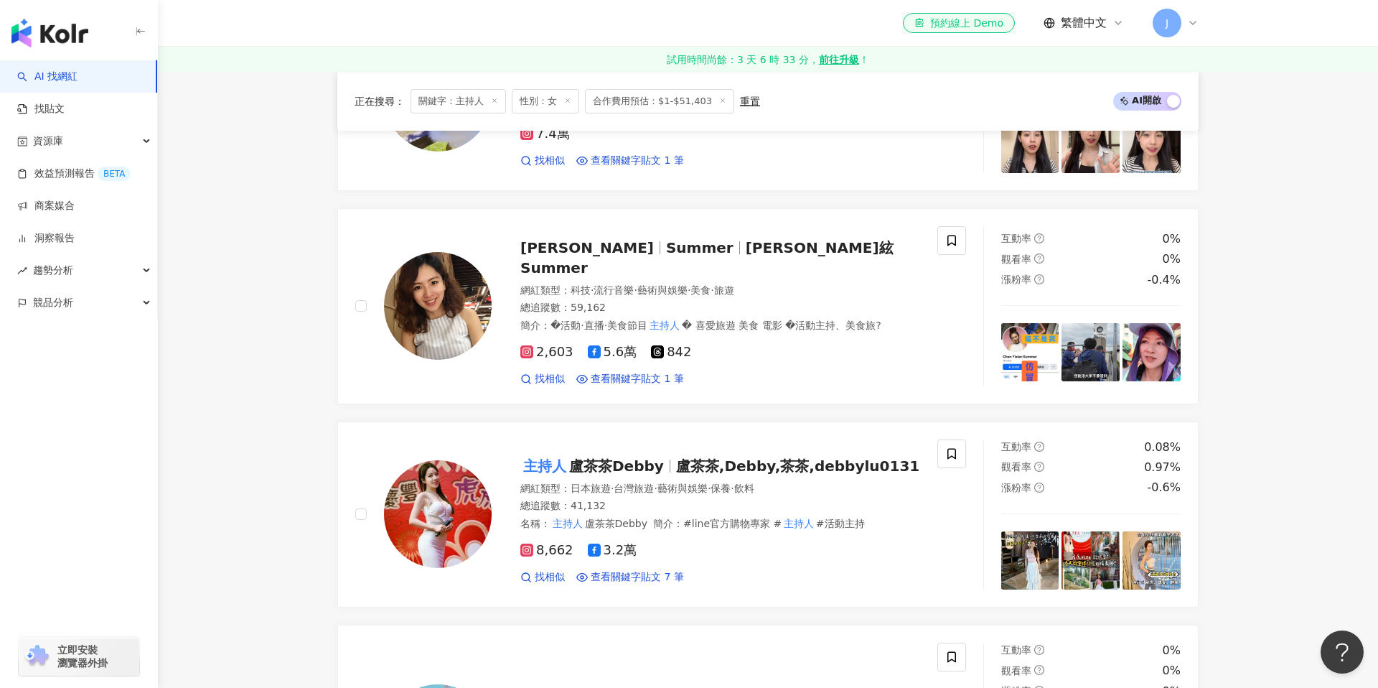
scroll to position [695, 0]
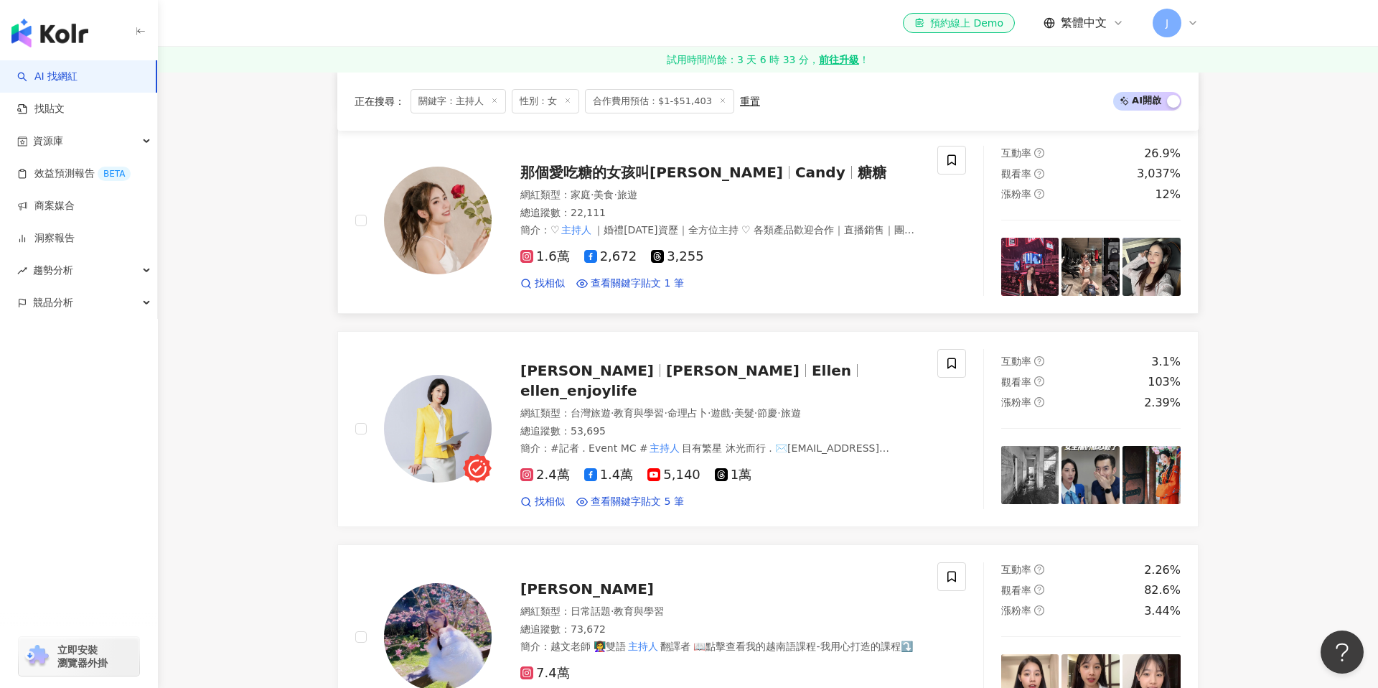
click at [652, 164] on div "那個愛吃糖的女孩叫Candy Candy 糖糖" at bounding box center [720, 172] width 400 height 20
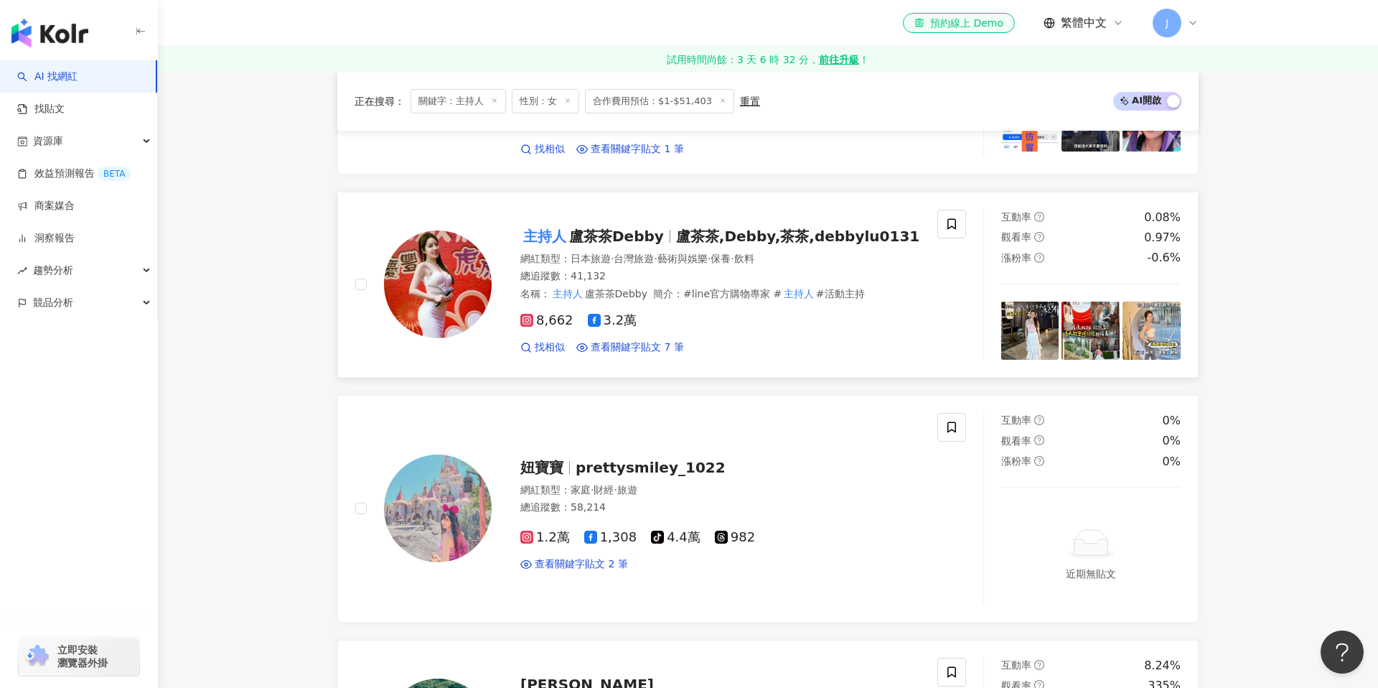
scroll to position [1460, 0]
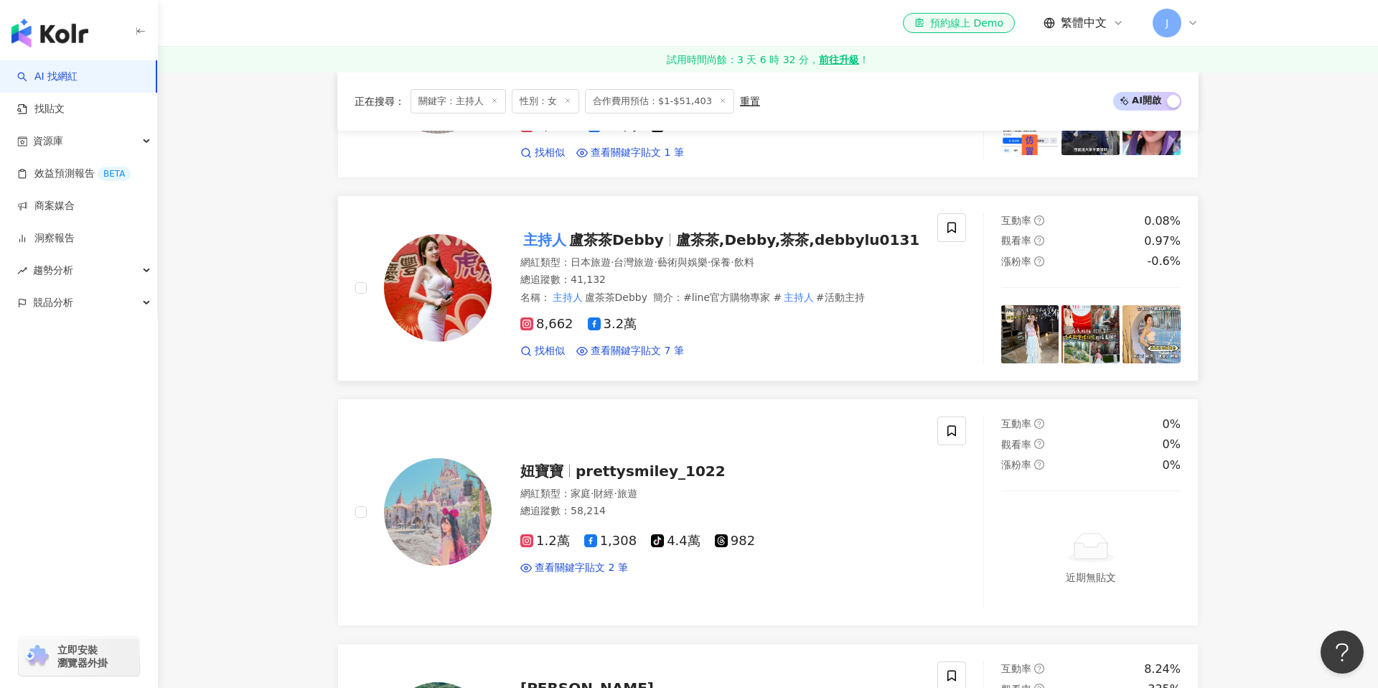
click at [609, 231] on span "盧茶茶Debby" at bounding box center [616, 239] width 95 height 17
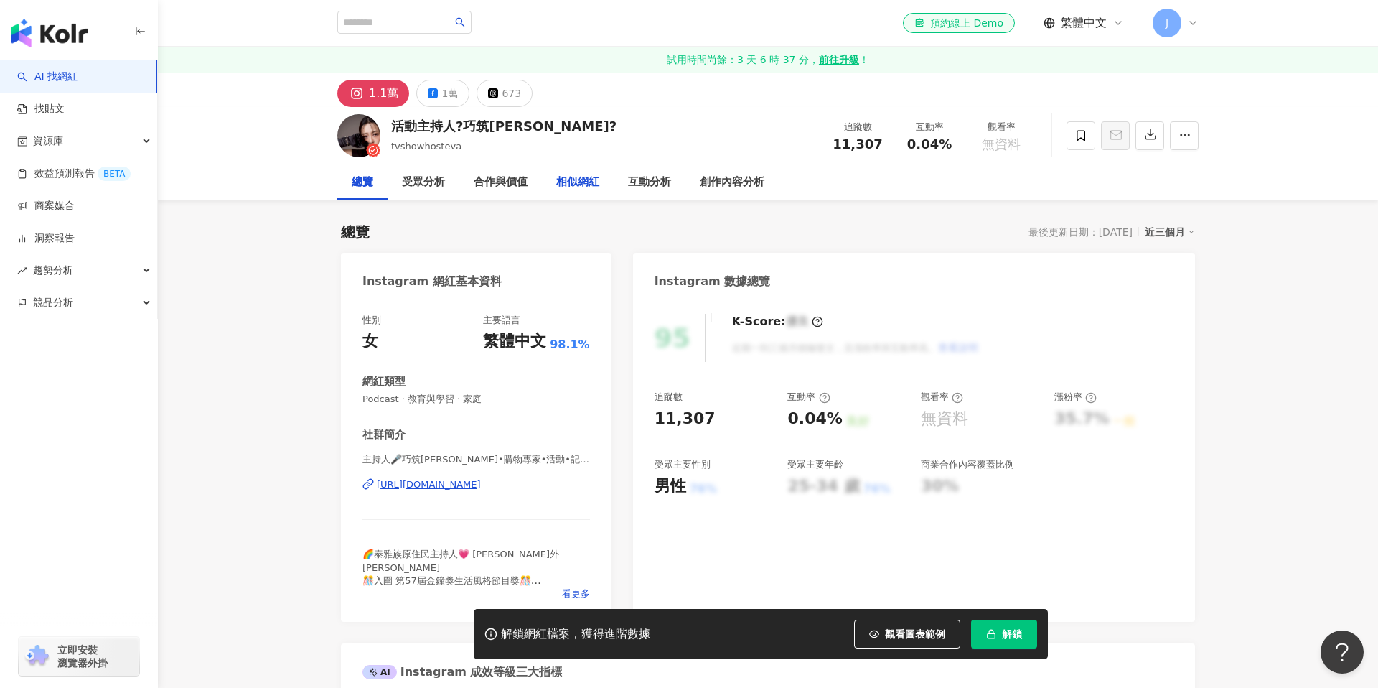
click at [565, 179] on div "相似網紅" at bounding box center [577, 182] width 43 height 17
click at [464, 484] on div "https://www.instagram.com/tvshowhosteva/" at bounding box center [429, 484] width 104 height 13
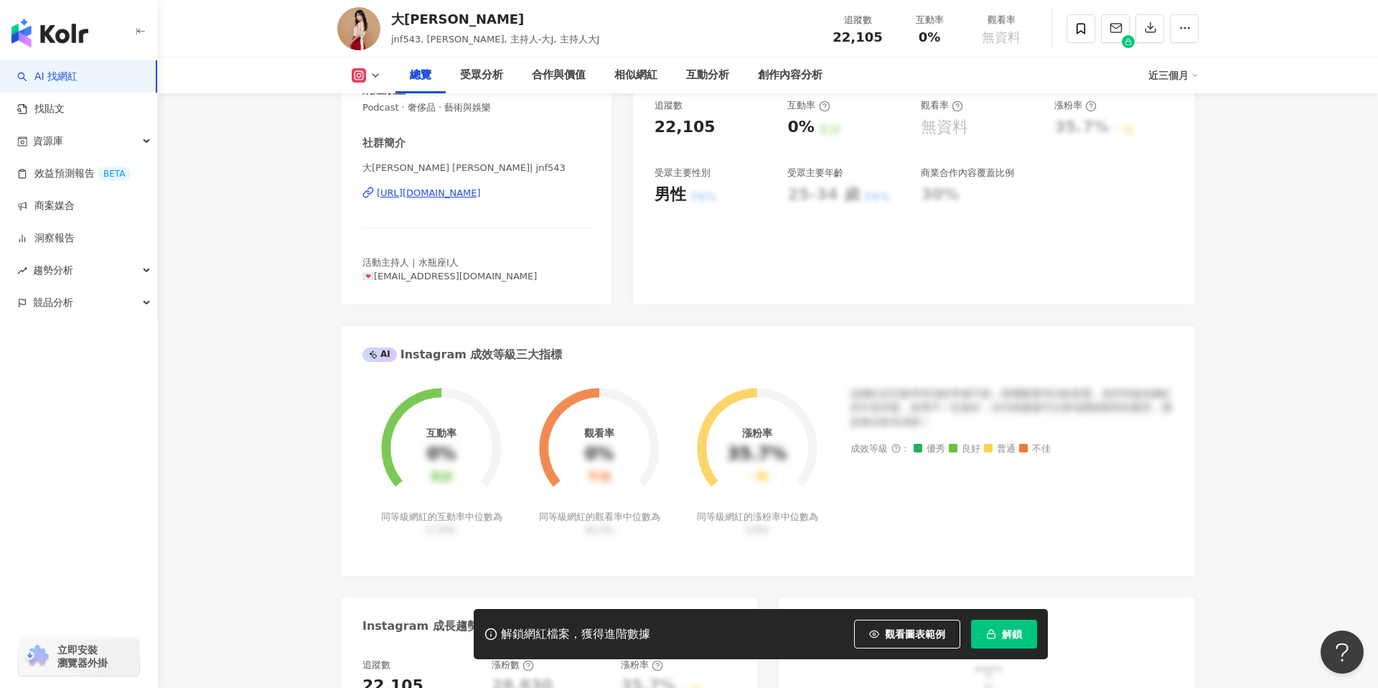
scroll to position [292, 0]
click at [481, 192] on div "https://www.instagram.com/jnf543/" at bounding box center [429, 192] width 104 height 13
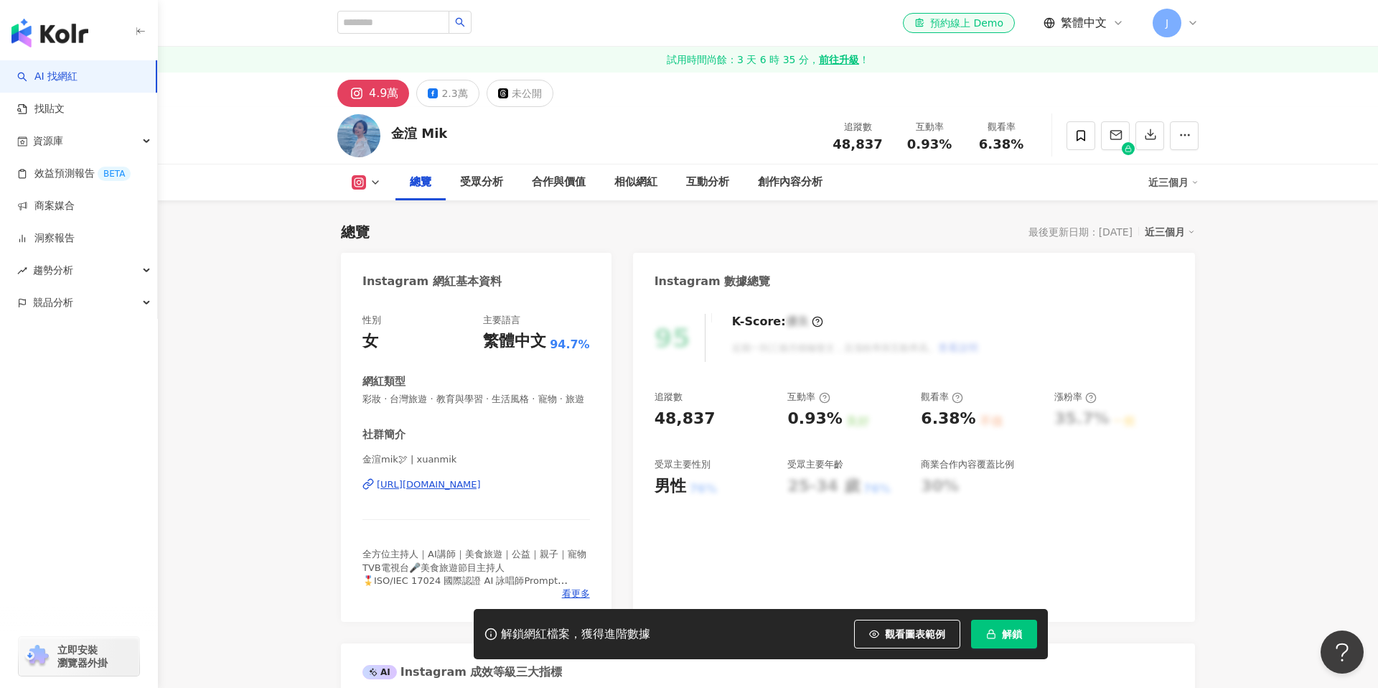
scroll to position [114, 0]
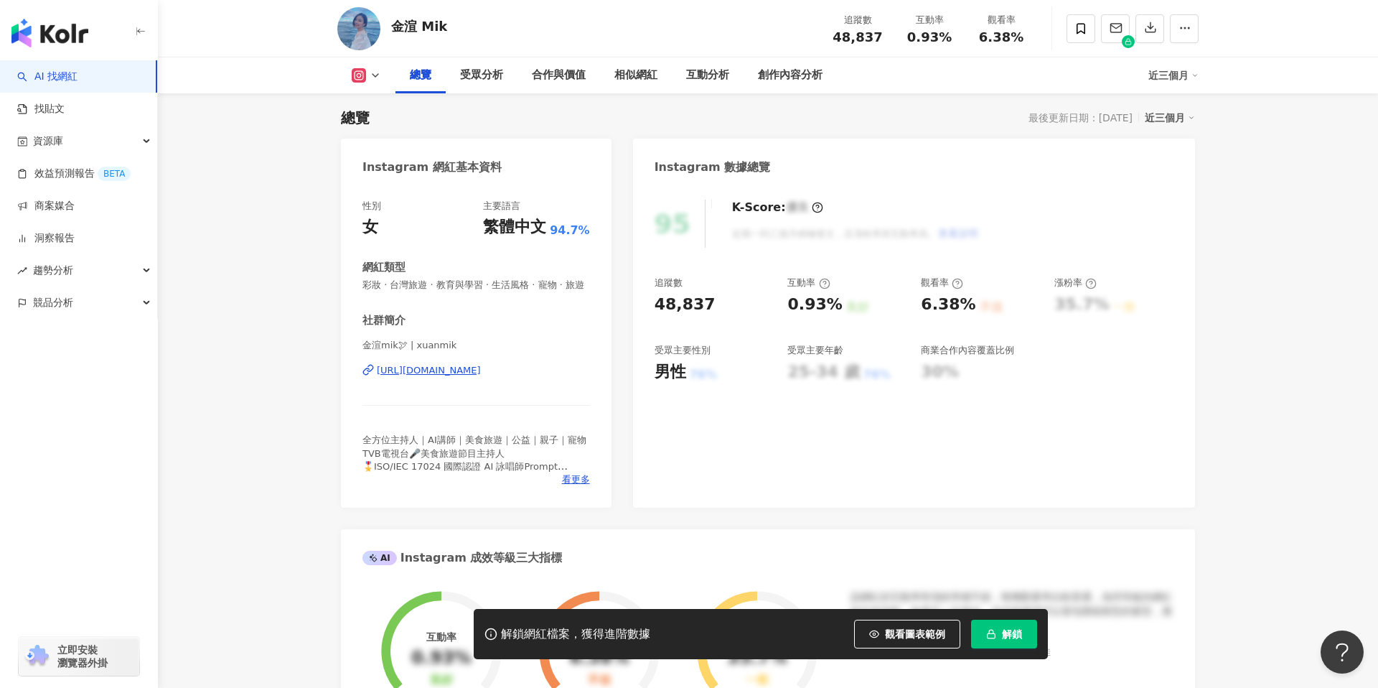
click at [433, 367] on div "https://www.instagram.com/xuanmik/" at bounding box center [429, 370] width 104 height 13
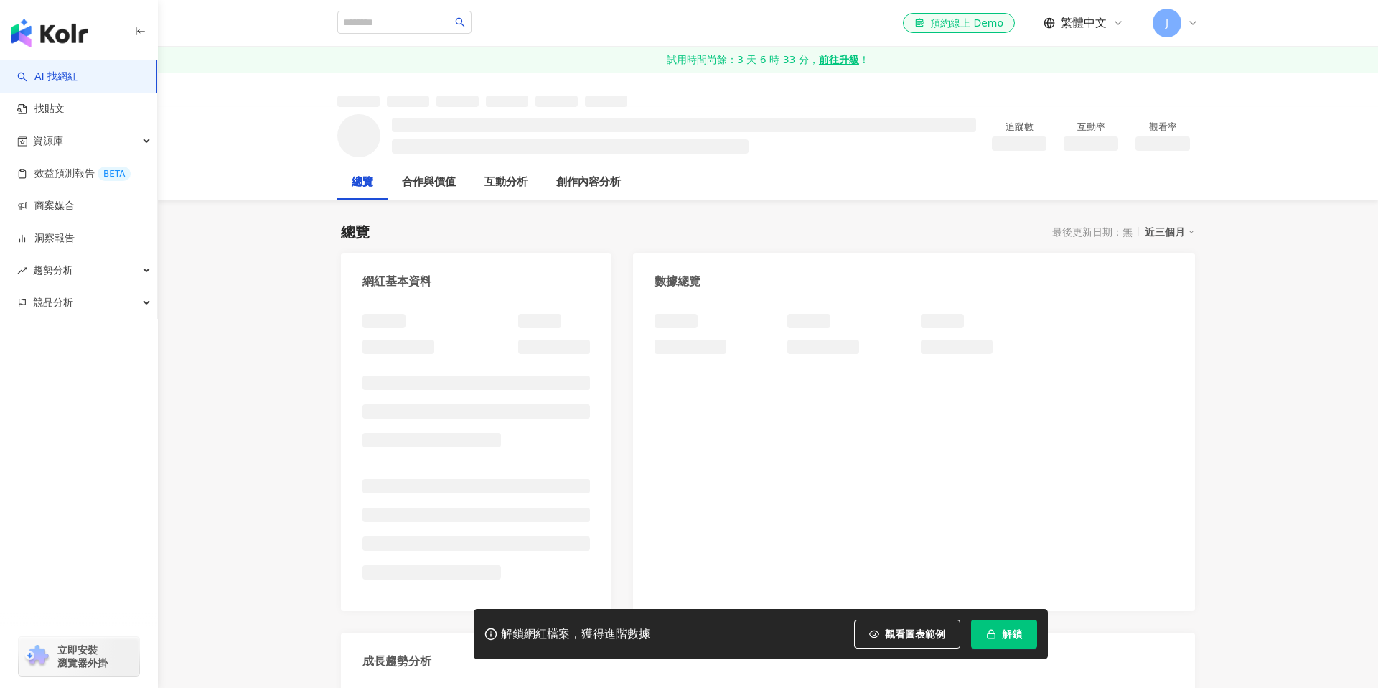
scroll to position [315, 0]
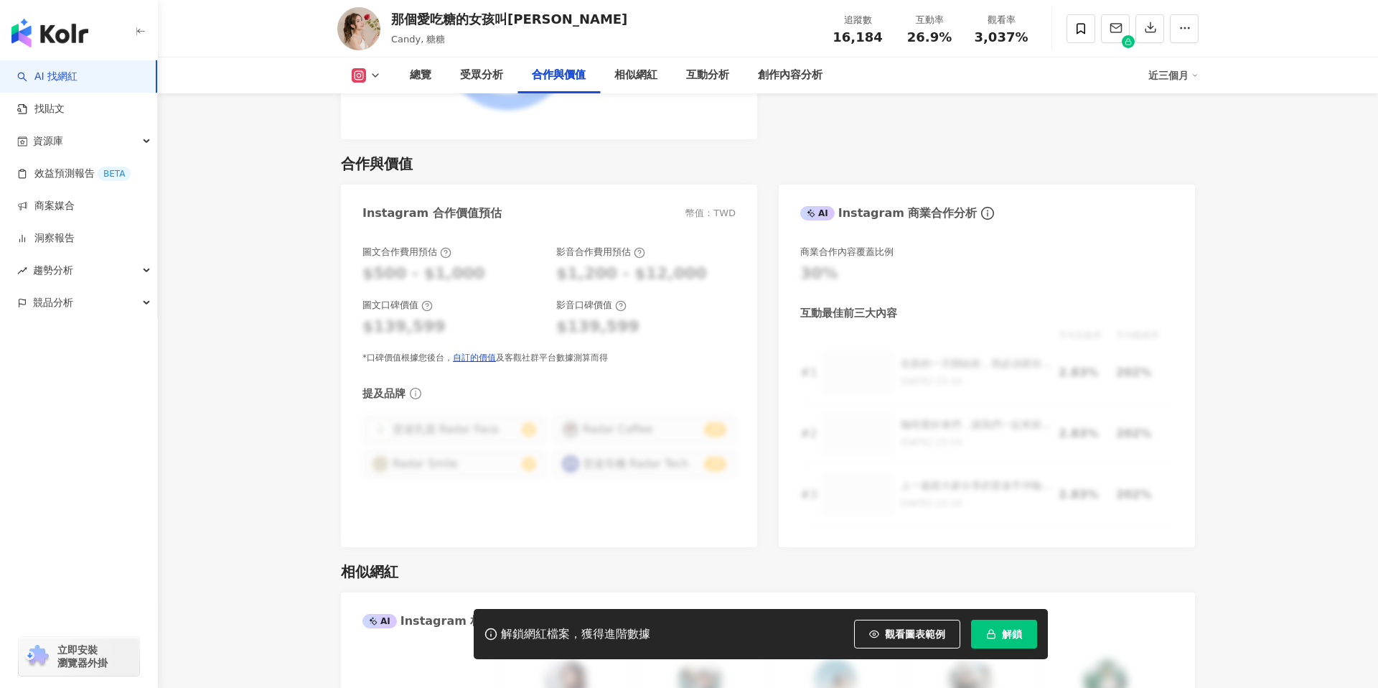
scroll to position [1947, 0]
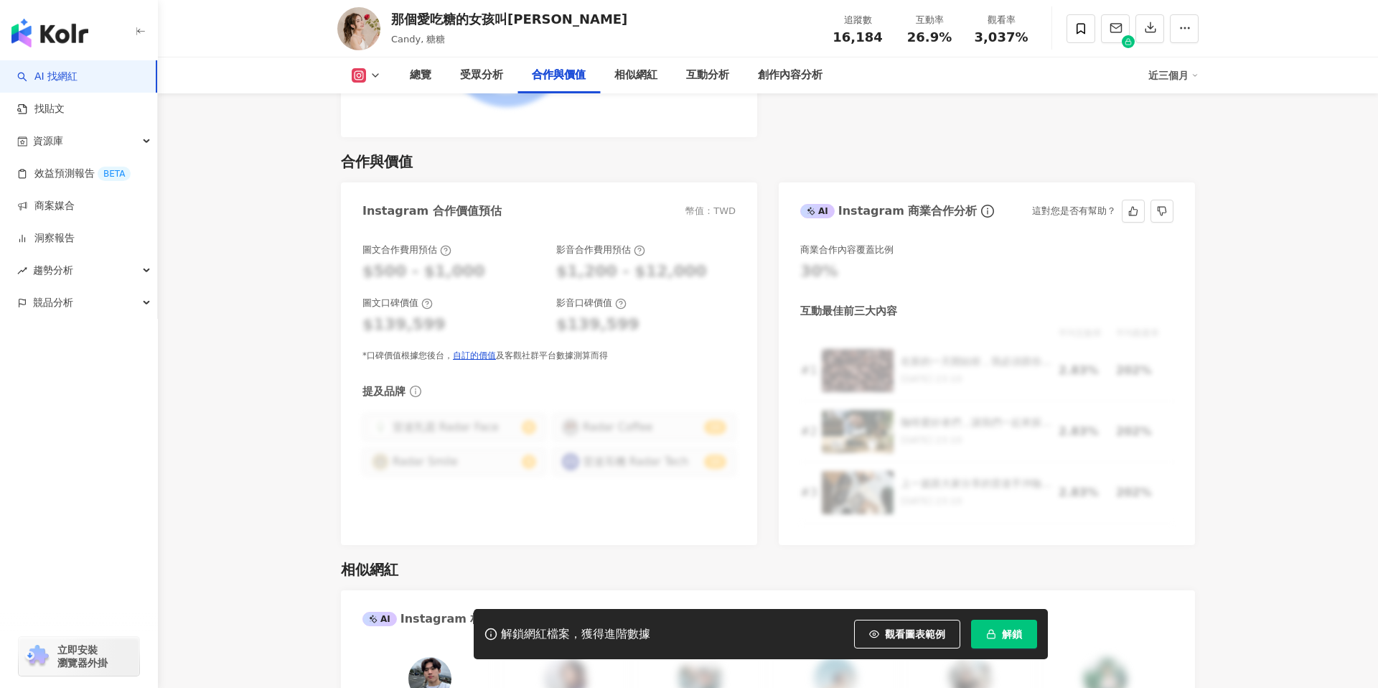
click at [1018, 373] on div "平均互動率 平均觀看率 # 1 在新的一天開始前，我必須跟你們分享我的秘密武器：雷達手沖咖啡組！這個組合絕對是我每天清晨的救星！🌟 [DATE] 23:10 …" at bounding box center [986, 424] width 373 height 197
click at [589, 383] on div "提及品牌" at bounding box center [548, 391] width 373 height 16
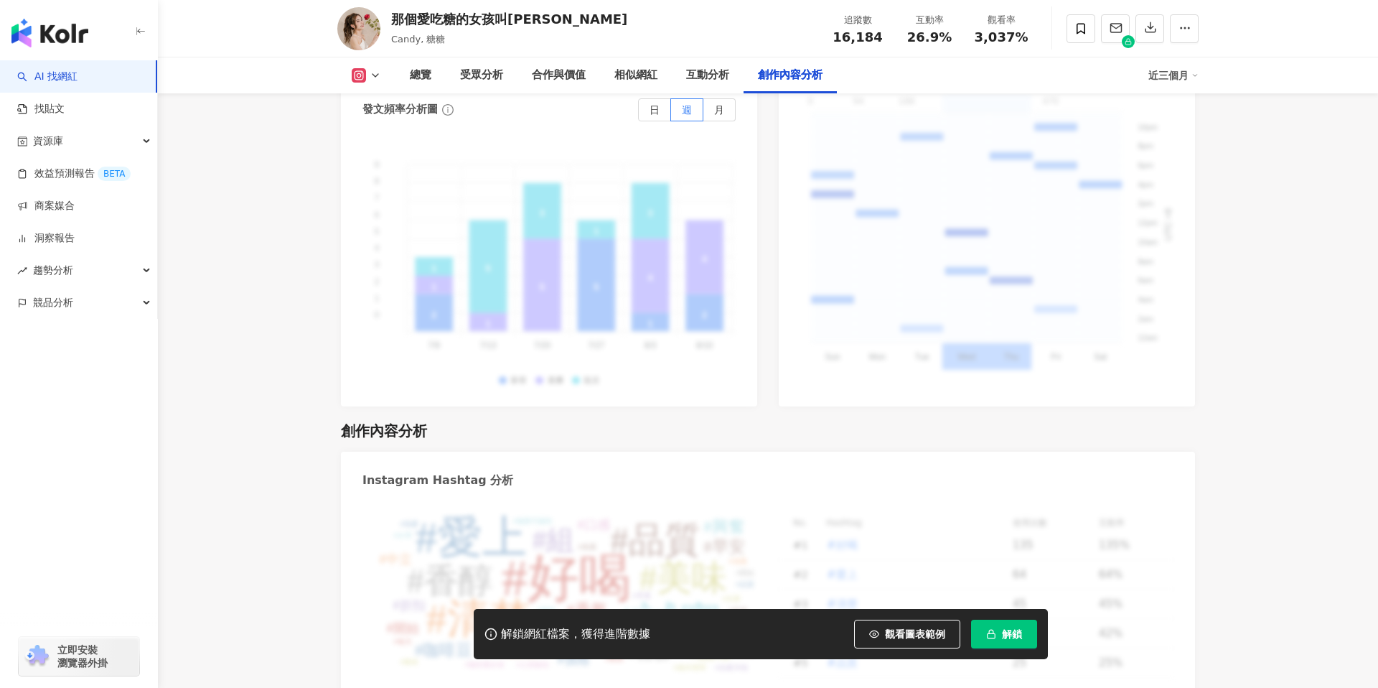
scroll to position [4337, 0]
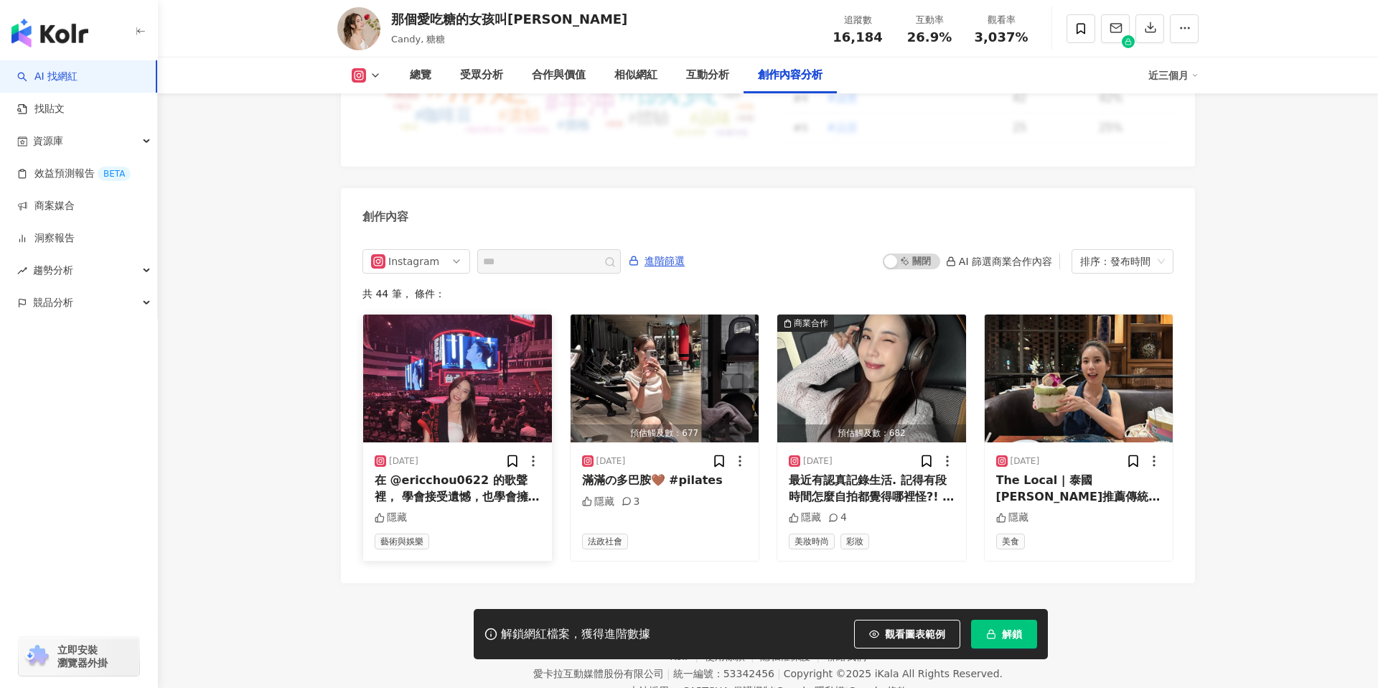
click at [487, 472] on div "在 @ericchou0622 的歌聲裡， 學會接受遺憾，也學會擁抱希望🌟 （ 每首歌都會唱的me ´͈ ᗜ `͈ ）" at bounding box center [458, 488] width 166 height 32
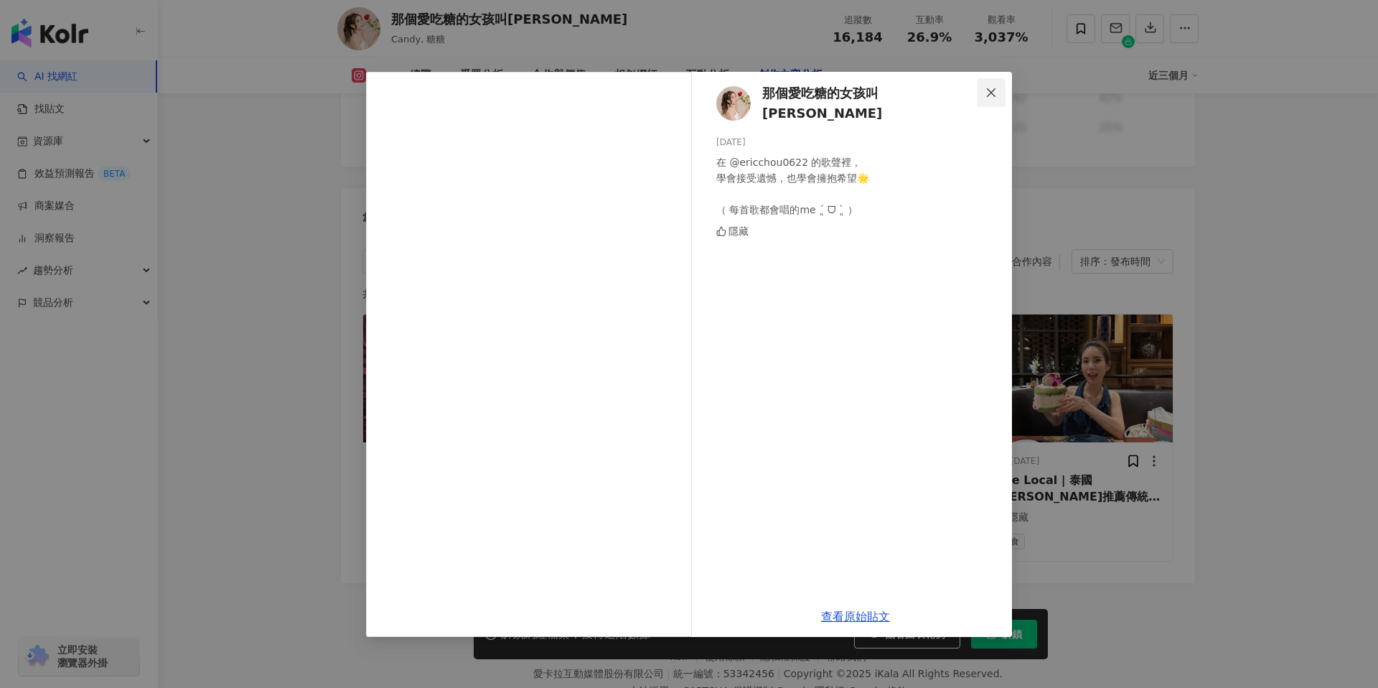
click at [998, 90] on span "Close" at bounding box center [991, 92] width 29 height 11
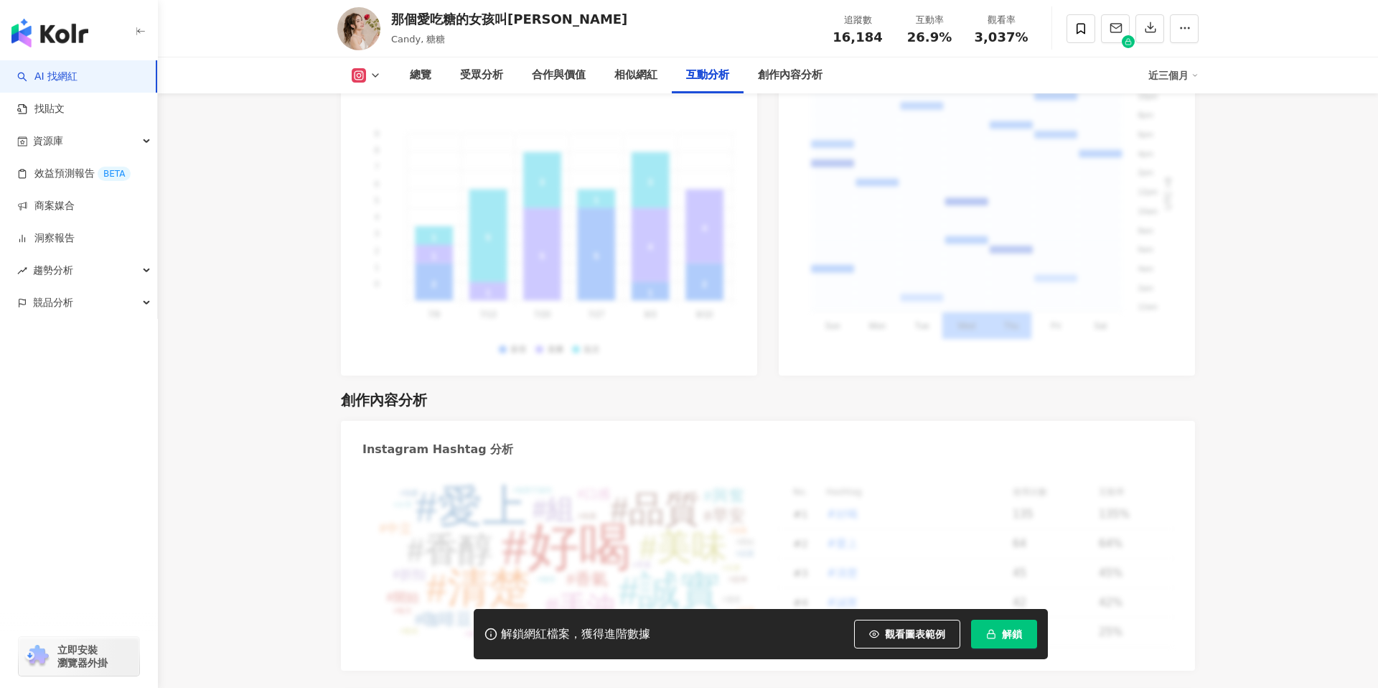
scroll to position [4001, 0]
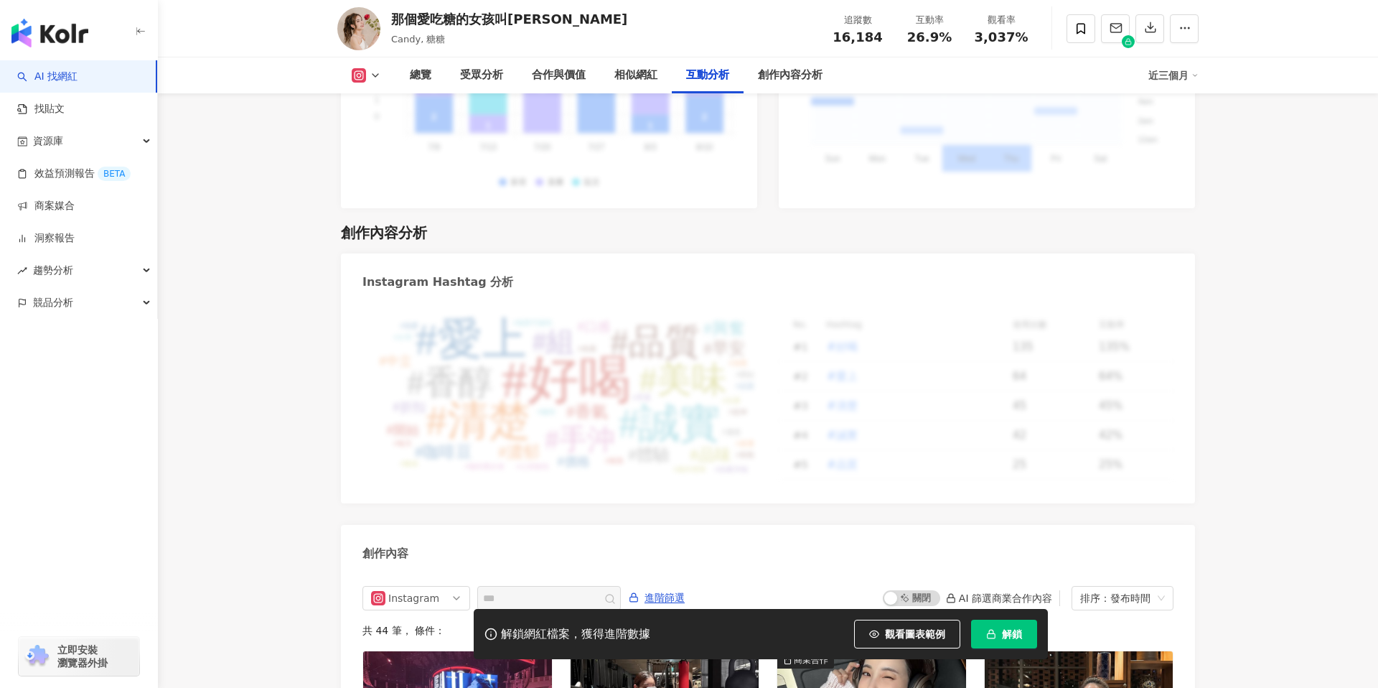
click at [582, 314] on div "#好喝 #愛上 #清楚 #誠實 #品質 #美味 #香醇 #手沖 #組 #香氣 #咖啡豆 #濃郁 #興奮 #早安 #品味 #體驗 #口感 #折扣 #開始 #價格…" at bounding box center [559, 397] width 395 height 167
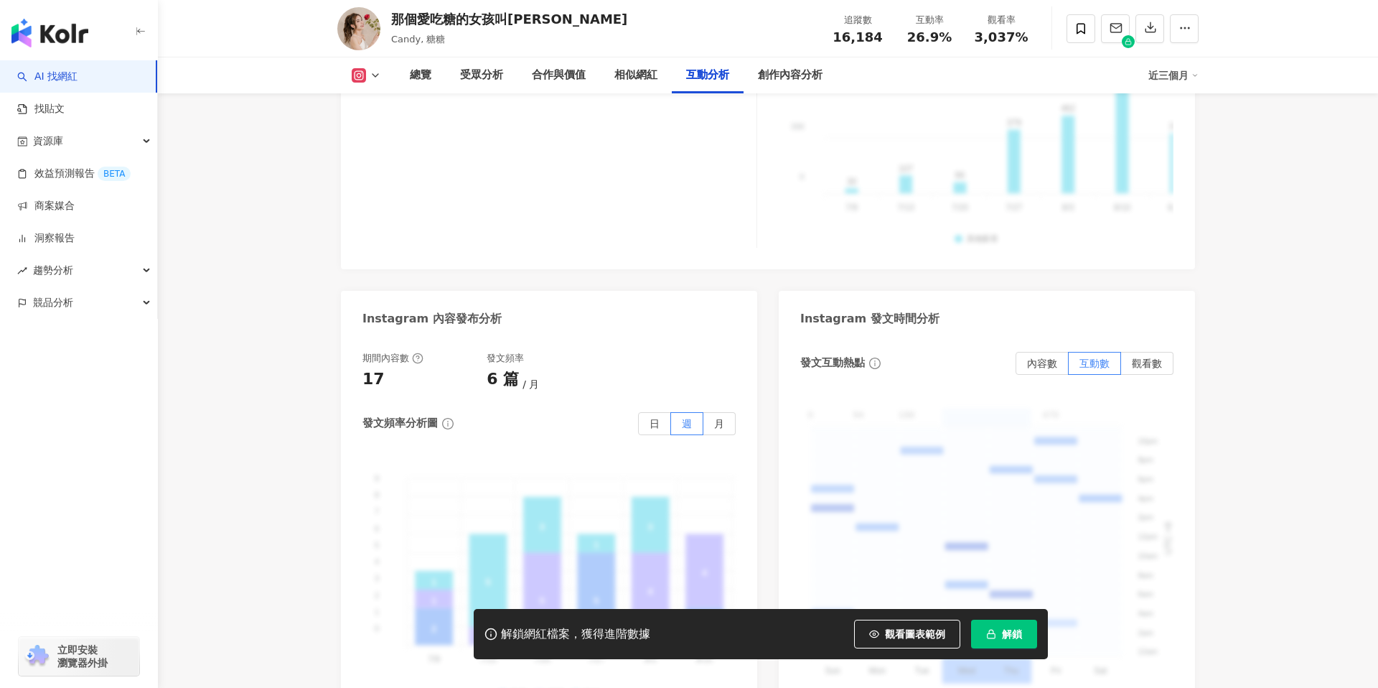
scroll to position [3479, 0]
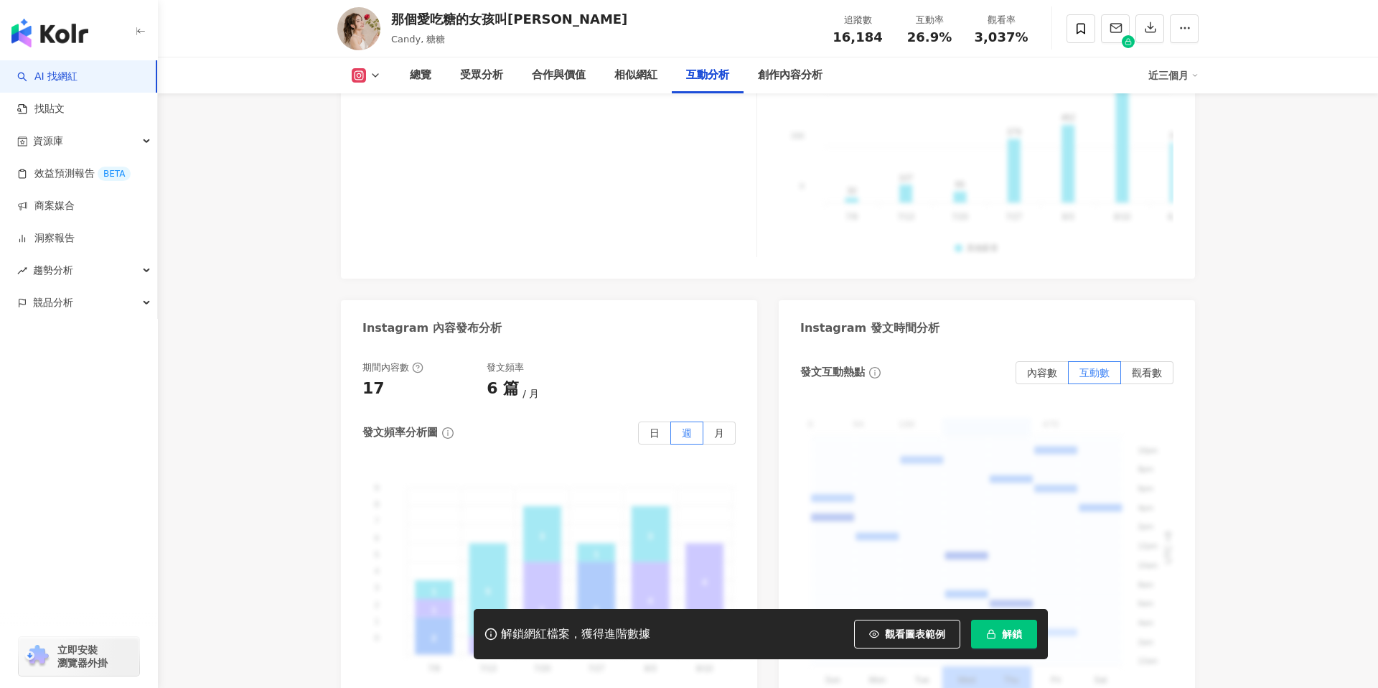
click at [1043, 406] on div "0 94 188 282 376 470 0 - 94 94 - 188 188 - 282 282 - 376 376 - 470 10pm 10pm 8p…" at bounding box center [986, 555] width 373 height 298
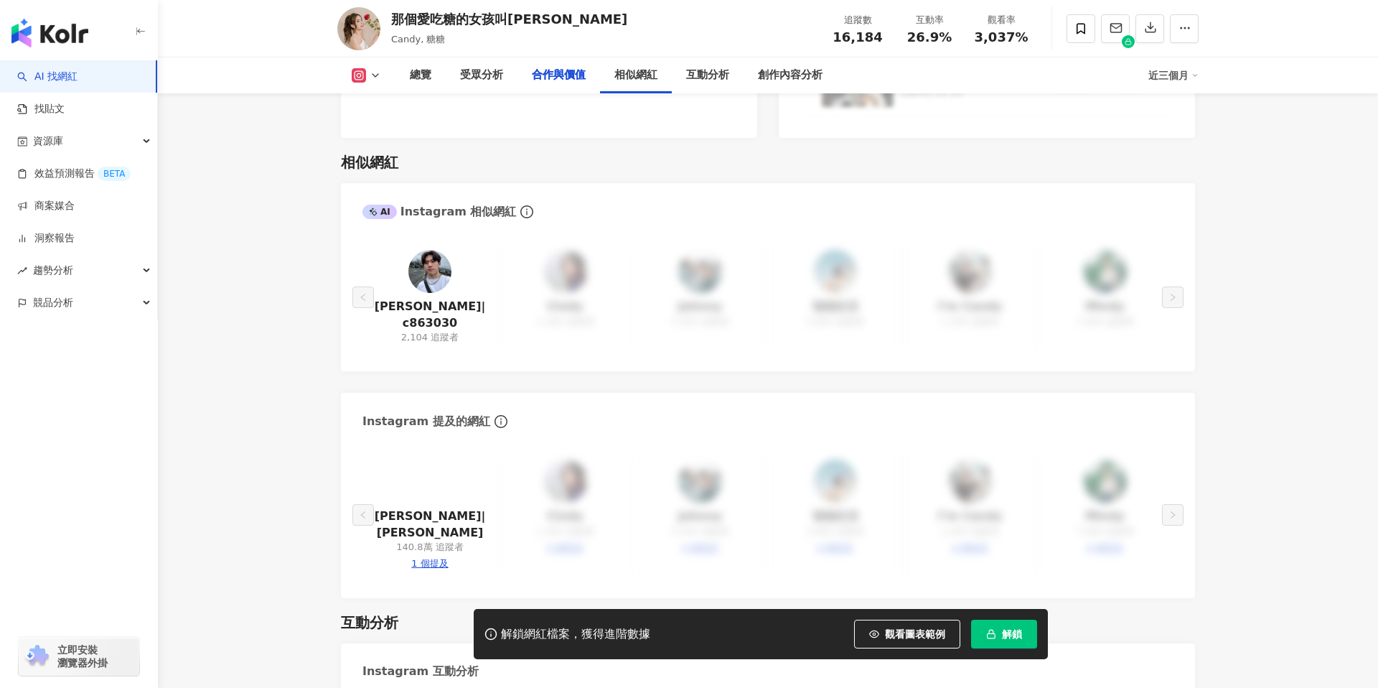
scroll to position [2012, 0]
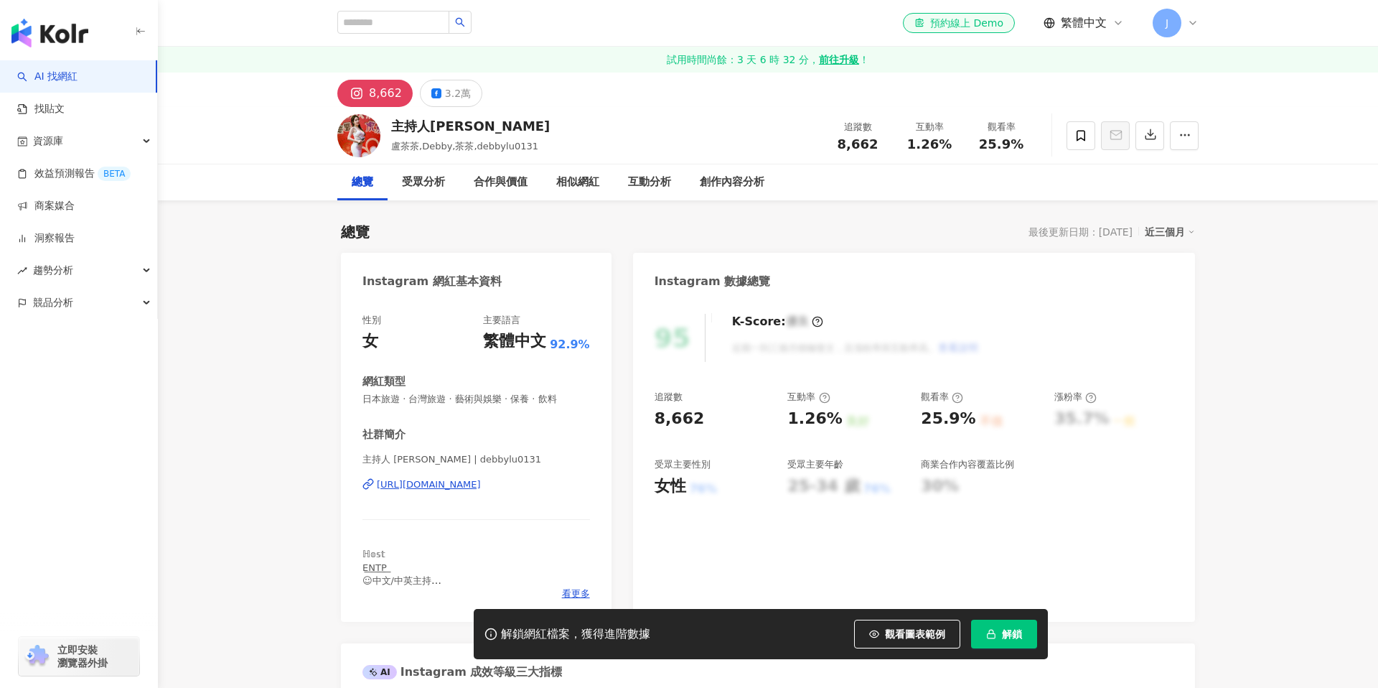
click at [433, 477] on div "主持人 [PERSON_NAME] | debbylu0131 [URL][DOMAIN_NAME]" at bounding box center [476, 495] width 228 height 84
click at [433, 482] on div "[URL][DOMAIN_NAME]" at bounding box center [429, 484] width 104 height 13
